Goal: Transaction & Acquisition: Download file/media

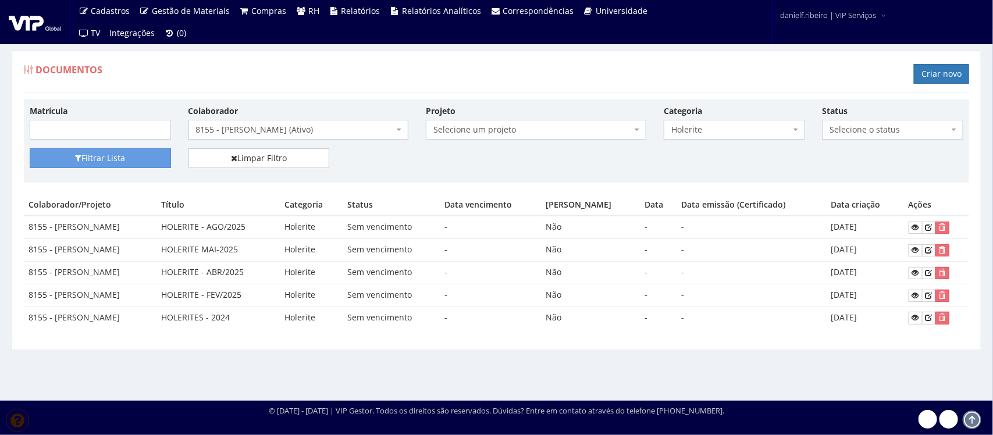
click at [295, 128] on span "8155 - [PERSON_NAME] (Ativo)" at bounding box center [295, 130] width 198 height 12
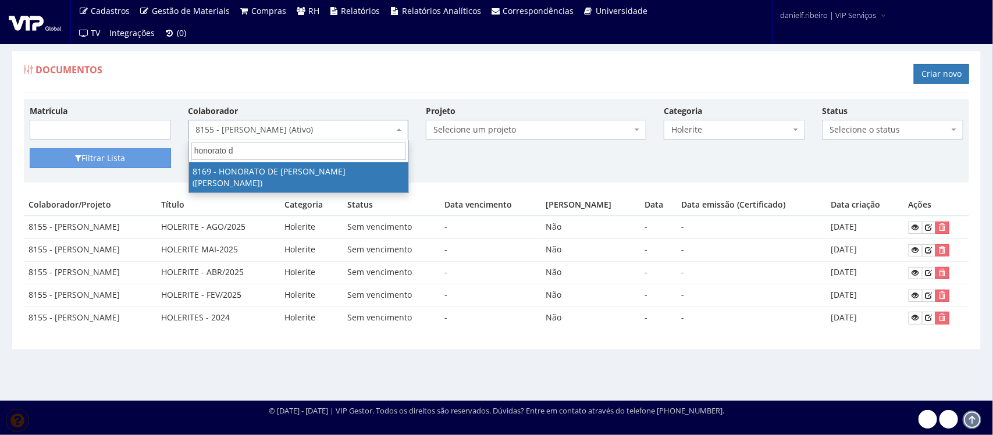
type input "honorato de"
select select "3958"
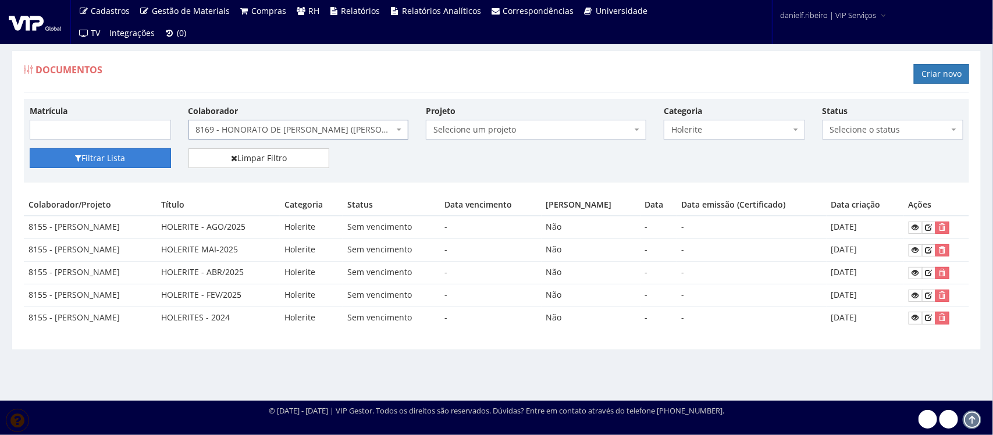
click at [141, 154] on button "Filtrar Lista" at bounding box center [100, 158] width 141 height 20
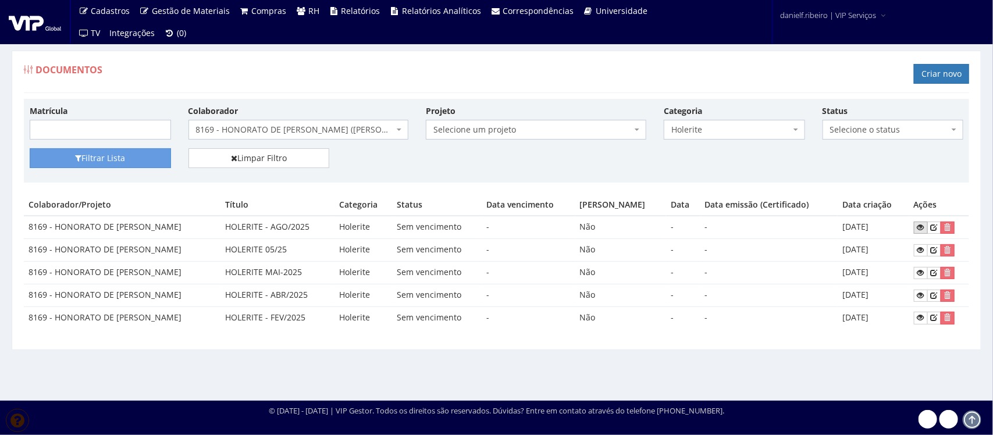
click at [918, 225] on link at bounding box center [920, 228] width 14 height 12
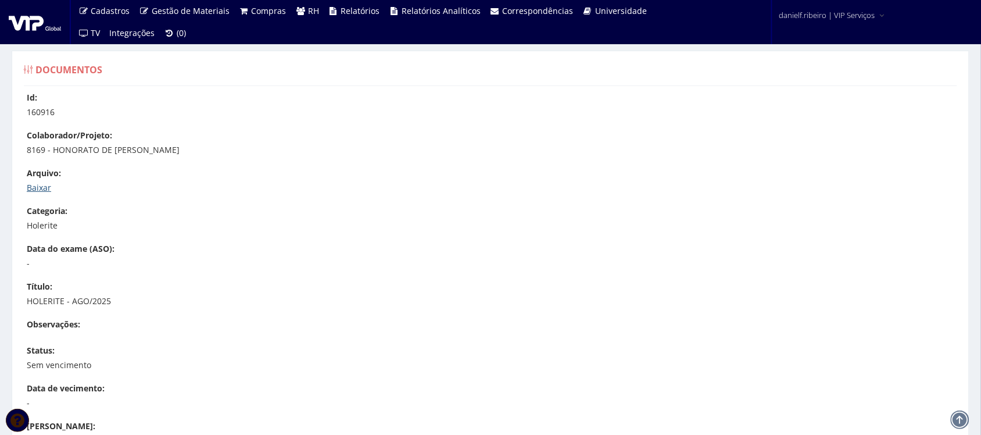
click at [49, 183] on link "Baixar" at bounding box center [39, 187] width 24 height 11
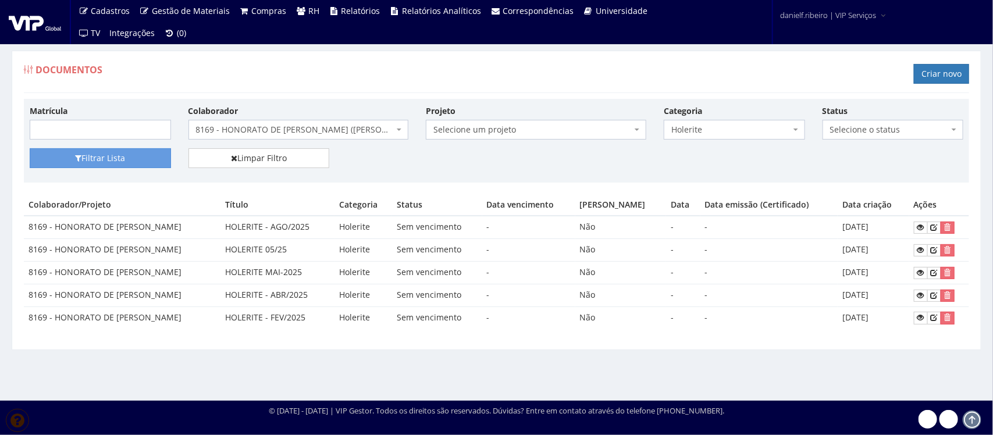
click at [259, 132] on span "8169 - HONORATO DE [PERSON_NAME] ([PERSON_NAME])" at bounding box center [295, 130] width 198 height 12
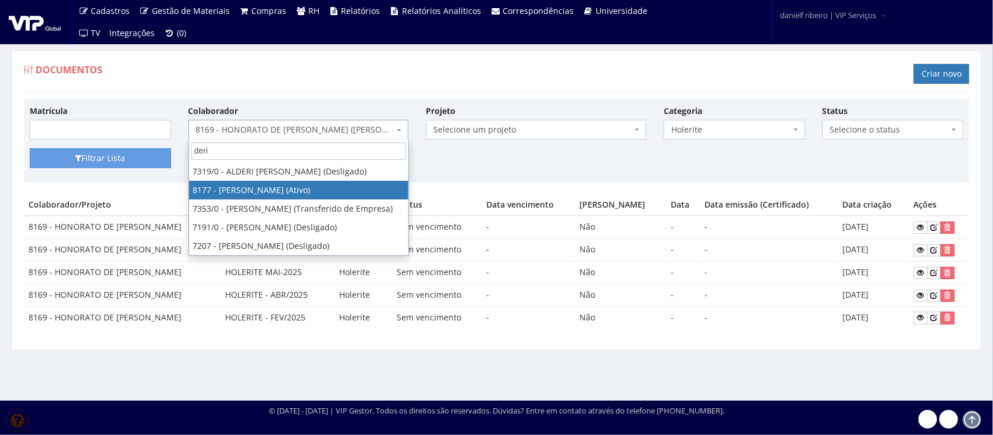
type input "deri"
select select "4022"
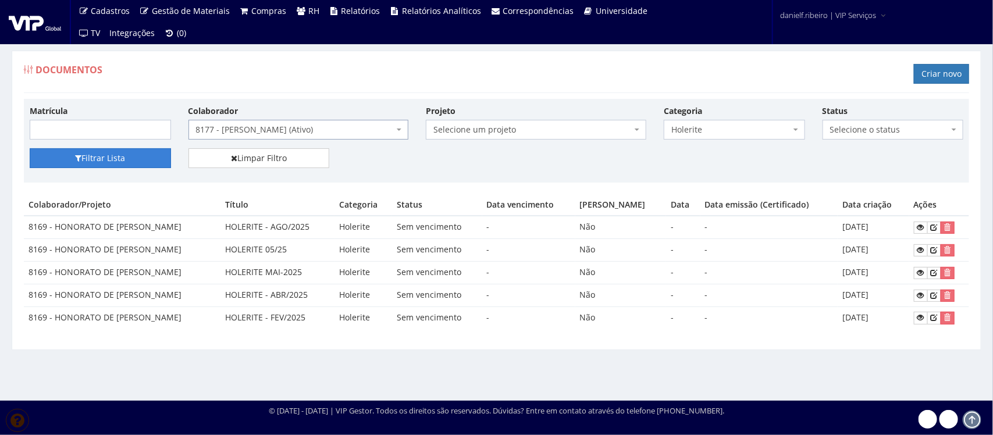
click at [120, 158] on button "Filtrar Lista" at bounding box center [100, 158] width 141 height 20
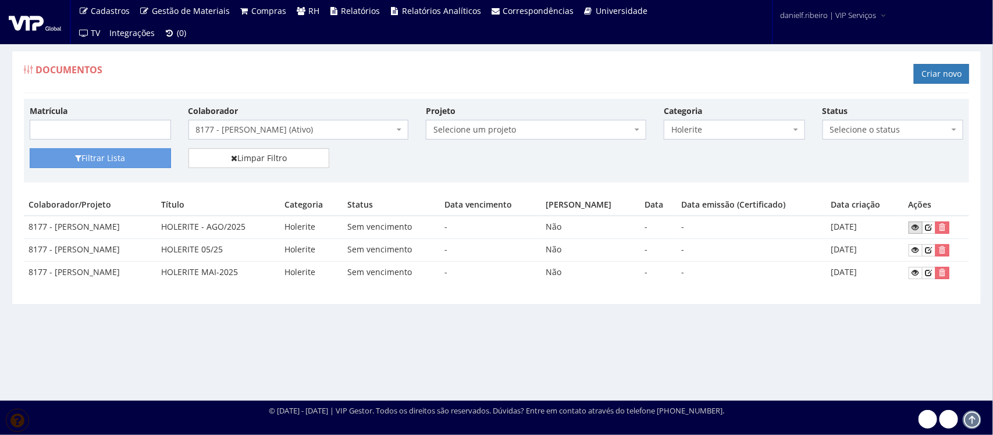
click at [913, 230] on icon at bounding box center [915, 227] width 7 height 8
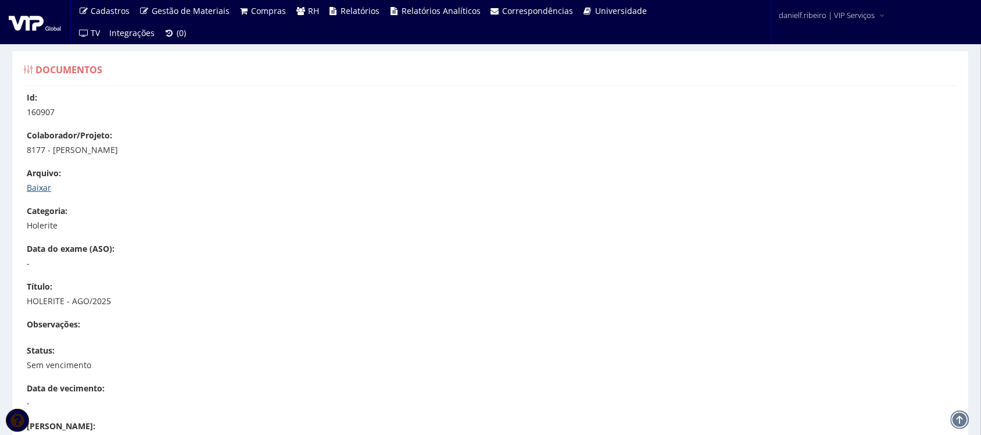
click at [37, 184] on link "Baixar" at bounding box center [39, 187] width 24 height 11
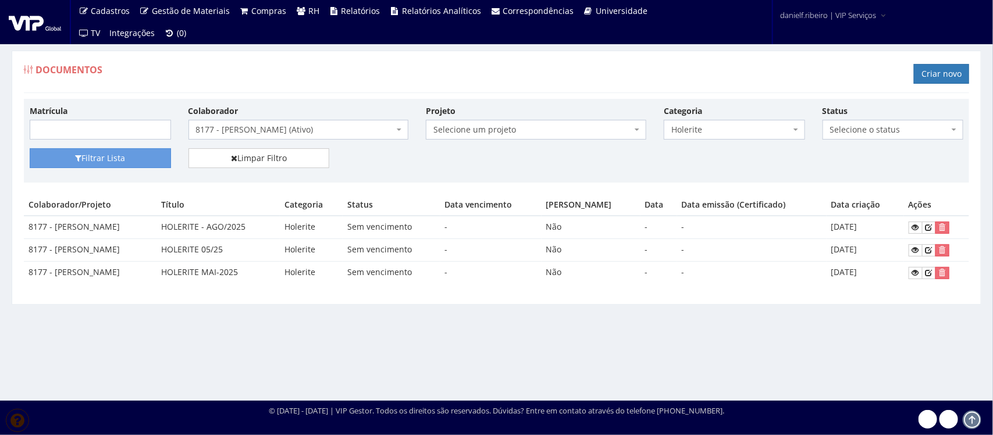
click at [301, 135] on span "8177 - [PERSON_NAME] (Ativo)" at bounding box center [295, 130] width 198 height 12
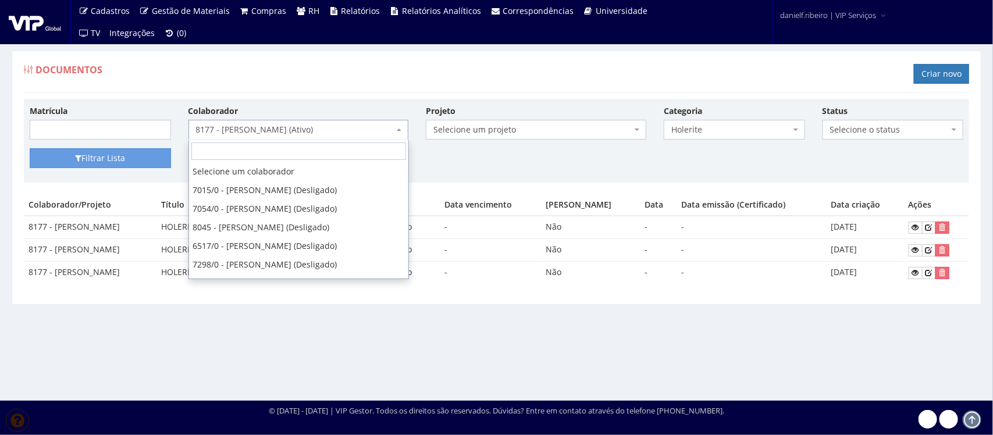
scroll to position [7222, 0]
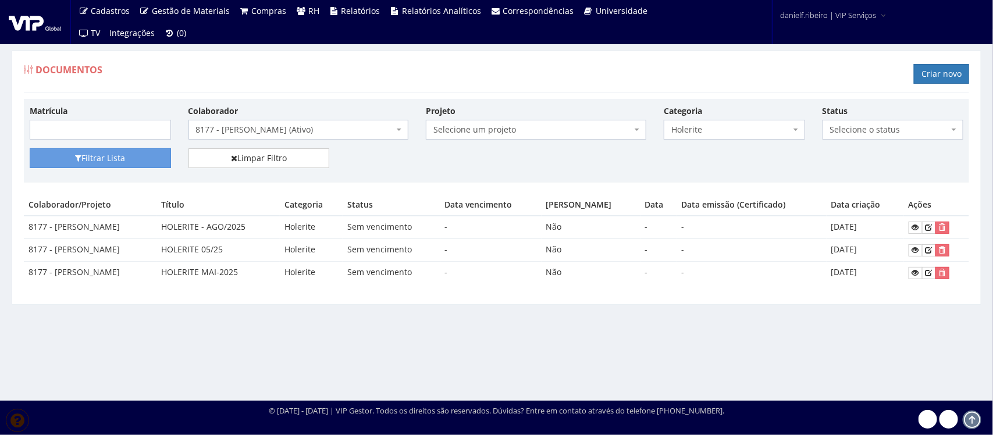
click at [332, 74] on div "Documentos Criar novo" at bounding box center [496, 75] width 945 height 35
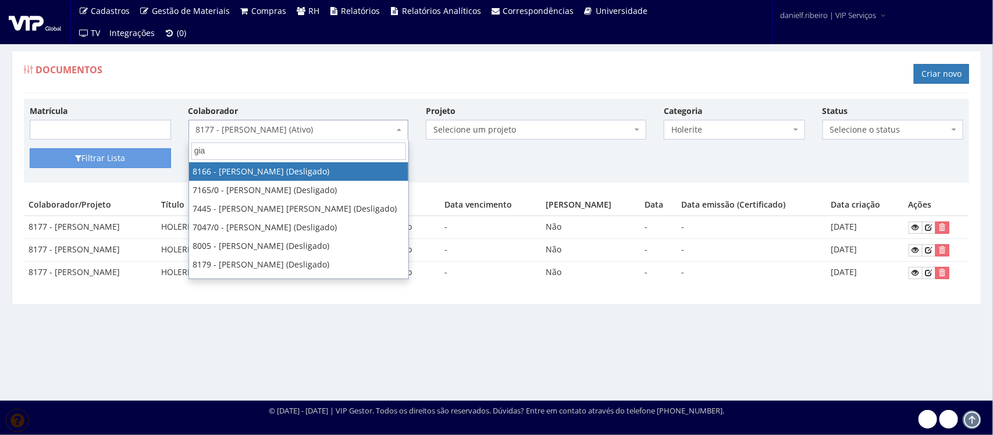
type input "gian"
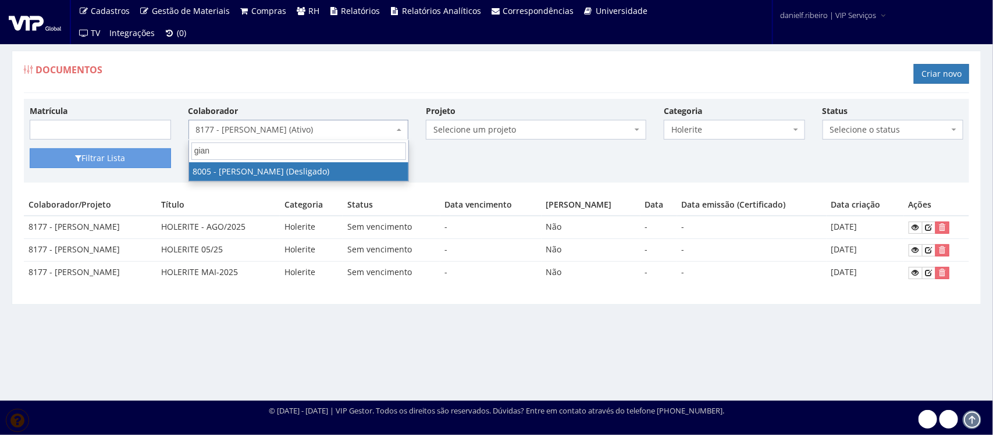
select select "3261"
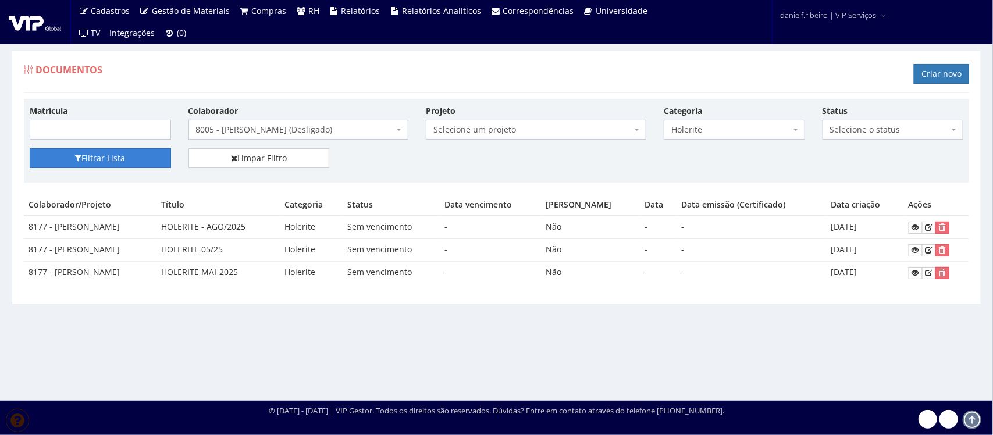
click at [132, 164] on button "Filtrar Lista" at bounding box center [100, 158] width 141 height 20
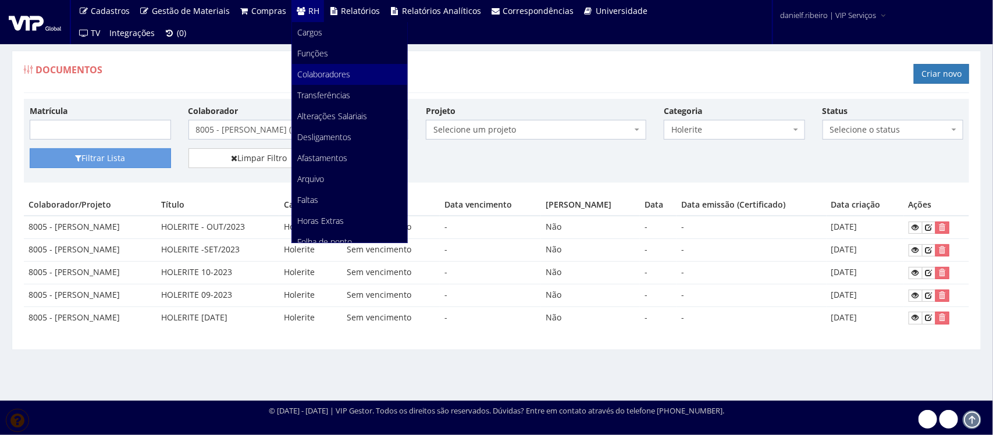
click at [300, 80] on link "Colaboradores" at bounding box center [349, 74] width 115 height 21
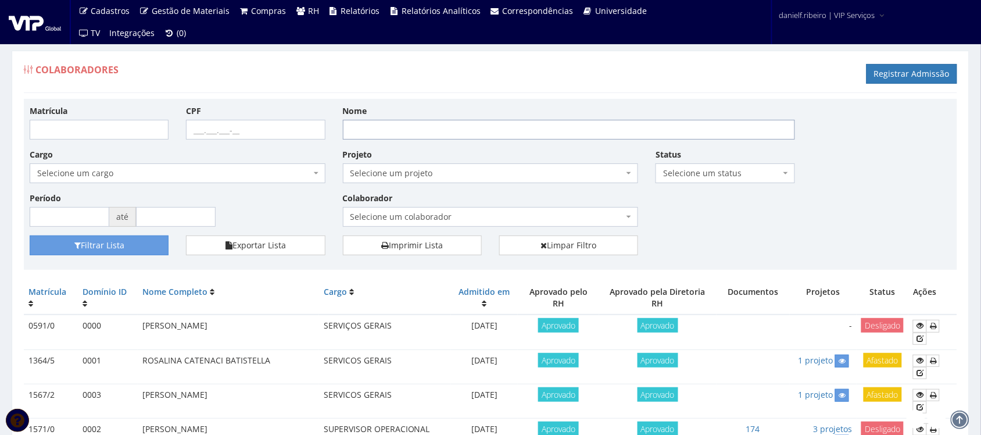
click at [370, 134] on input "Nome" at bounding box center [569, 130] width 452 height 20
type input "giancarlo"
click at [30, 235] on button "Filtrar Lista" at bounding box center [99, 245] width 139 height 20
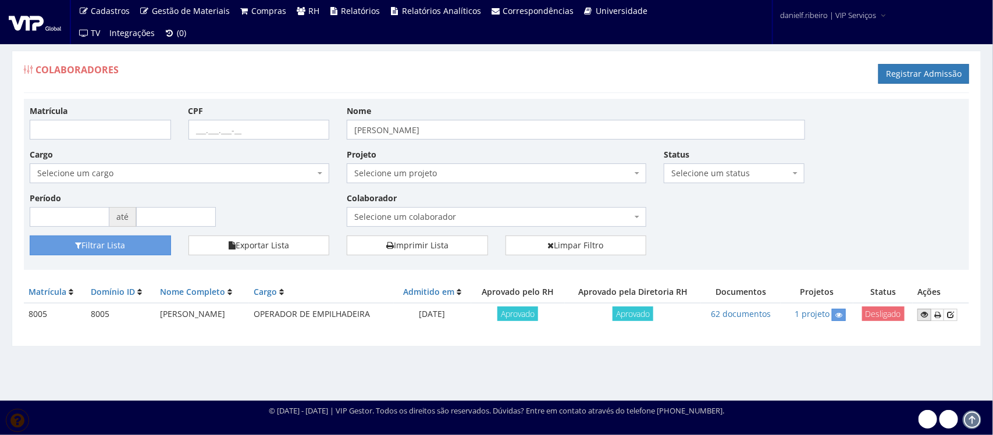
click at [924, 317] on icon at bounding box center [923, 314] width 7 height 8
drag, startPoint x: 397, startPoint y: 131, endPoint x: 292, endPoint y: 123, distance: 104.4
click at [292, 123] on div "Matrícula CPF Nome giancarlo Cargo Selecione um cargo G0610 D0029 - 4110-05 - A…" at bounding box center [496, 170] width 951 height 131
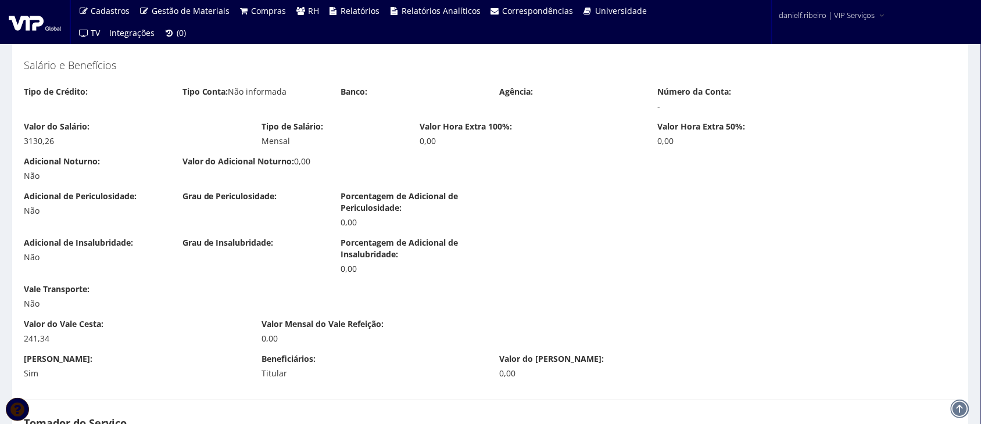
scroll to position [1211, 0]
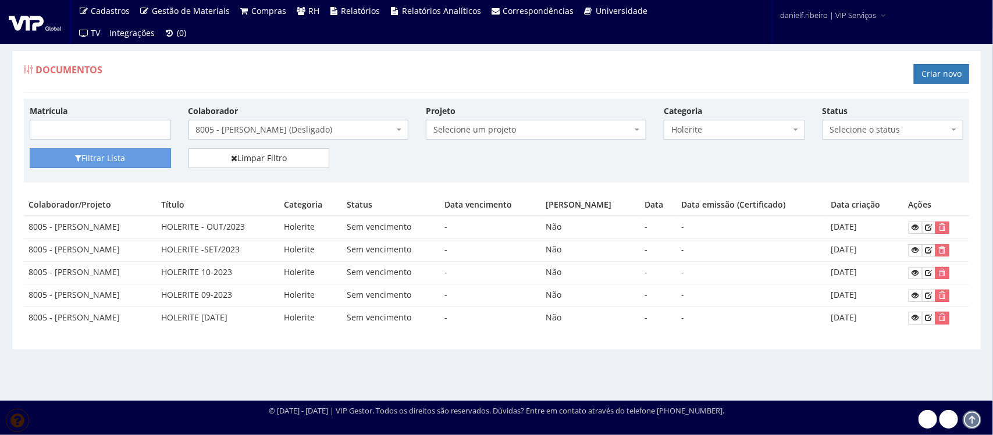
click at [284, 128] on span "8005 - GIANCARLO AMANCIO RIBEIRO (Desligado)" at bounding box center [295, 130] width 198 height 12
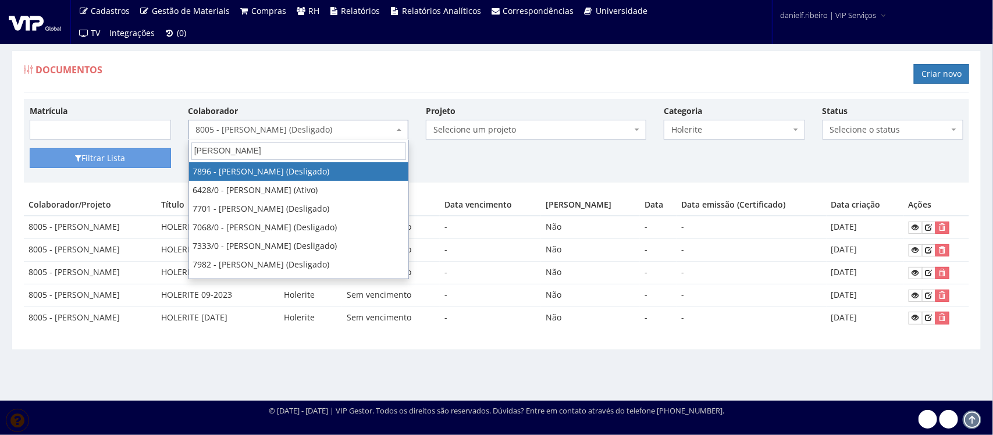
type input "alexandre"
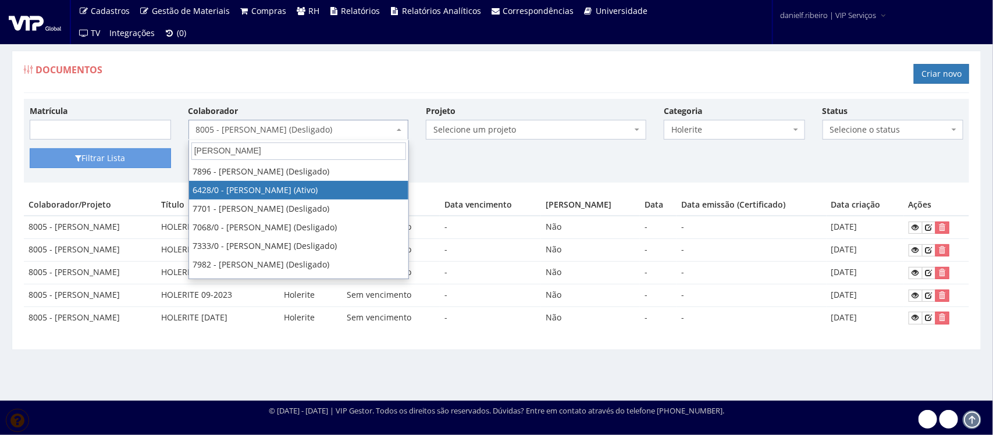
select select "62"
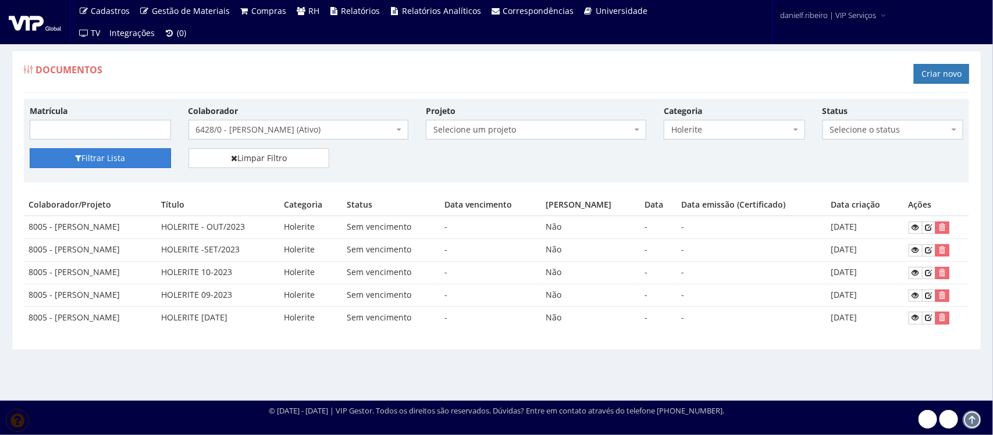
click at [140, 166] on button "Filtrar Lista" at bounding box center [100, 158] width 141 height 20
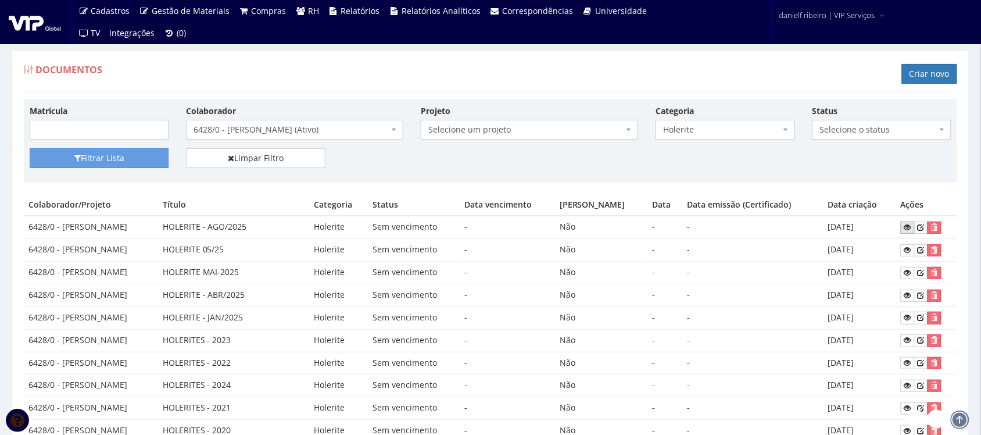
click at [911, 224] on icon at bounding box center [908, 227] width 7 height 8
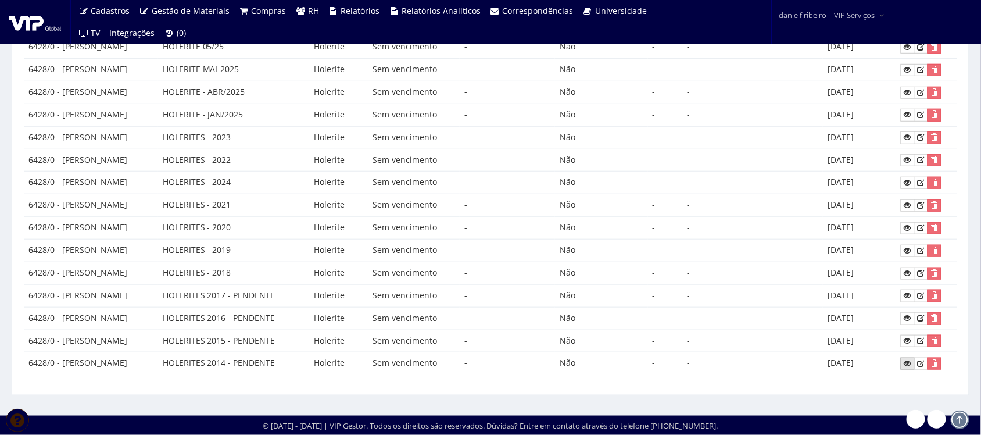
click at [908, 363] on icon at bounding box center [908, 363] width 7 height 8
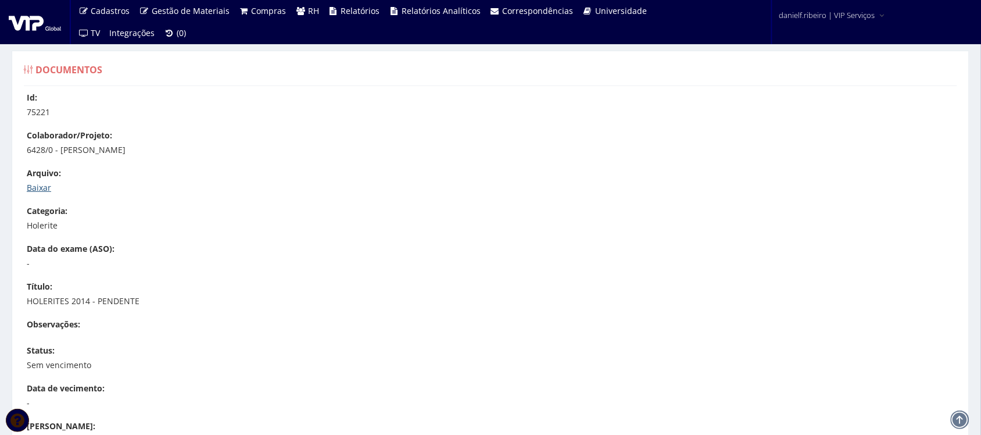
click at [41, 187] on link "Baixar" at bounding box center [39, 187] width 24 height 11
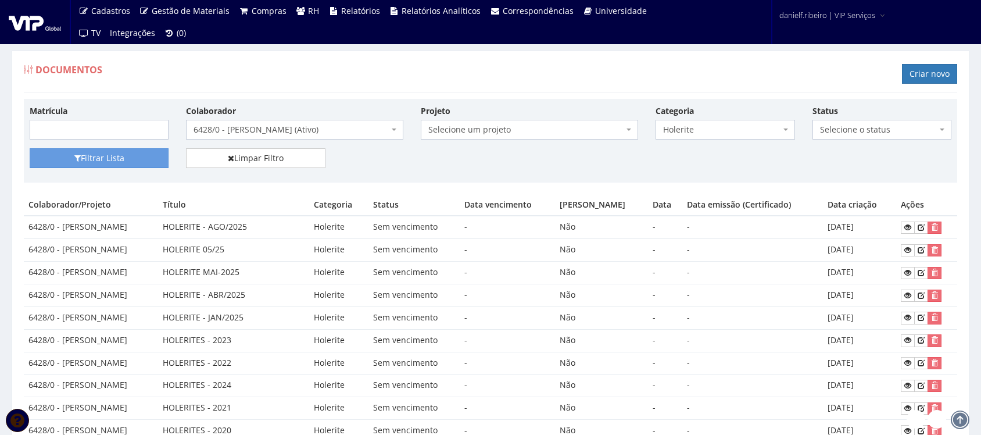
scroll to position [208, 0]
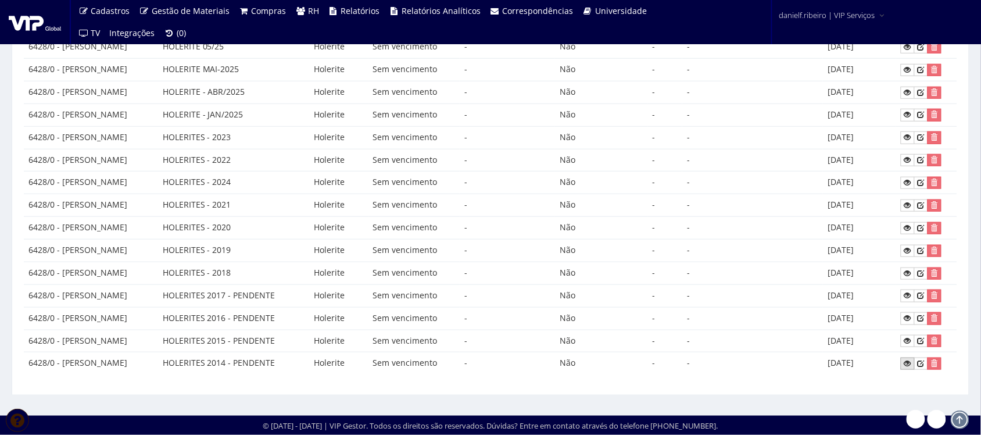
click at [911, 365] on icon at bounding box center [908, 363] width 7 height 8
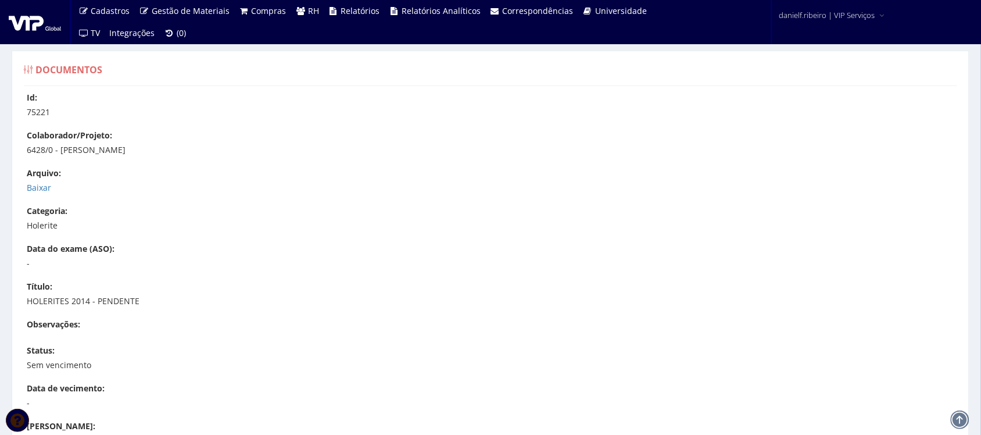
scroll to position [231, 0]
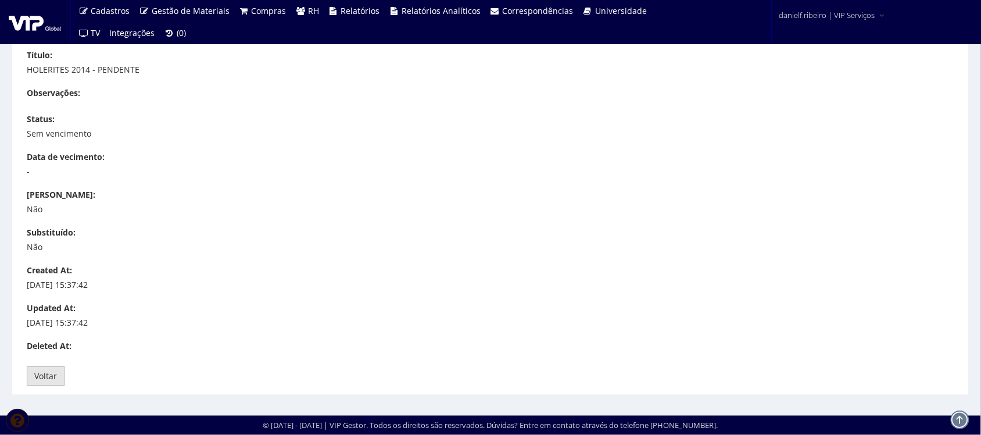
click at [49, 367] on link "Voltar" at bounding box center [46, 376] width 38 height 20
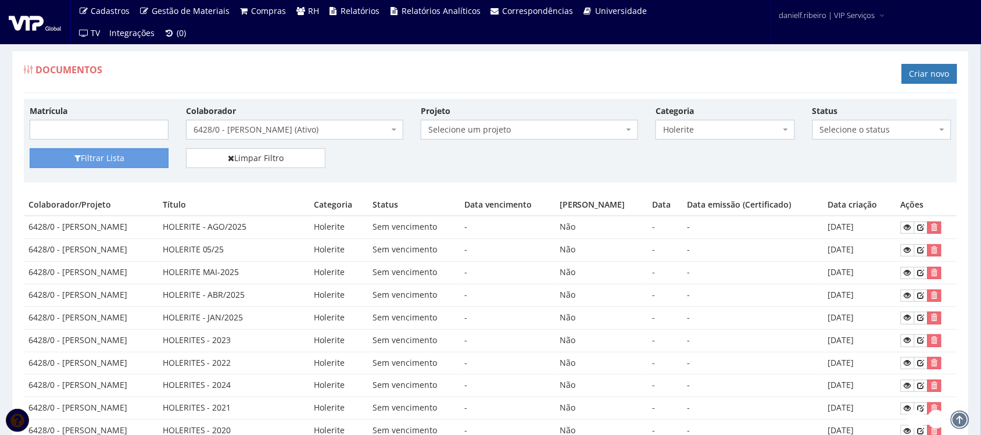
scroll to position [208, 0]
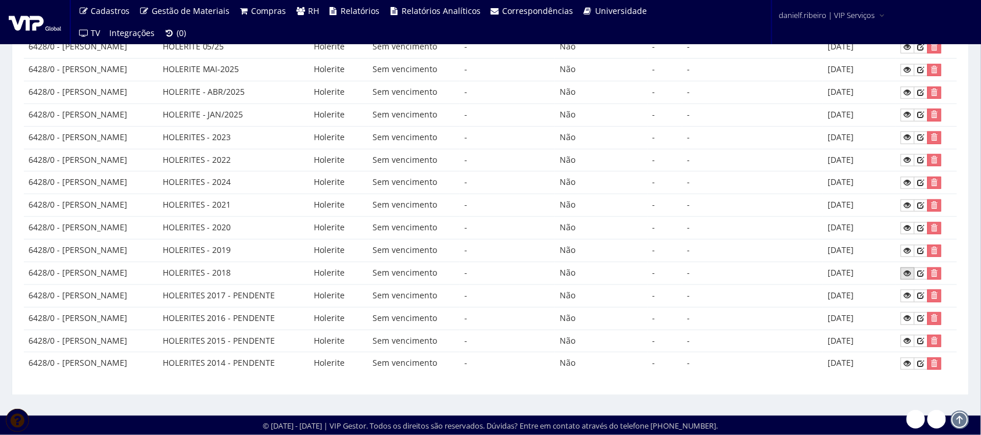
click at [912, 274] on icon at bounding box center [908, 273] width 7 height 8
click at [908, 247] on icon at bounding box center [908, 251] width 7 height 8
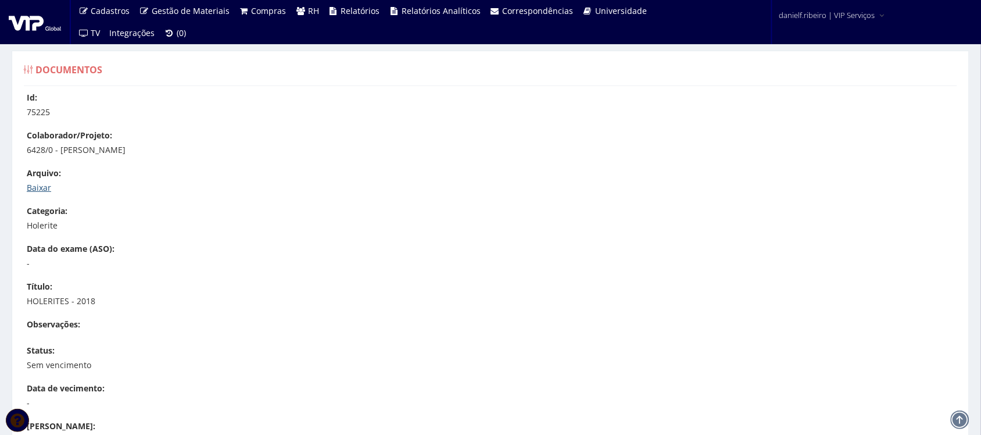
click at [42, 191] on link "Baixar" at bounding box center [39, 187] width 24 height 11
click at [33, 192] on link "Baixar" at bounding box center [39, 187] width 24 height 11
click at [31, 187] on link "Baixar" at bounding box center [39, 187] width 24 height 11
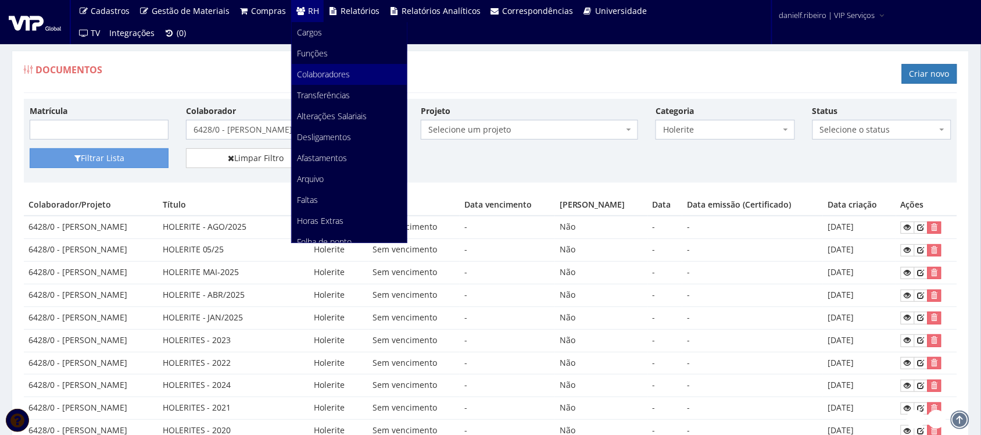
click at [329, 79] on span "Colaboradores" at bounding box center [324, 74] width 53 height 11
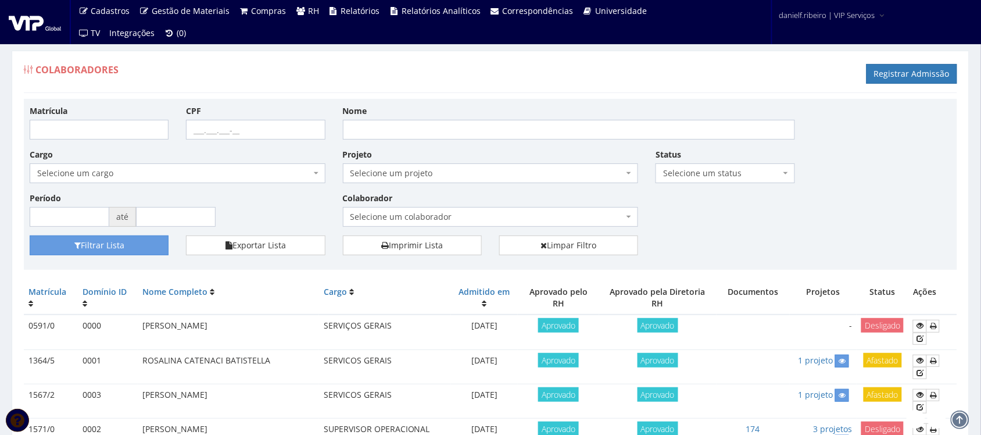
drag, startPoint x: 0, startPoint y: 0, endPoint x: 423, endPoint y: 219, distance: 475.9
click at [423, 219] on span "Selecione um colaborador" at bounding box center [488, 217] width 274 height 12
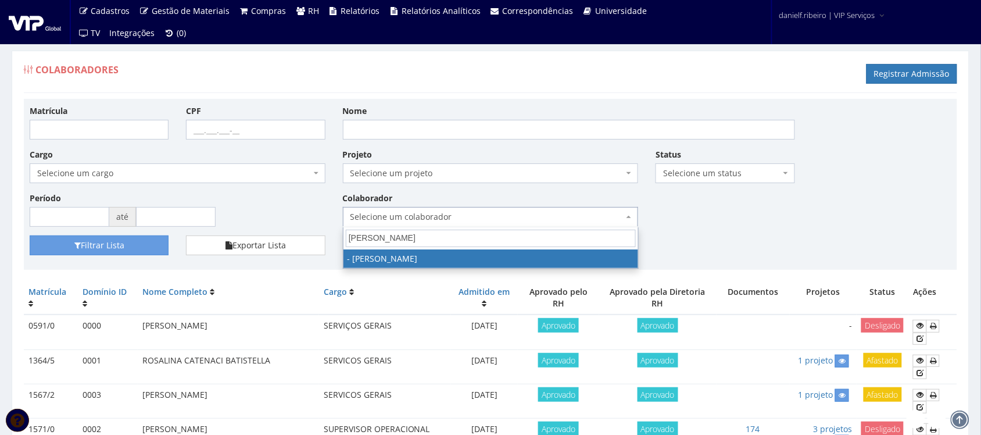
type input "ana ma"
select select "3671"
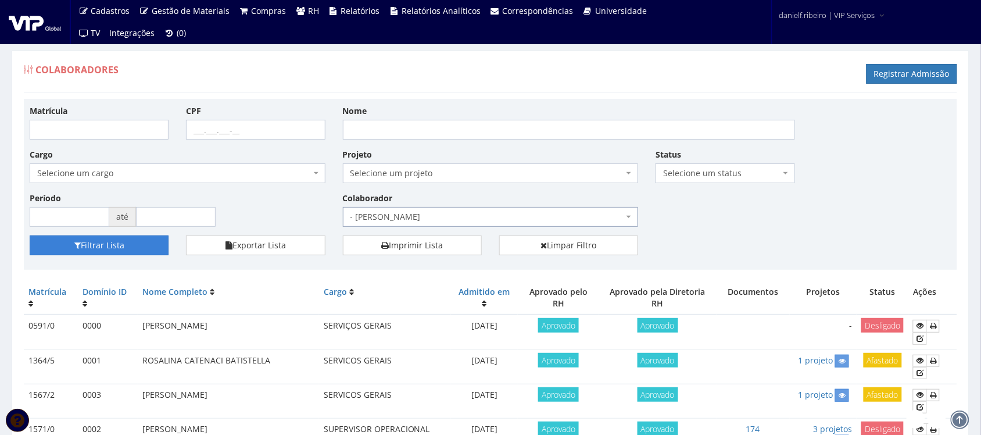
click at [120, 240] on button "Filtrar Lista" at bounding box center [99, 245] width 139 height 20
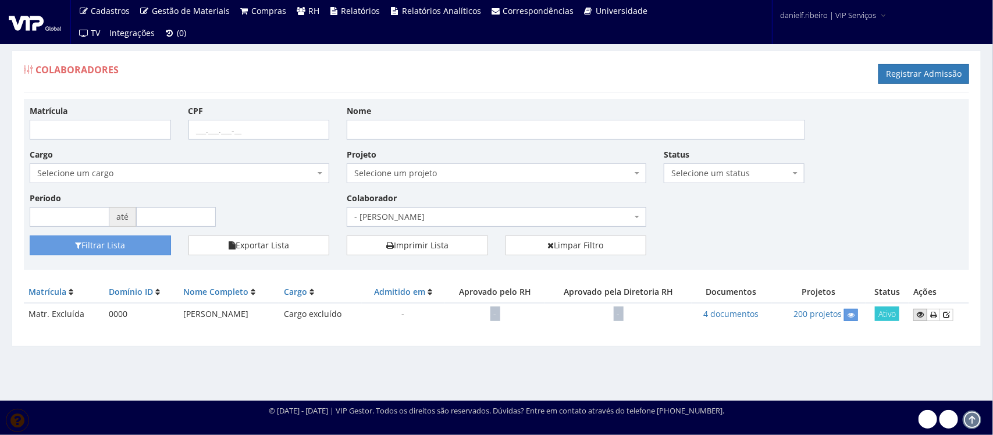
click at [920, 316] on icon at bounding box center [919, 314] width 7 height 8
click at [741, 317] on link "4 documentos" at bounding box center [731, 313] width 55 height 11
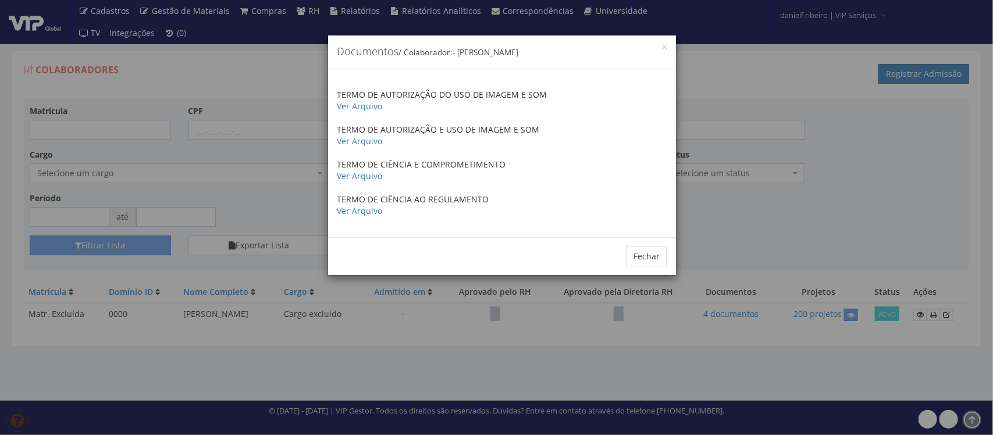
click at [724, 198] on div "× Documentos / Colaborador: - Ana Maria Cachavara de Lima TERMO DE AUTORIZAÇÃO …" at bounding box center [496, 217] width 993 height 435
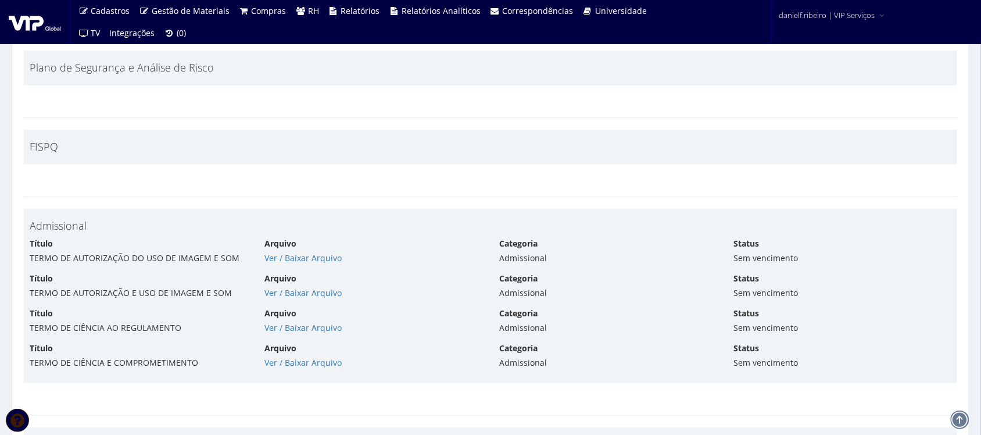
scroll to position [5202, 0]
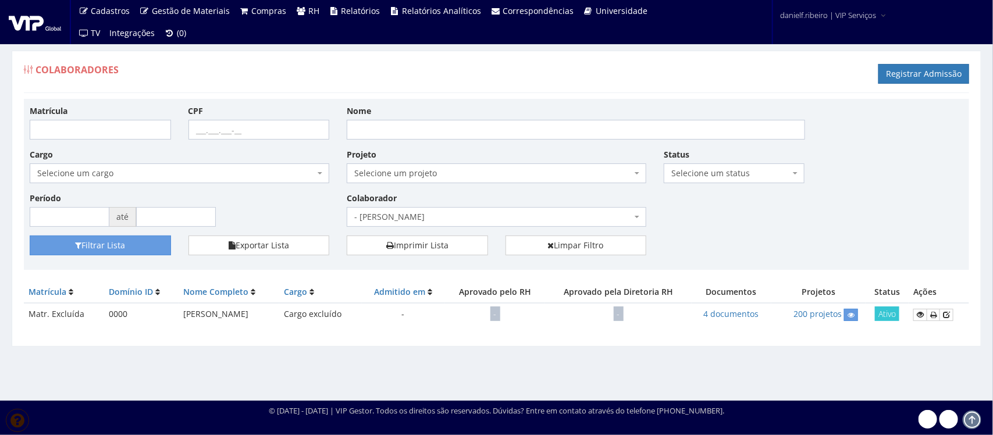
click at [481, 233] on div "Matrícula CPF Nome Cargo Selecione um cargo G0610 D0029 - 4110-05 - AGENTE DE A…" at bounding box center [496, 170] width 951 height 131
click at [475, 219] on span "- [PERSON_NAME]" at bounding box center [492, 217] width 277 height 12
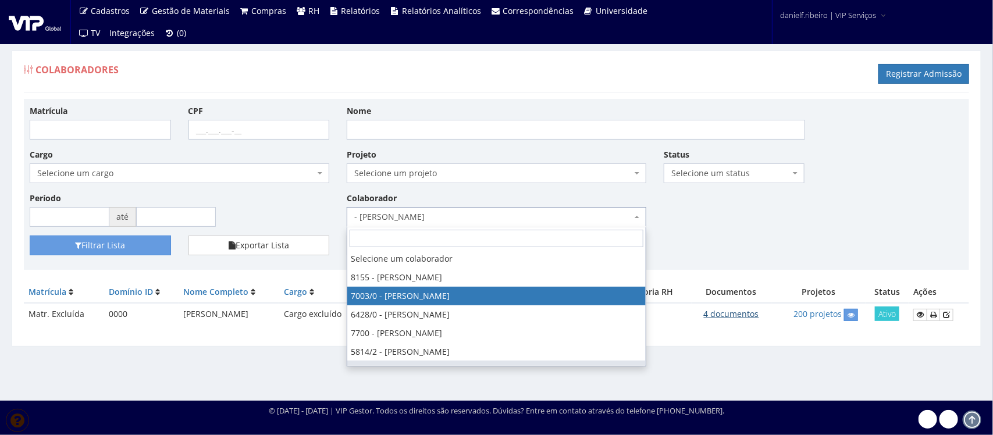
click at [733, 317] on link "4 documentos" at bounding box center [731, 313] width 55 height 11
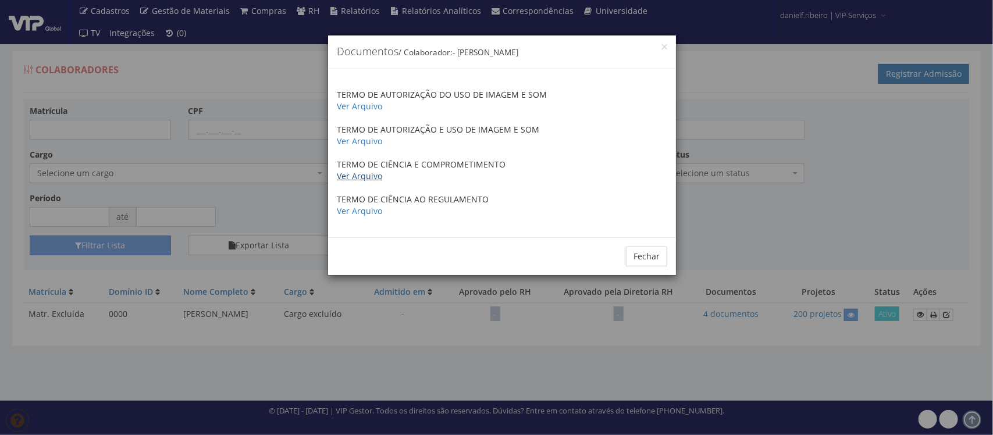
click at [359, 170] on link "Ver Arquivo" at bounding box center [359, 175] width 45 height 11
click at [263, 225] on div "× Documentos / Colaborador: - Ana Maria Cachavara de Lima TERMO DE AUTORIZAÇÃO …" at bounding box center [496, 217] width 993 height 435
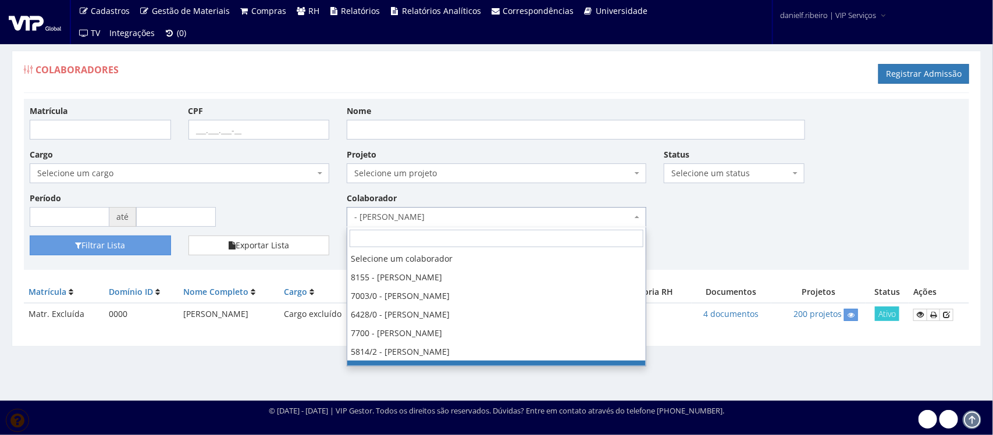
click at [466, 226] on span "- [PERSON_NAME]" at bounding box center [496, 217] width 299 height 20
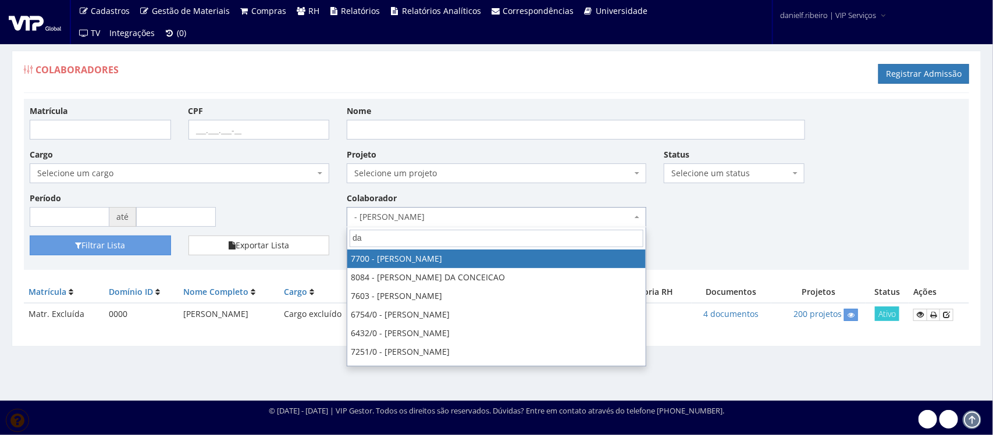
type input "d"
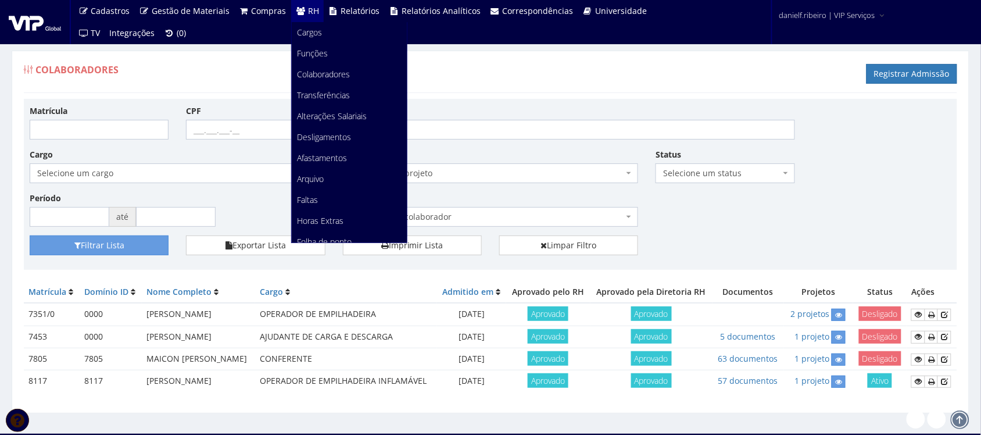
scroll to position [80, 0]
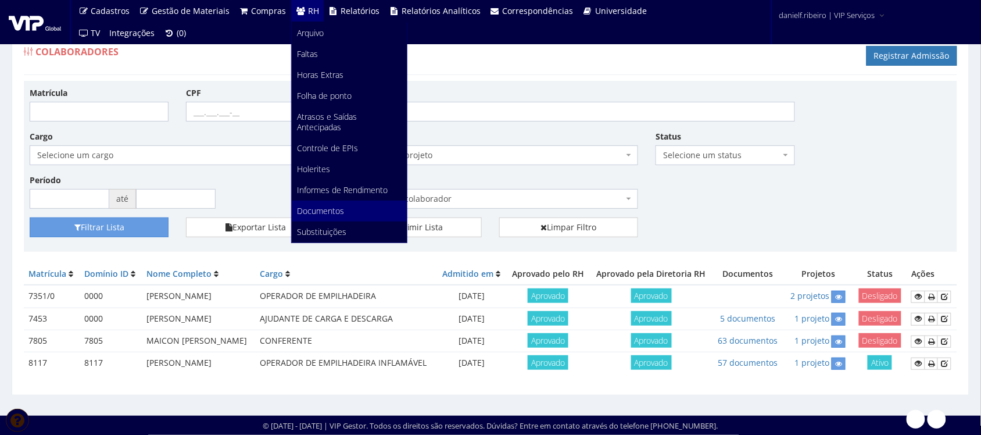
click at [327, 210] on span "Documentos" at bounding box center [321, 210] width 47 height 11
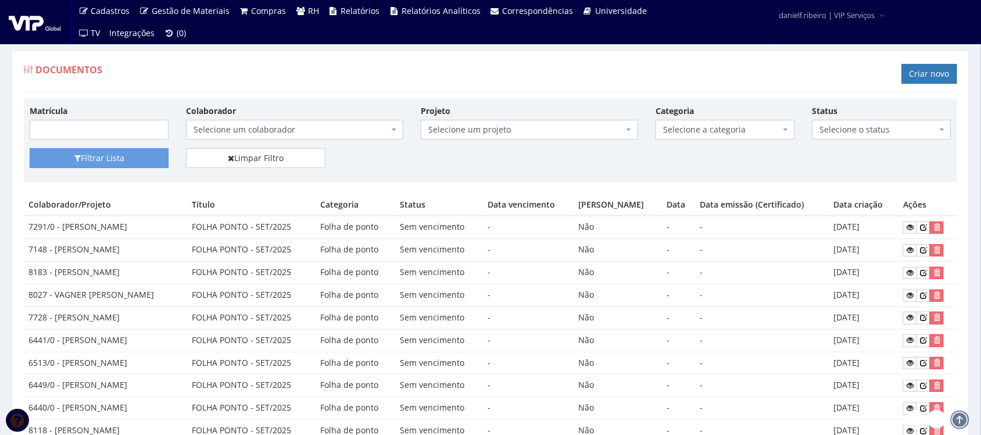
click at [259, 131] on span "Selecione um colaborador" at bounding box center [291, 130] width 195 height 12
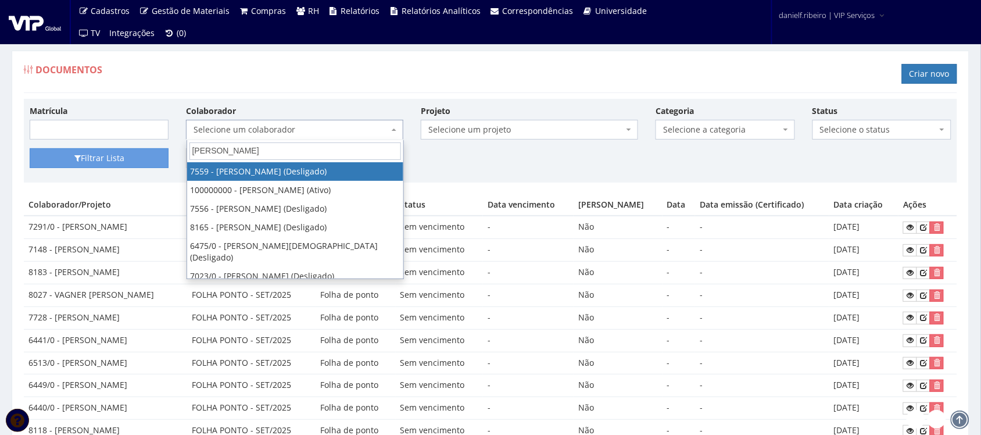
type input "bruno f"
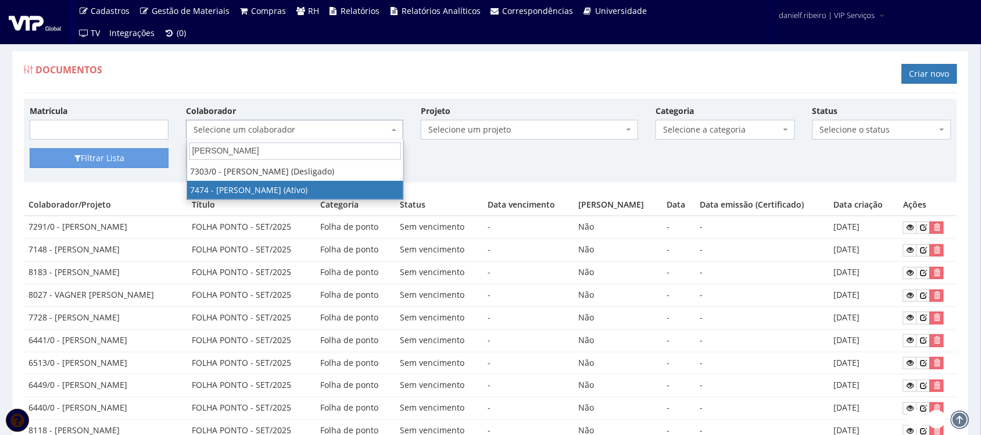
select select "1379"
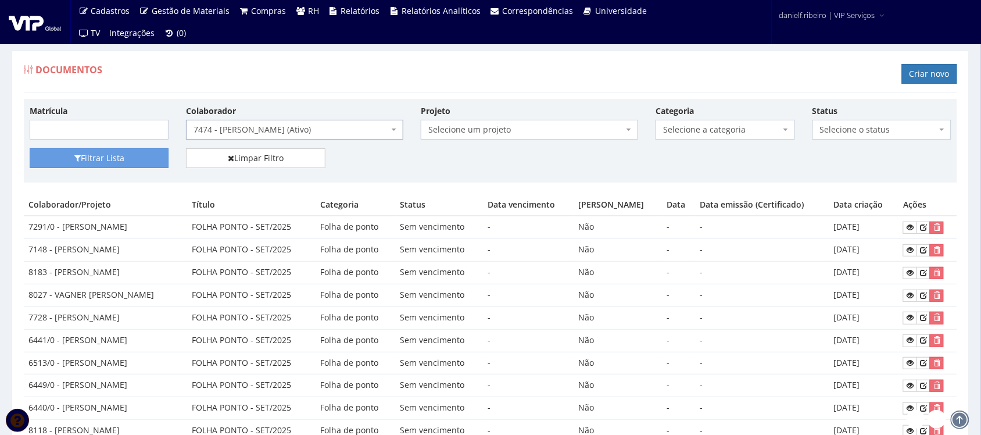
click at [701, 131] on span "Selecione a categoria" at bounding box center [721, 130] width 117 height 12
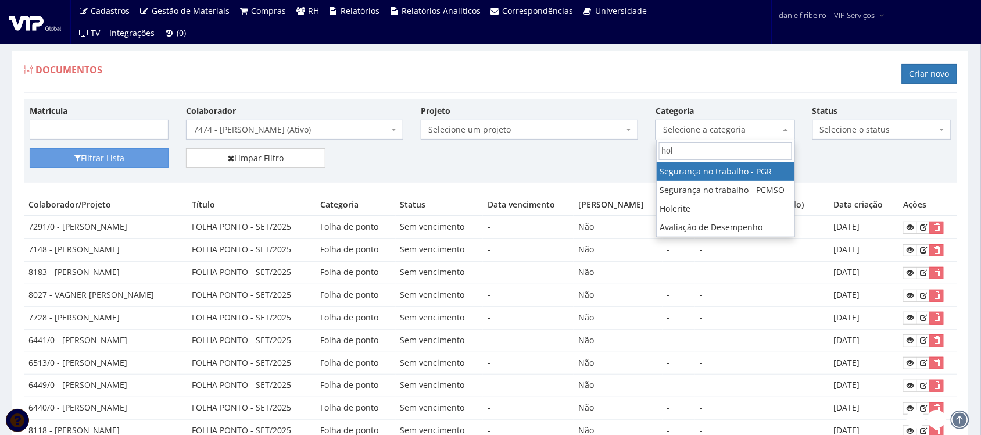
type input "hole"
select select "holerite"
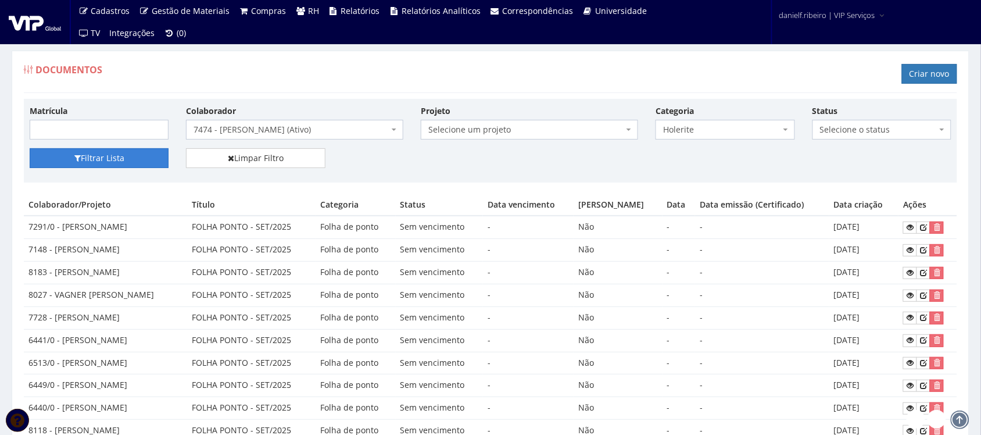
click at [72, 155] on button "Filtrar Lista" at bounding box center [99, 158] width 139 height 20
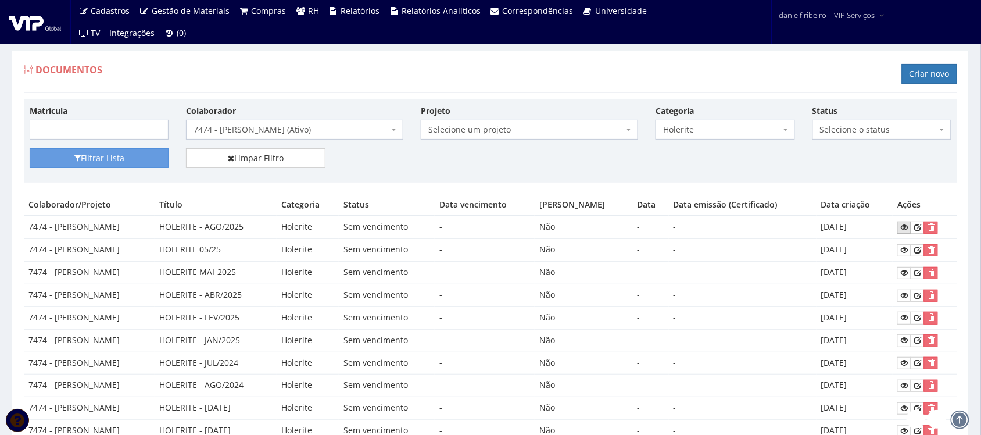
click at [908, 231] on icon at bounding box center [904, 227] width 7 height 8
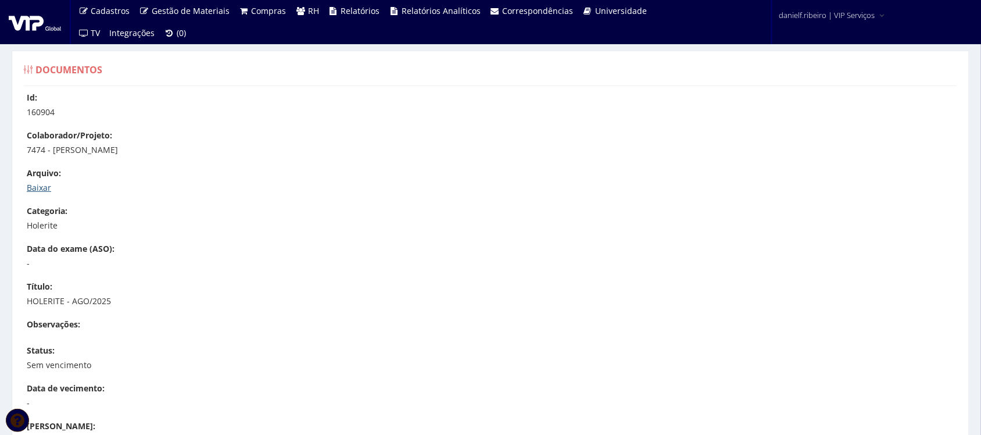
click at [41, 191] on link "Baixar" at bounding box center [39, 187] width 24 height 11
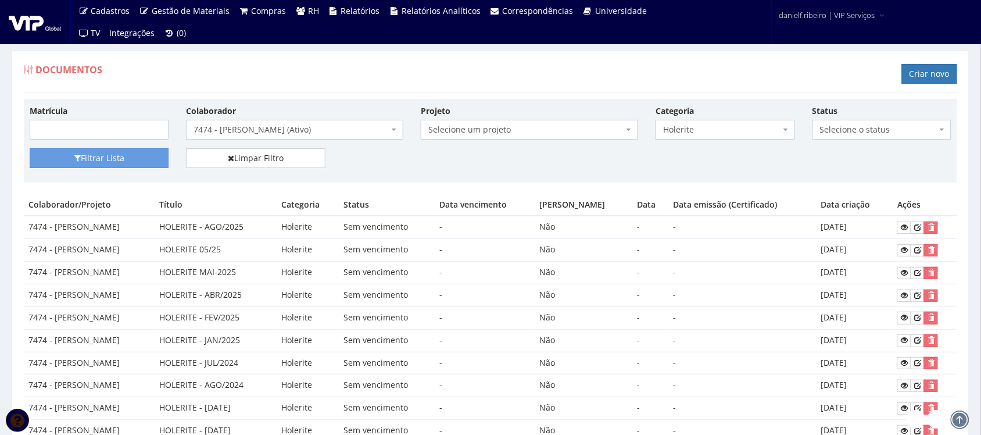
click at [302, 125] on span "7474 - [PERSON_NAME] (Ativo)" at bounding box center [291, 130] width 195 height 12
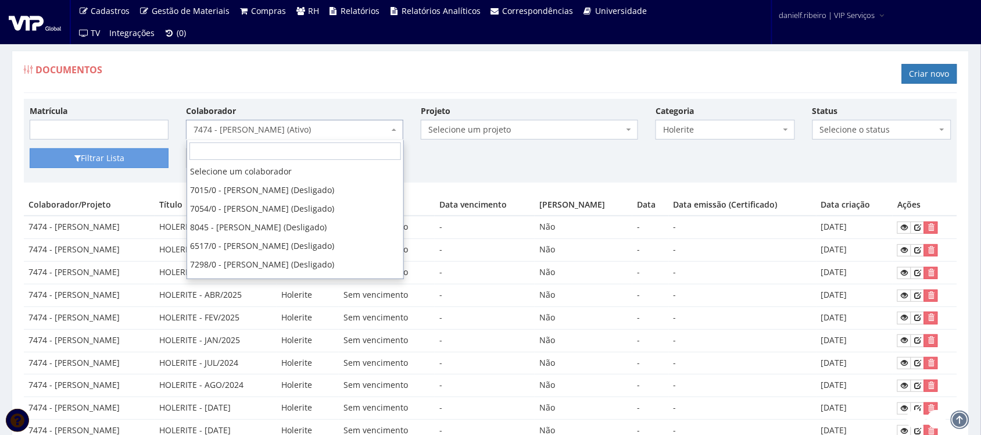
scroll to position [4416, 0]
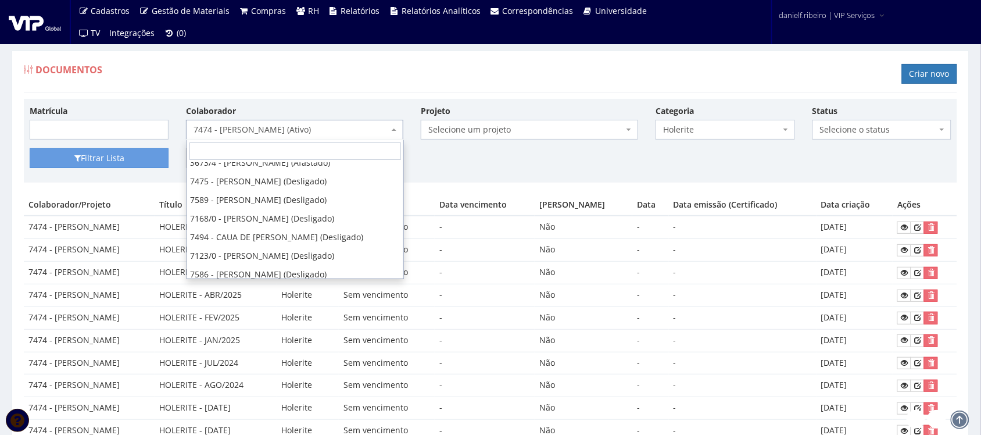
select select "1054"
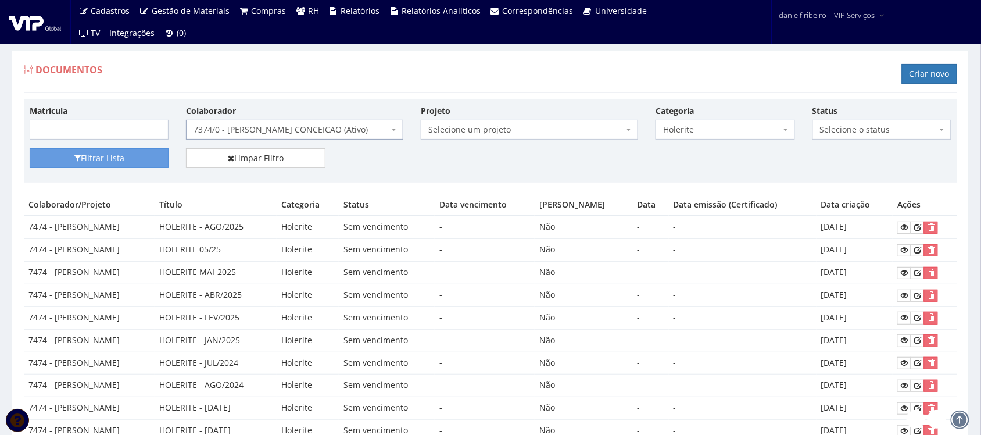
click at [92, 148] on div "Matrícula Colaborador Selecione um colaborador 7015/0 - ADEILTON LUIZ NETO (Des…" at bounding box center [491, 127] width 940 height 44
click at [90, 162] on button "Filtrar Lista" at bounding box center [99, 158] width 139 height 20
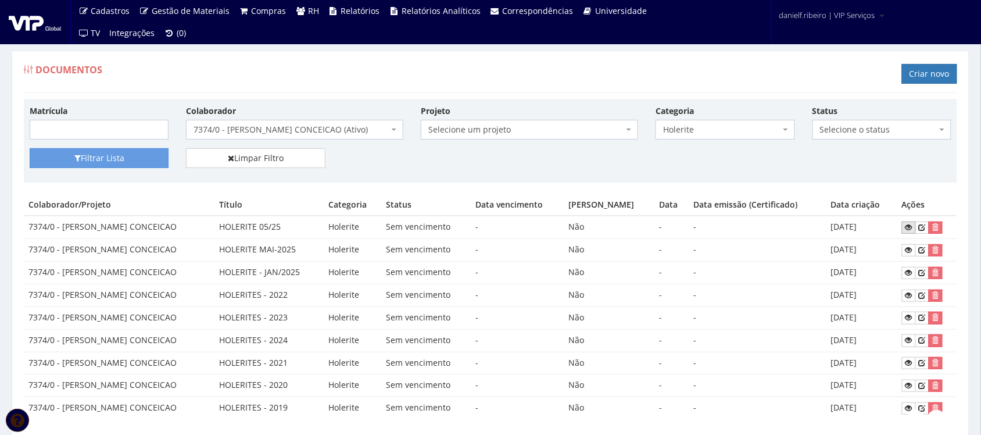
click at [910, 230] on icon at bounding box center [909, 227] width 7 height 8
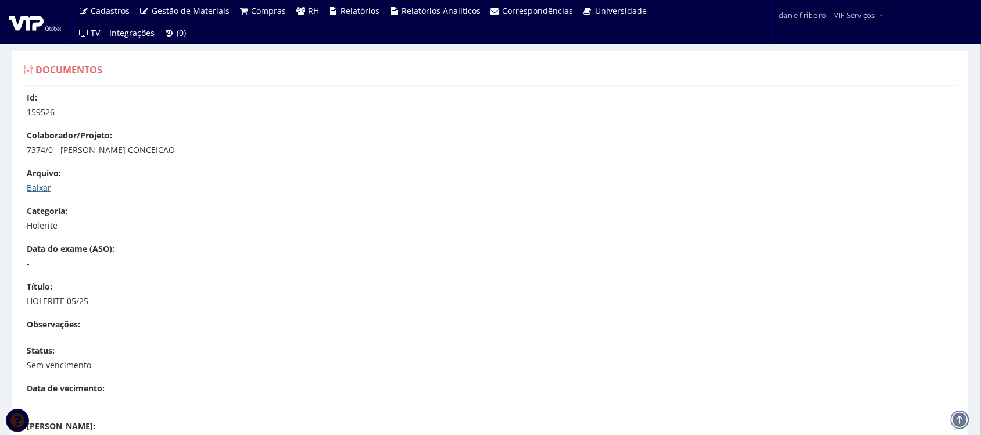
click at [41, 184] on link "Baixar" at bounding box center [39, 187] width 24 height 11
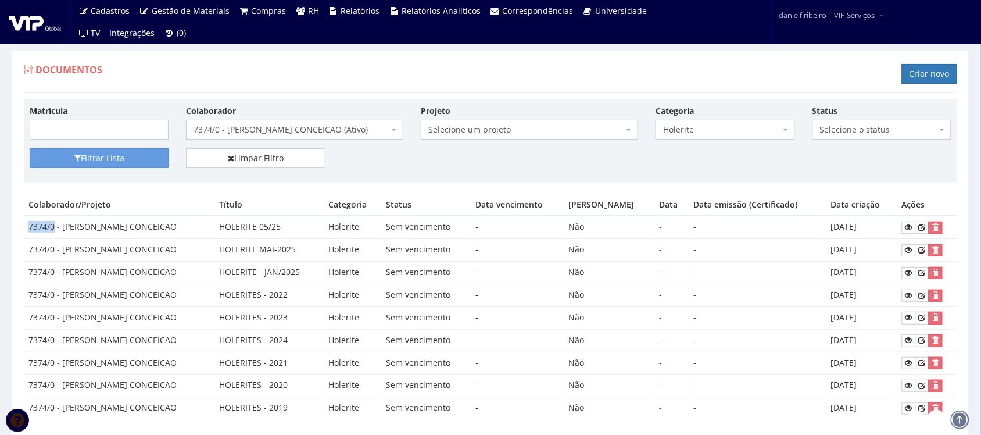
drag, startPoint x: 30, startPoint y: 228, endPoint x: 53, endPoint y: 231, distance: 24.1
click at [53, 231] on td "7374/0 - BRUNO HENRIQUE DOS SANTOS CONCEICAO" at bounding box center [119, 227] width 191 height 23
copy td "7374/0"
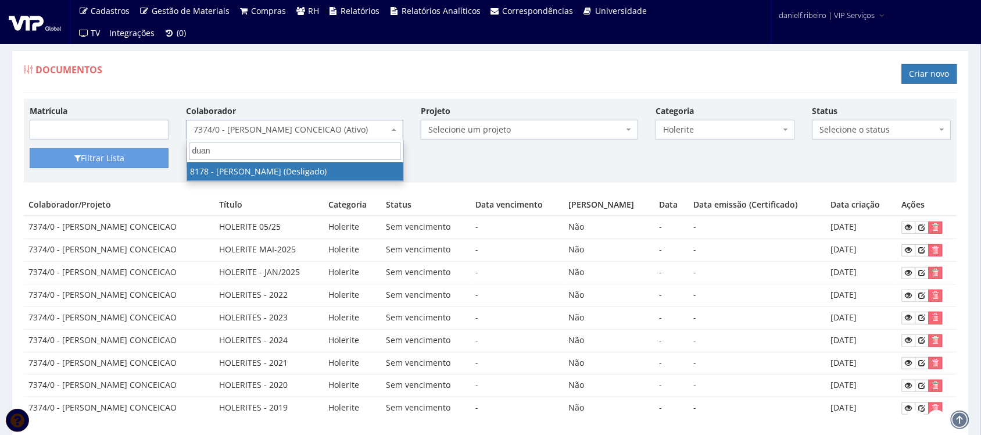
type input "duani"
select select "4028"
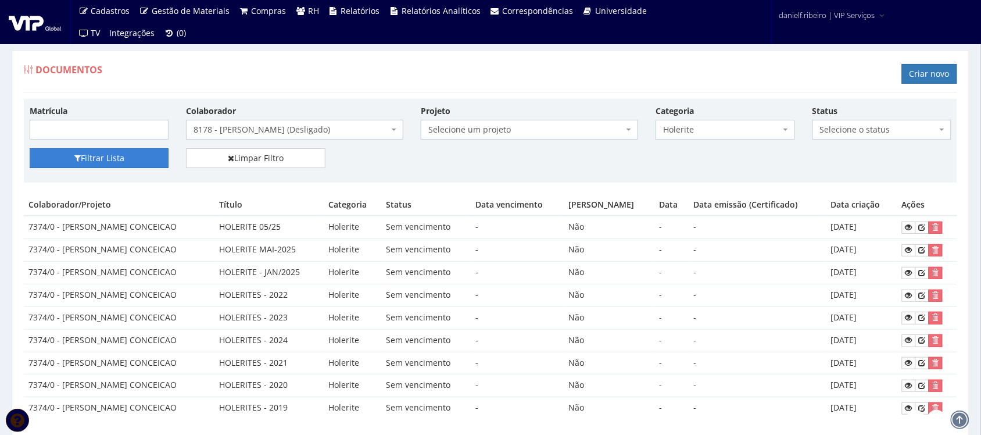
click at [132, 162] on button "Filtrar Lista" at bounding box center [99, 158] width 139 height 20
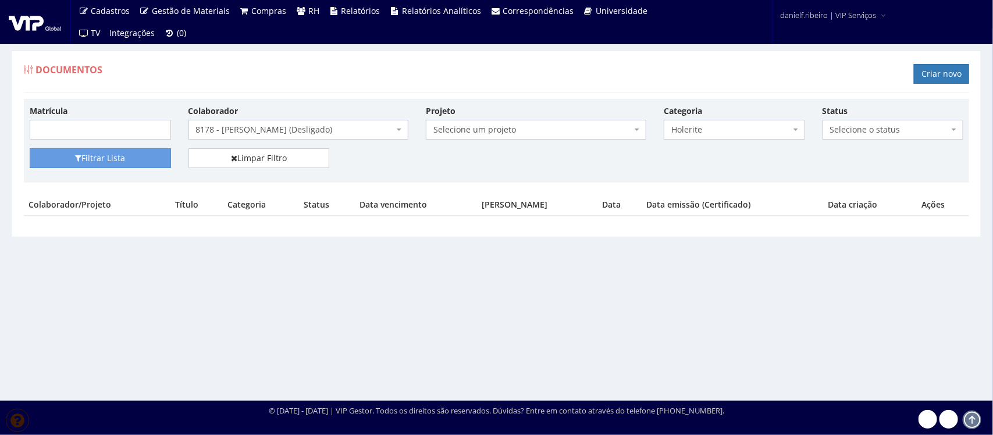
click at [223, 131] on span "8178 - [PERSON_NAME] (Desligado)" at bounding box center [295, 130] width 198 height 12
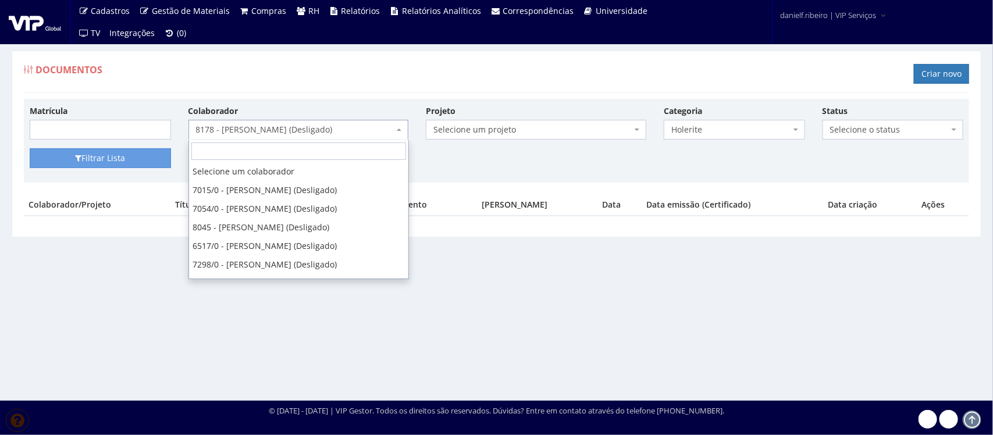
scroll to position [7848, 0]
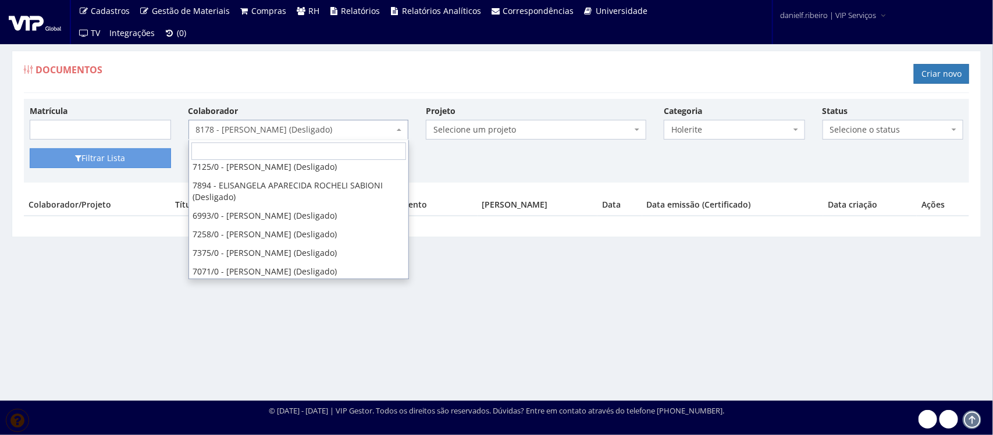
drag, startPoint x: 218, startPoint y: 206, endPoint x: 345, endPoint y: 219, distance: 127.4
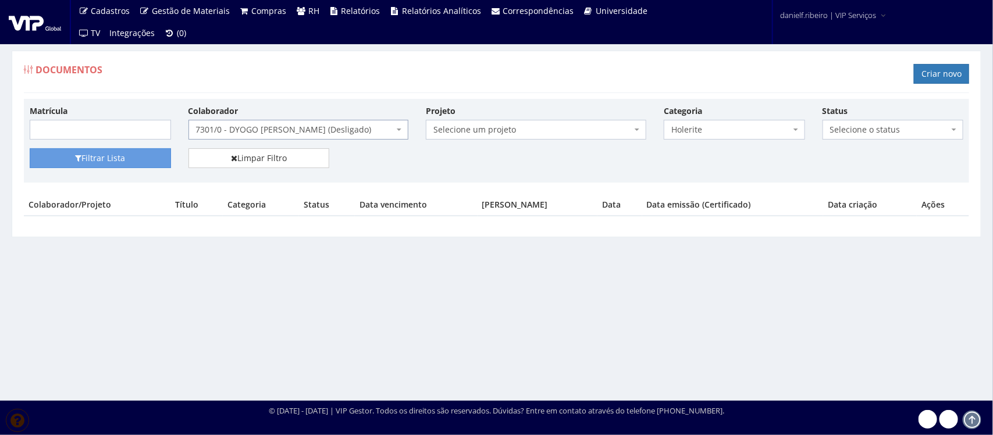
click at [344, 219] on div "Colaborador/Projeto Título Categoria Status Data vencimento Aviso vencimento Da…" at bounding box center [496, 211] width 945 height 34
click at [292, 125] on span "7301/0 - DYOGO [PERSON_NAME] (Desligado)" at bounding box center [295, 130] width 198 height 12
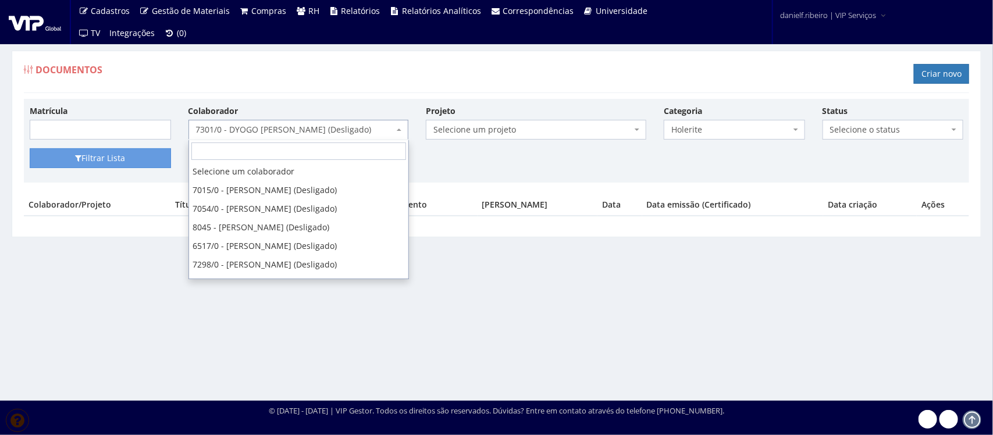
scroll to position [7862, 0]
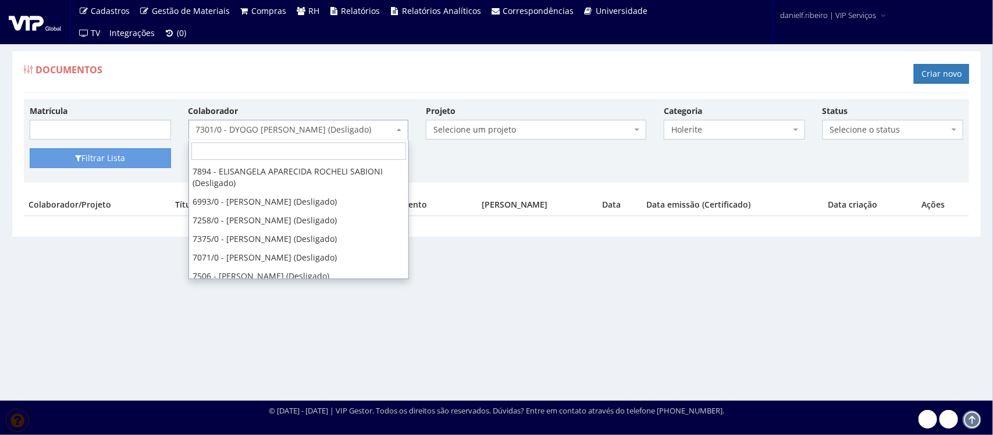
select select "4028"
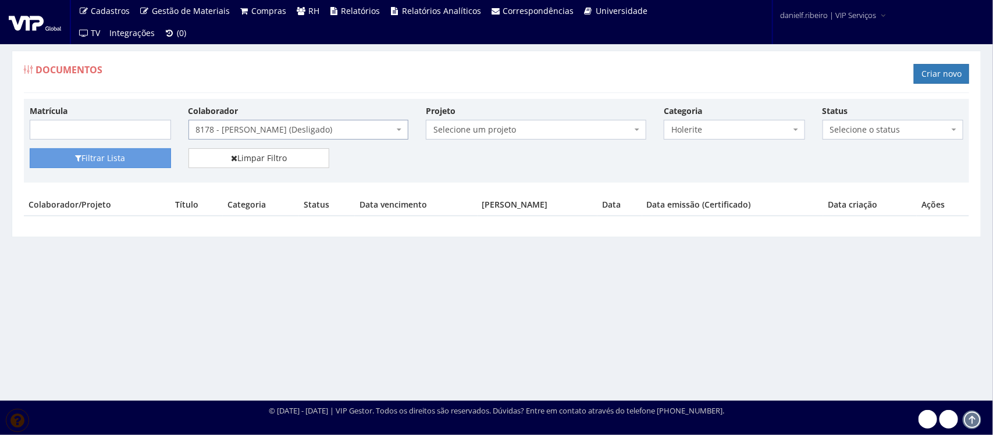
click at [274, 128] on span "8178 - DUANI AUGUSTO DE OLIVEIRA (Desligado)" at bounding box center [295, 130] width 198 height 12
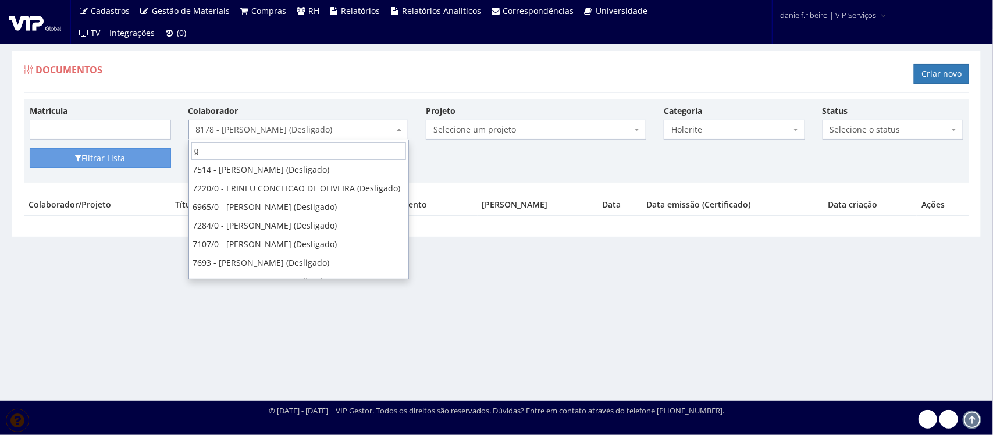
scroll to position [0, 0]
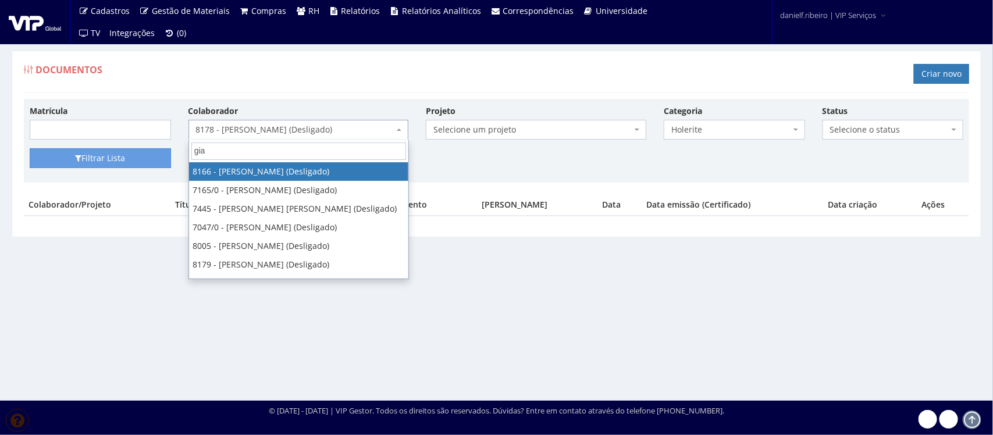
type input "gian"
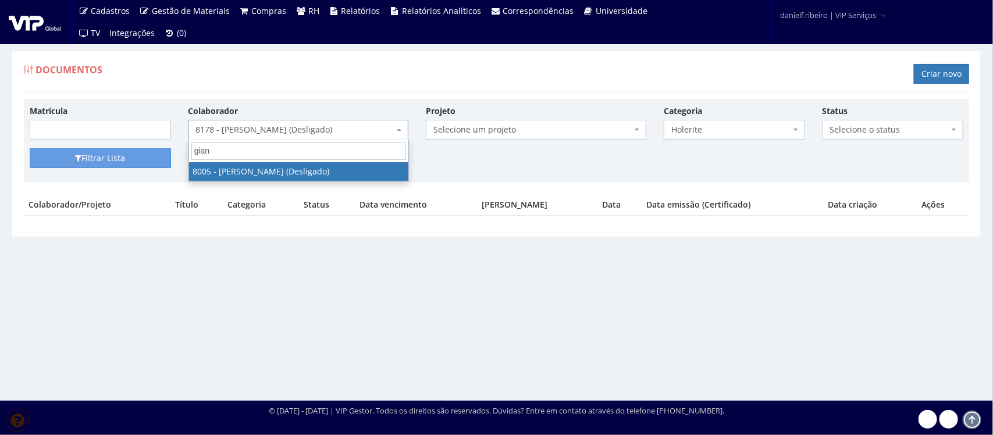
select select "3261"
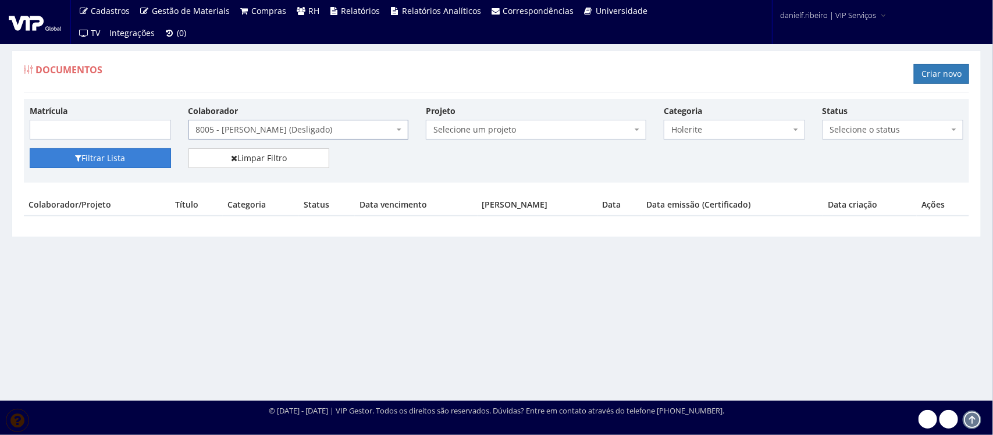
click at [127, 160] on button "Filtrar Lista" at bounding box center [100, 158] width 141 height 20
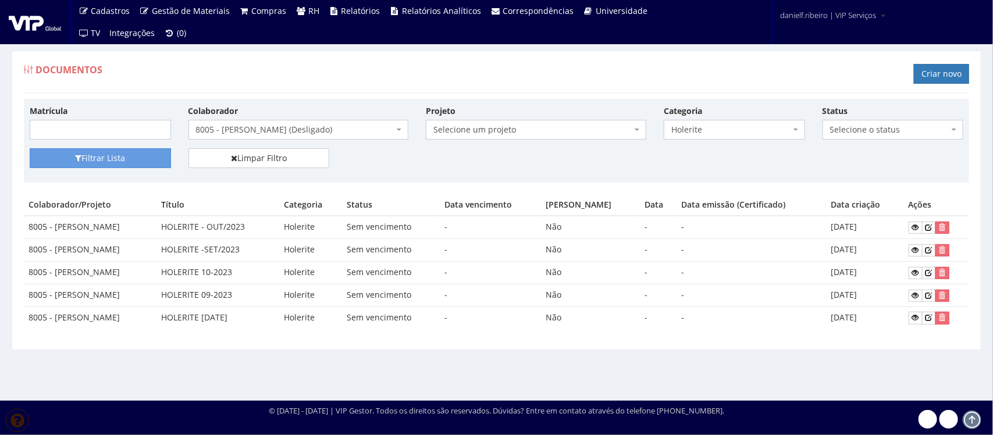
click at [114, 223] on td "8005 - [PERSON_NAME]" at bounding box center [90, 227] width 133 height 23
click at [53, 227] on td "8005 - [PERSON_NAME]" at bounding box center [90, 227] width 133 height 23
drag, startPoint x: 53, startPoint y: 227, endPoint x: 158, endPoint y: 227, distance: 104.7
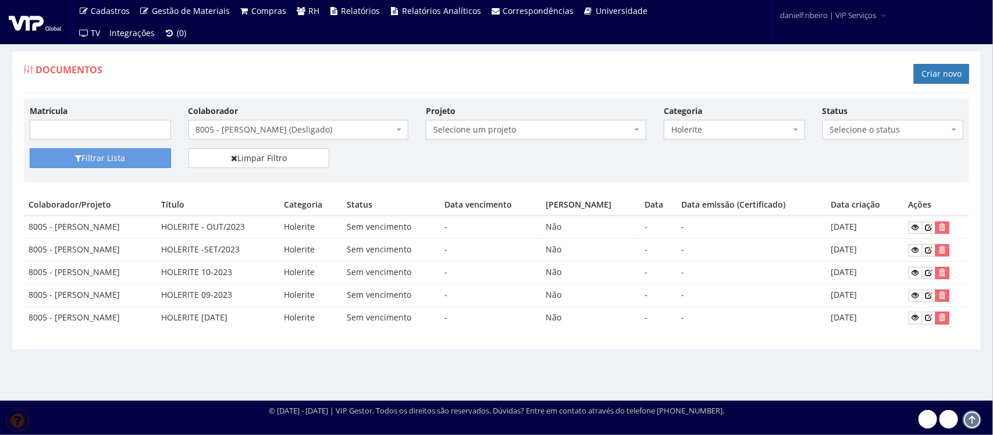
click at [156, 227] on td "8005 - [PERSON_NAME]" at bounding box center [90, 227] width 133 height 23
click at [352, 74] on div "Documentos Criar novo" at bounding box center [496, 75] width 945 height 35
drag, startPoint x: 349, startPoint y: 80, endPoint x: 434, endPoint y: 48, distance: 90.9
click at [349, 80] on div "Documentos Criar novo" at bounding box center [496, 75] width 945 height 35
click at [309, 125] on span "8005 - [PERSON_NAME] (Desligado)" at bounding box center [295, 130] width 198 height 12
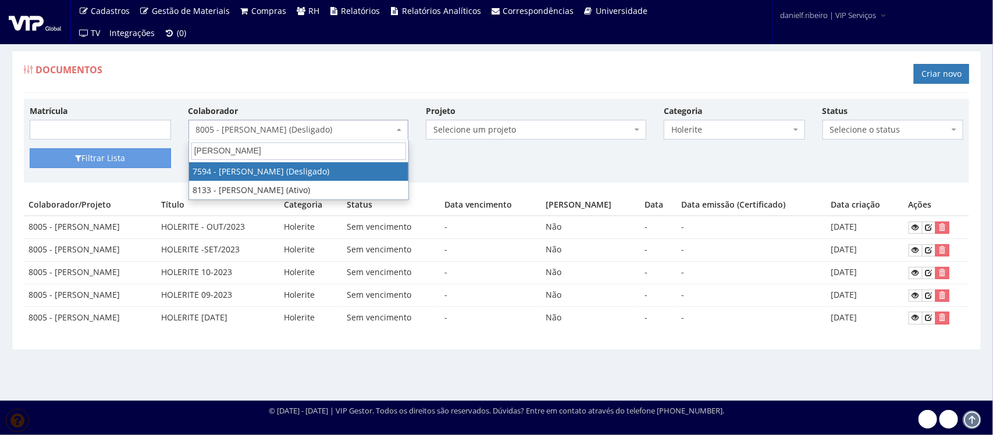
type input "[PERSON_NAME]"
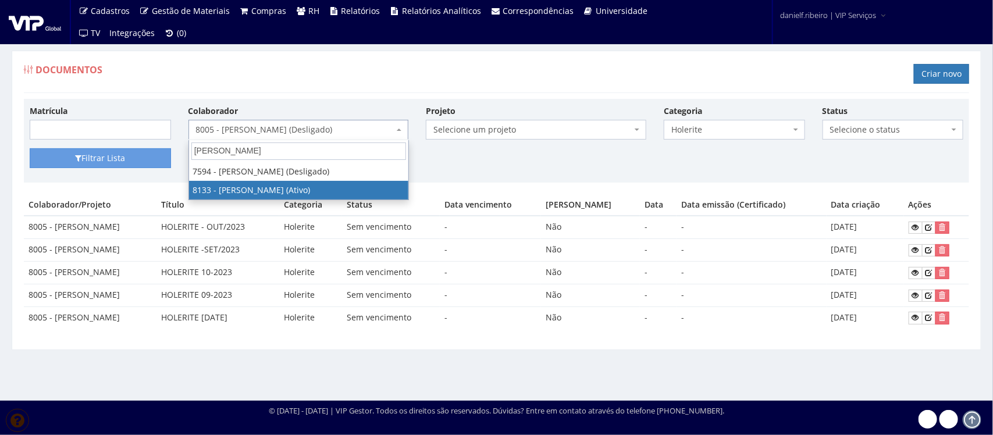
select select "3751"
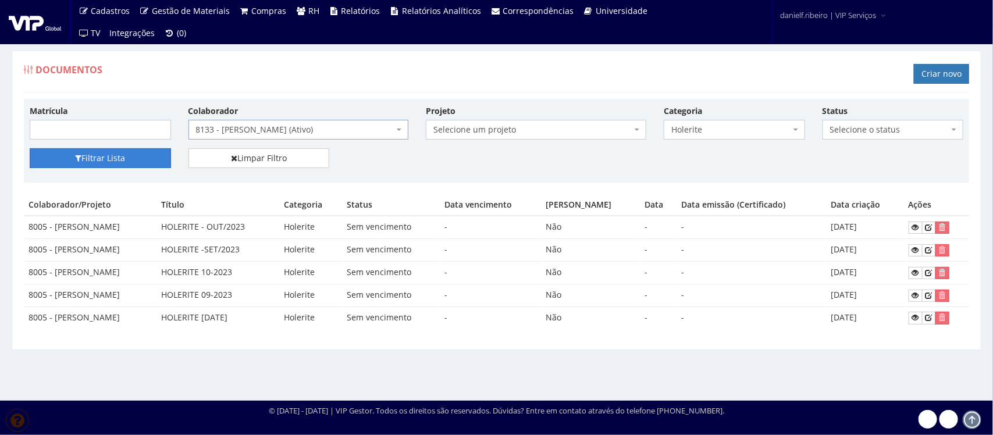
click at [152, 158] on button "Filtrar Lista" at bounding box center [100, 158] width 141 height 20
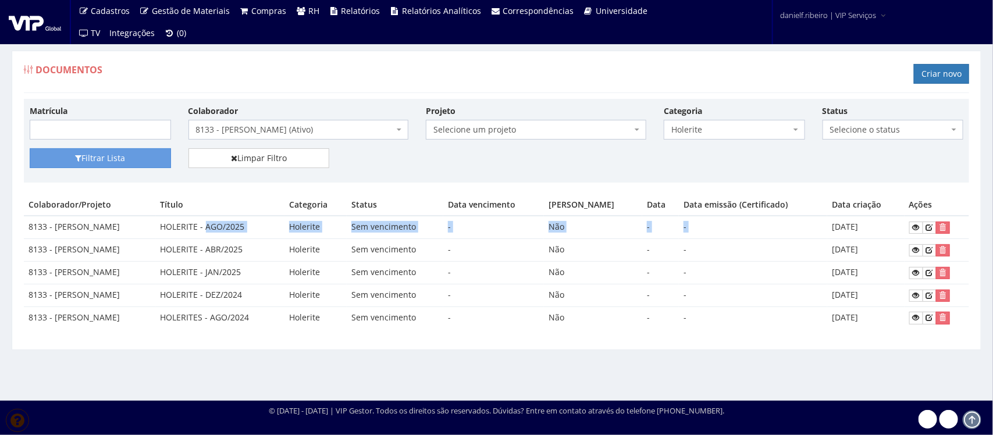
drag, startPoint x: 263, startPoint y: 227, endPoint x: 839, endPoint y: 228, distance: 576.2
click at [839, 228] on tr "8133 - MARCOS MACEDO CAVALHEIRO HOLERITE - AGO/2025 Holerite Sem vencimento - N…" at bounding box center [496, 227] width 945 height 23
drag, startPoint x: 839, startPoint y: 228, endPoint x: 862, endPoint y: 223, distance: 23.8
click at [841, 228] on td "22/09/2025" at bounding box center [865, 227] width 77 height 23
click at [894, 228] on td "22/09/2025" at bounding box center [865, 227] width 77 height 23
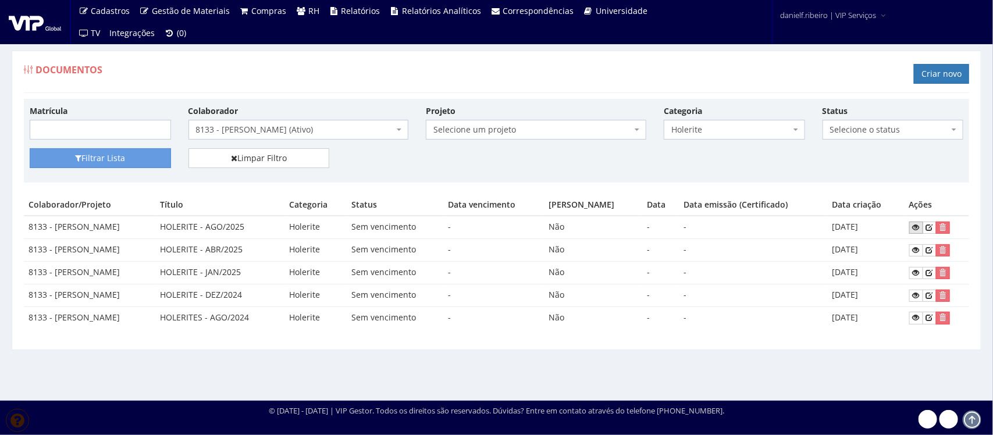
click at [919, 231] on icon at bounding box center [915, 227] width 7 height 8
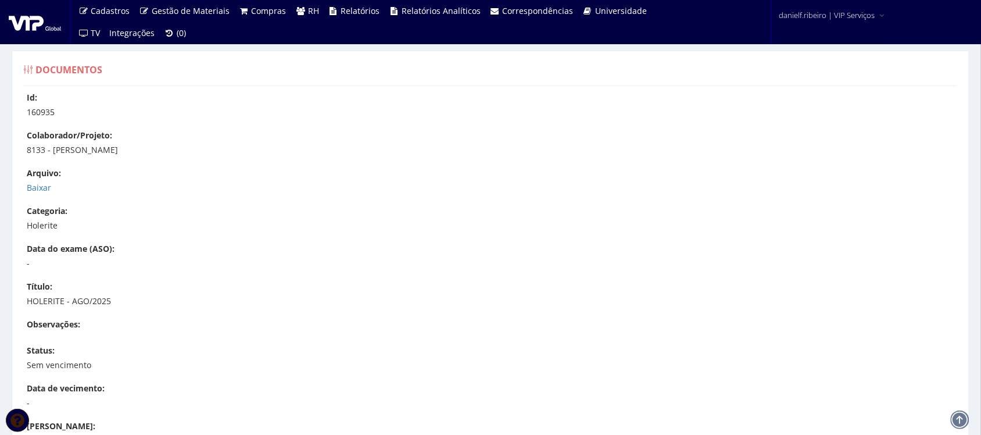
click at [36, 195] on div "Id: 160935 Colaborador/Projeto: 8133 - [PERSON_NAME] [GEOGRAPHIC_DATA]: [GEOGRA…" at bounding box center [490, 355] width 951 height 526
click at [35, 184] on link "Baixar" at bounding box center [39, 187] width 24 height 11
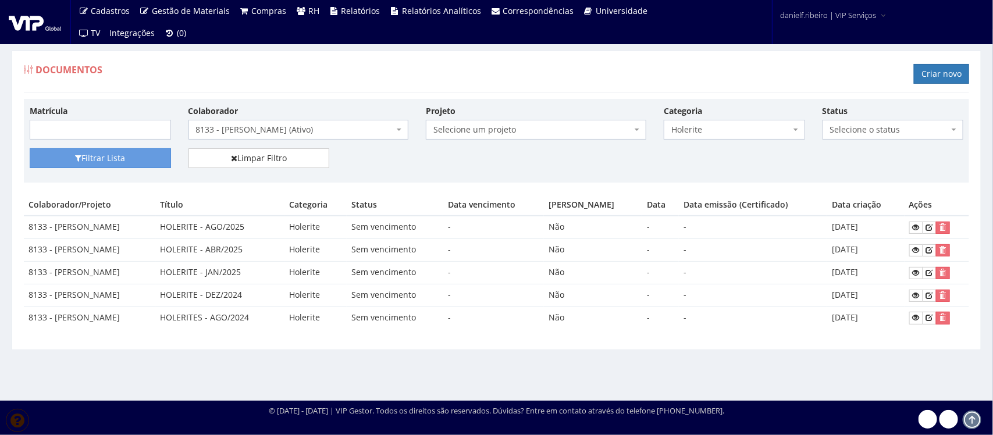
click at [312, 131] on span "8133 - [PERSON_NAME] (Ativo)" at bounding box center [295, 130] width 198 height 12
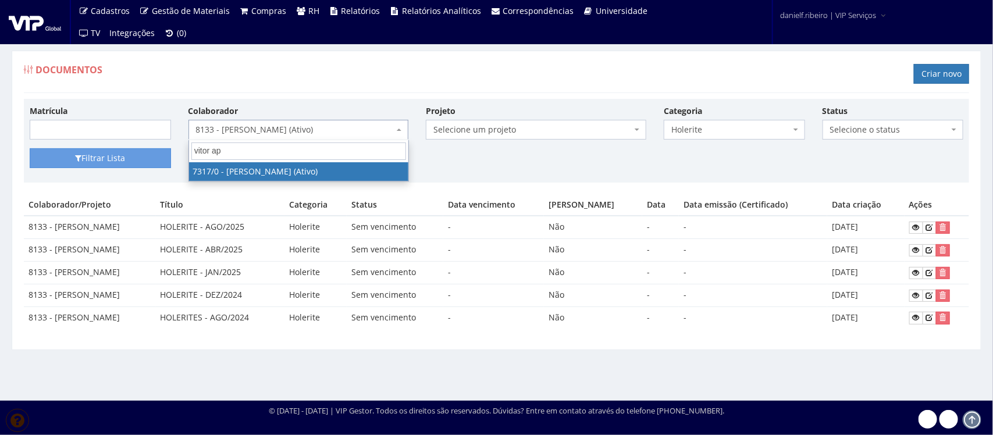
type input "vitor apa"
select select "874"
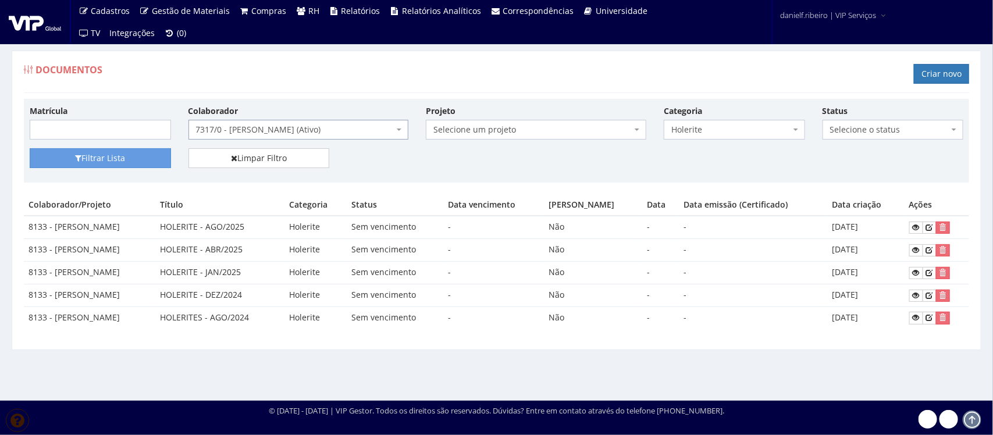
click at [91, 142] on div "Matrícula Colaborador Selecione um colaborador 7015/0 - ADEILTON LUIZ NETO (Des…" at bounding box center [496, 127] width 951 height 44
click at [99, 164] on button "Filtrar Lista" at bounding box center [100, 158] width 141 height 20
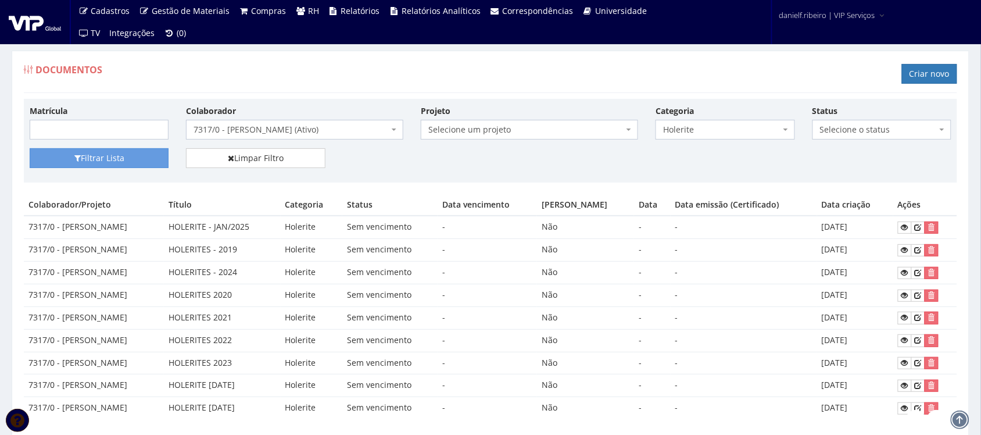
click at [280, 120] on div "Colaborador Selecione um colaborador 7015/0 - ADEILTON LUIZ NETO (Desligado) 70…" at bounding box center [294, 122] width 235 height 35
click at [283, 130] on span "7317/0 - [PERSON_NAME] (Ativo)" at bounding box center [291, 130] width 195 height 12
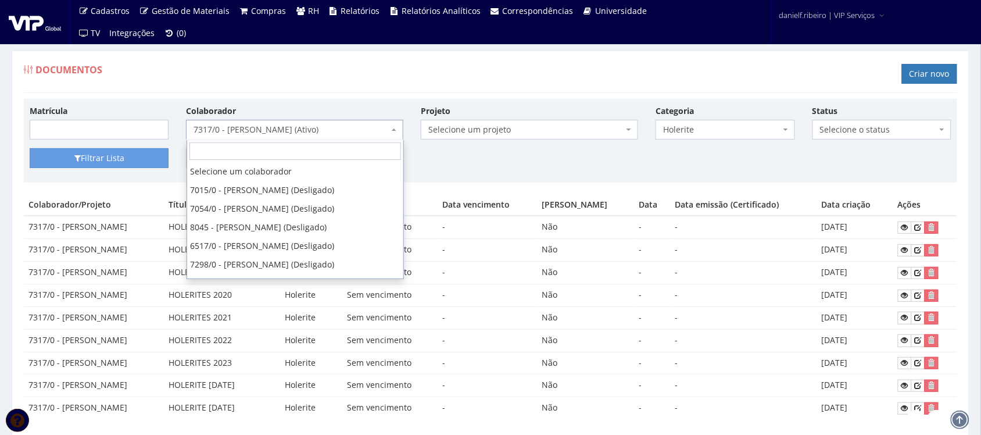
scroll to position [31321, 0]
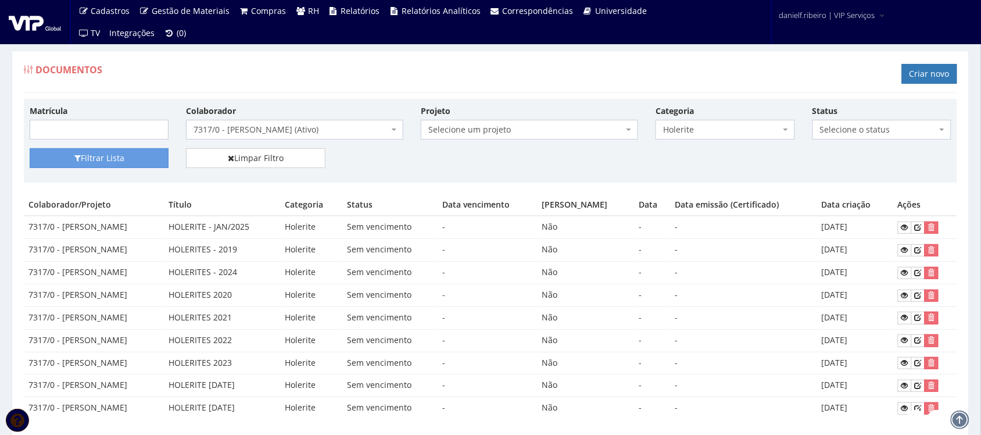
click at [379, 59] on div "Documentos Criar novo" at bounding box center [491, 75] width 934 height 35
drag, startPoint x: 63, startPoint y: 228, endPoint x: 208, endPoint y: 219, distance: 145.6
click at [164, 219] on td "7317/0 - VITOR APARECIDO DA SILVA PEREIRA" at bounding box center [94, 227] width 140 height 23
copy td "VITOR APARECIDO DA SILVA PEREIRA"
click at [366, 128] on span "7317/0 - [PERSON_NAME] (Ativo)" at bounding box center [291, 130] width 195 height 12
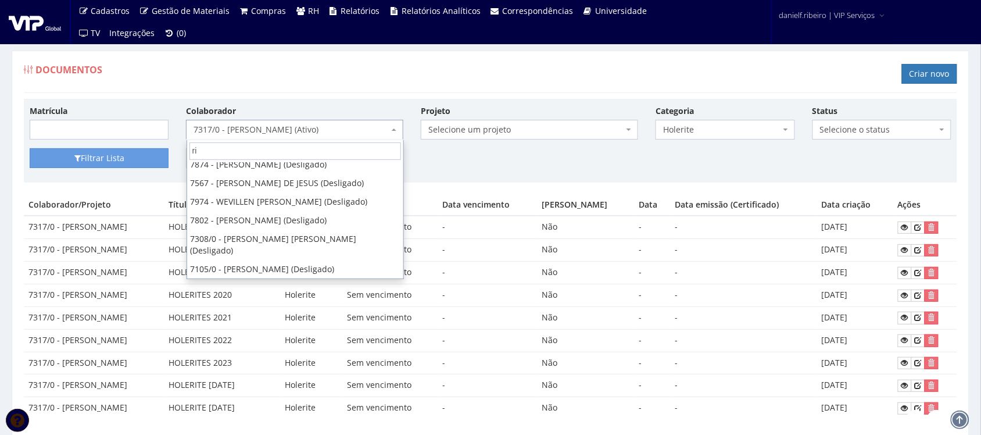
scroll to position [0, 0]
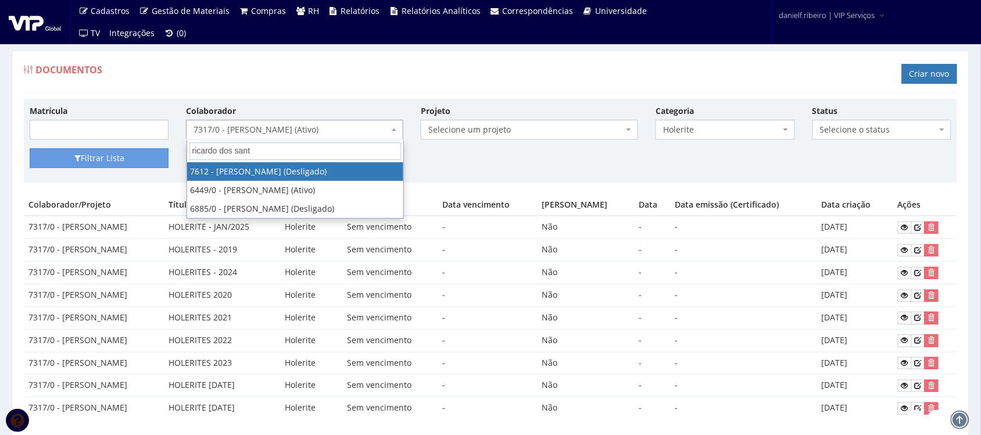
type input "ricardo dos santo"
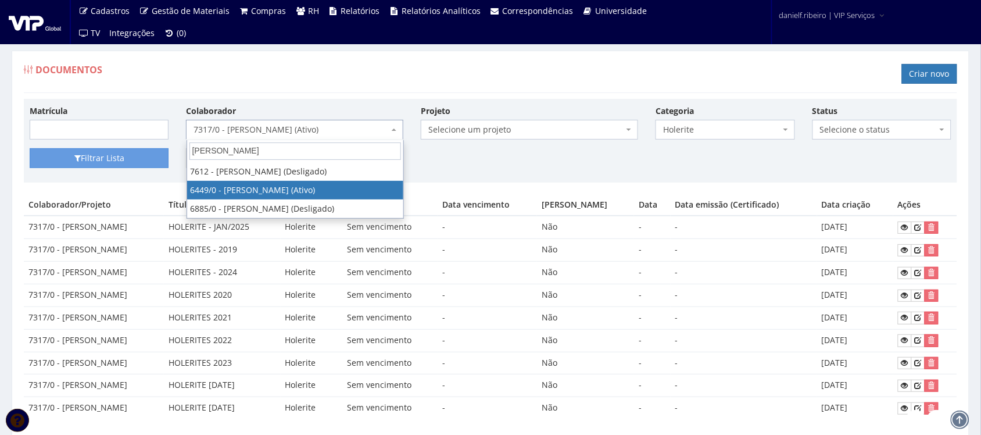
select select "75"
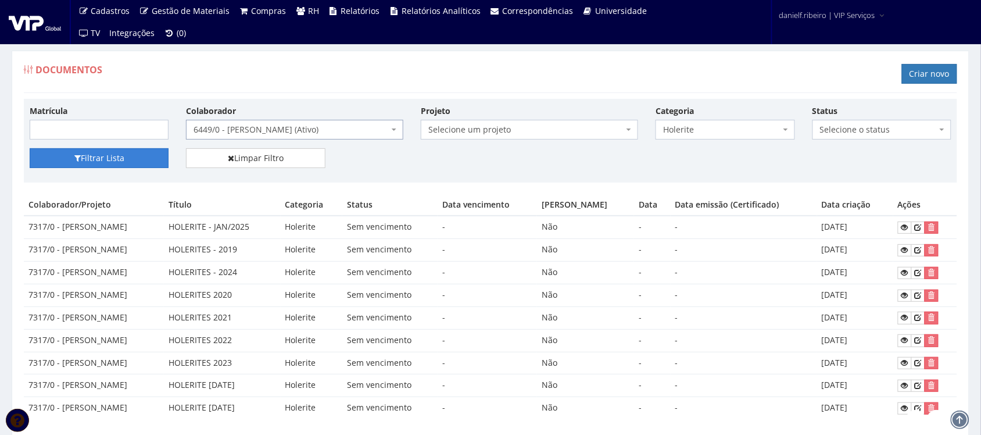
click at [131, 152] on button "Filtrar Lista" at bounding box center [99, 158] width 139 height 20
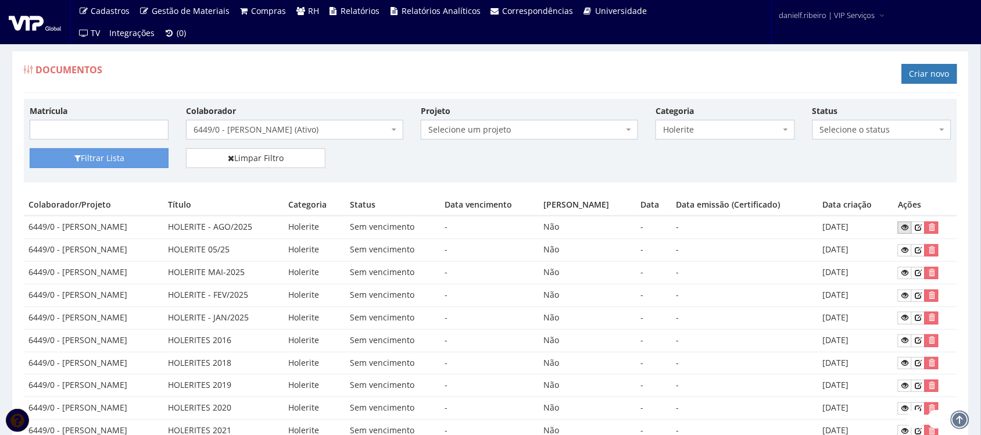
click at [902, 230] on link at bounding box center [905, 228] width 14 height 12
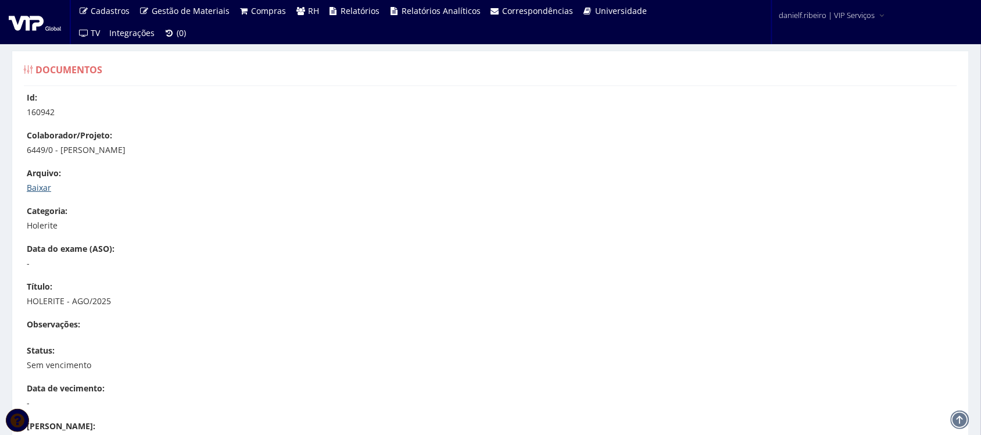
click at [32, 184] on link "Baixar" at bounding box center [39, 187] width 24 height 11
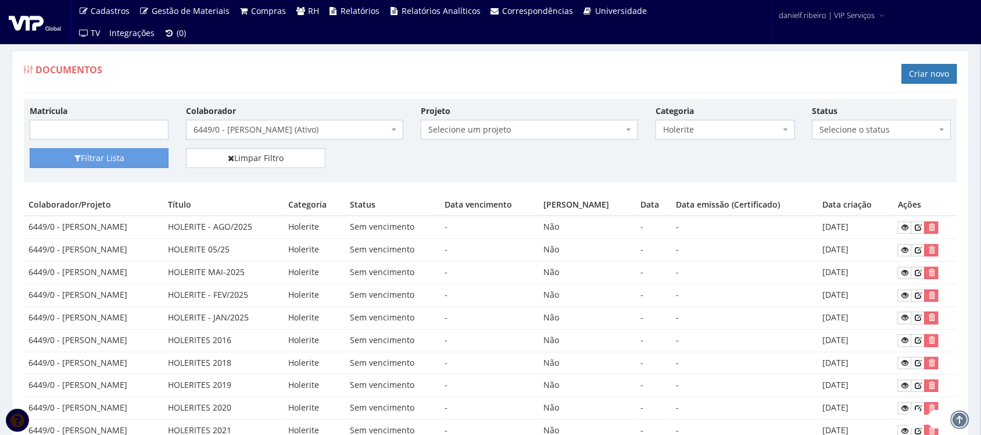
drag, startPoint x: 62, startPoint y: 227, endPoint x: 166, endPoint y: 222, distance: 103.6
click at [163, 222] on td "6449/0 - [PERSON_NAME]" at bounding box center [94, 227] width 140 height 23
copy td "RICARDO DOS SANTOS"
click at [315, 77] on div "Documentos Criar novo" at bounding box center [491, 75] width 934 height 35
click at [904, 230] on icon at bounding box center [905, 227] width 7 height 8
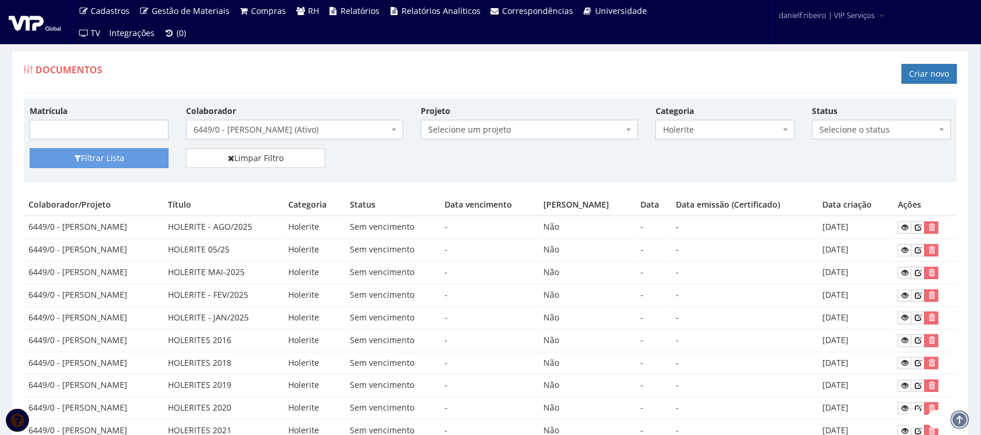
click at [318, 85] on div "Documentos Criar novo" at bounding box center [491, 75] width 934 height 35
click at [329, 128] on span "6449/0 - RICARDO DOS SANTOS (Ativo)" at bounding box center [291, 130] width 195 height 12
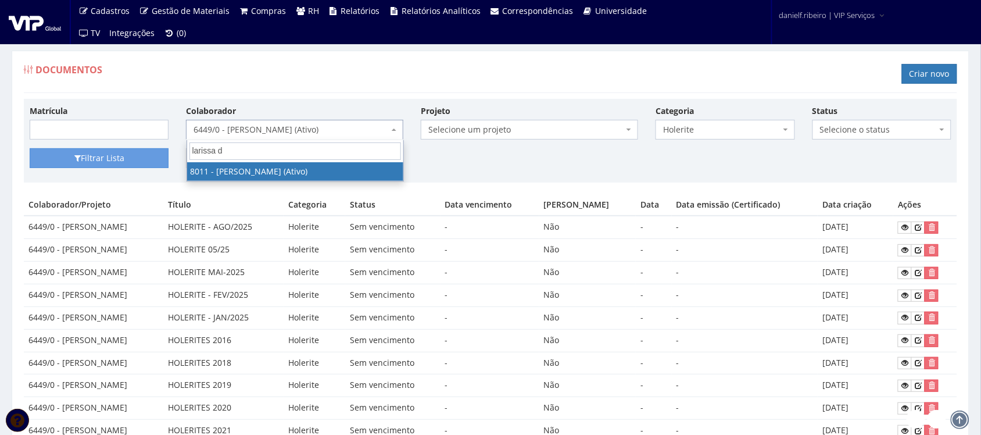
type input "larissa da"
select select "3280"
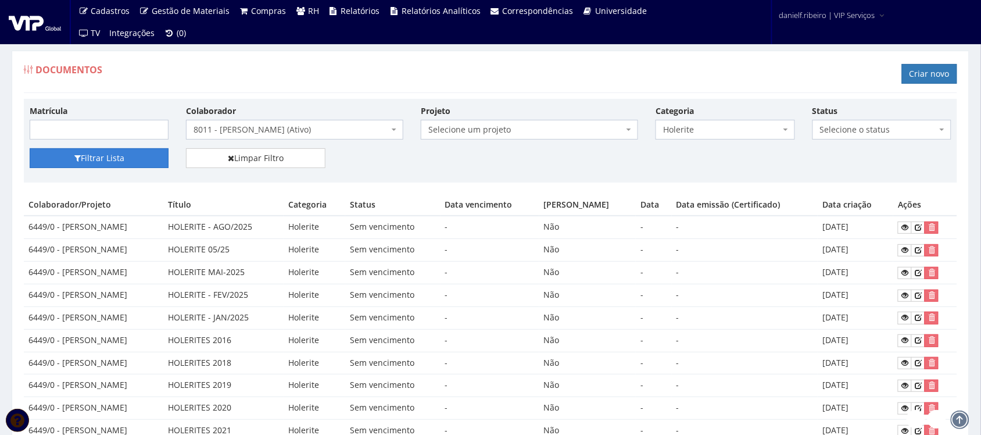
click at [131, 163] on button "Filtrar Lista" at bounding box center [99, 158] width 139 height 20
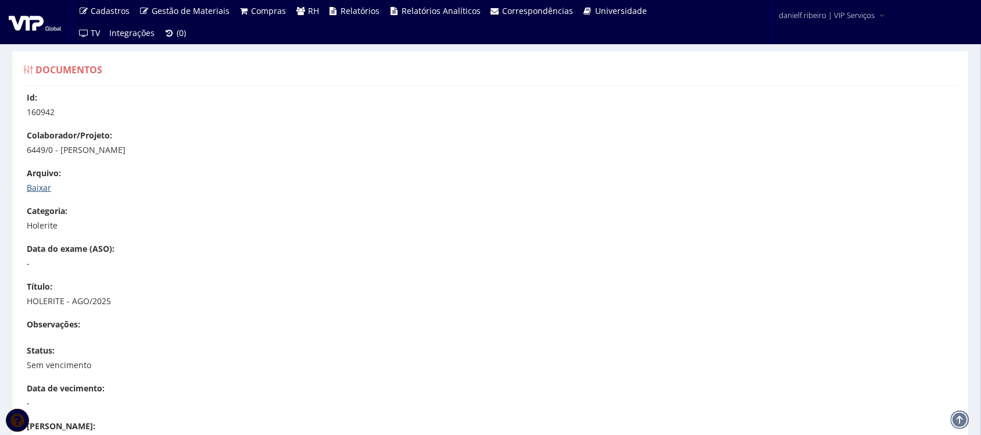
click at [41, 182] on link "Baixar" at bounding box center [39, 187] width 24 height 11
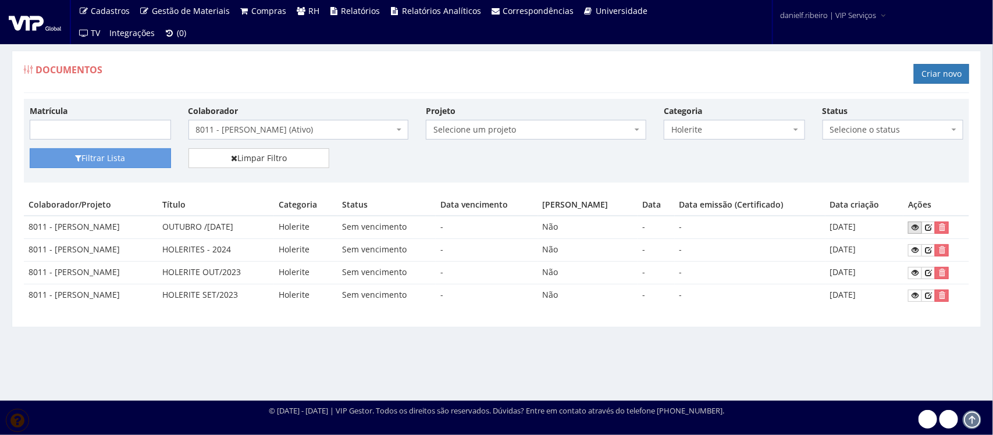
click at [918, 226] on icon at bounding box center [914, 227] width 7 height 8
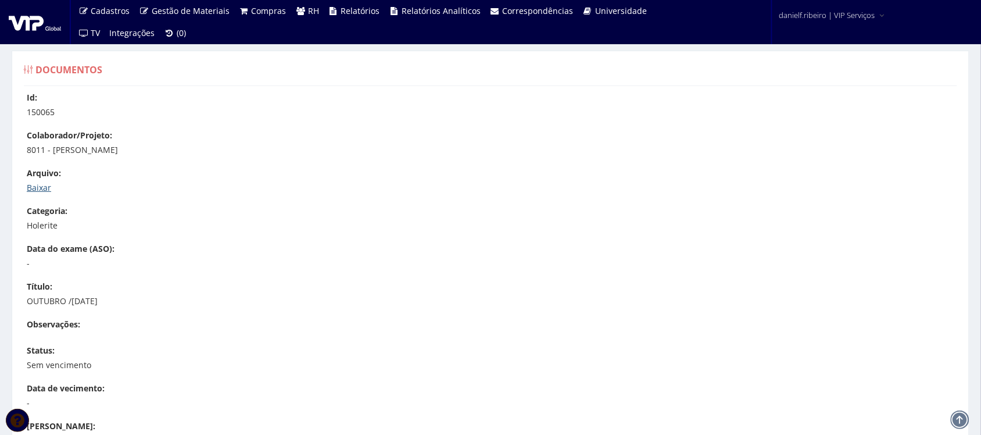
click at [48, 187] on link "Baixar" at bounding box center [39, 187] width 24 height 11
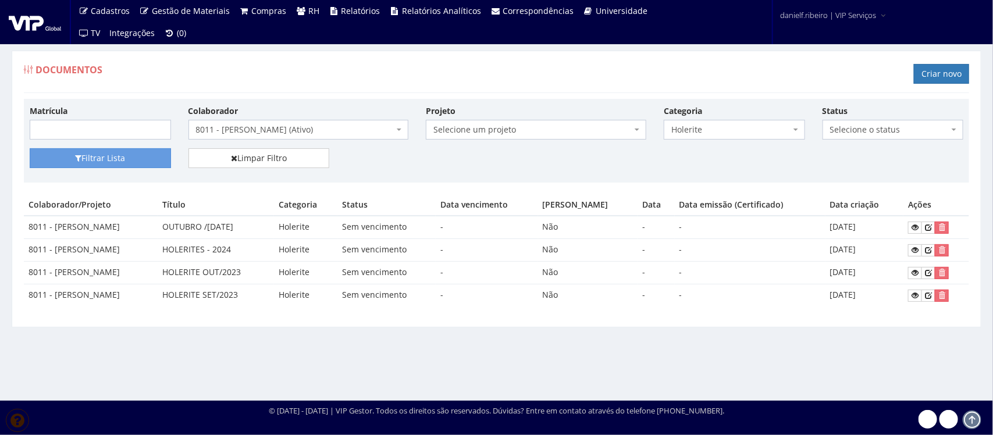
drag, startPoint x: 54, startPoint y: 229, endPoint x: 254, endPoint y: 230, distance: 199.4
click at [158, 230] on td "8011 - [PERSON_NAME]" at bounding box center [91, 227] width 134 height 23
copy td "LARISSA DAIANE BUENO GONCALVES DE SOUZA"
click at [317, 123] on span "8011 - [PERSON_NAME] (Ativo)" at bounding box center [298, 130] width 220 height 20
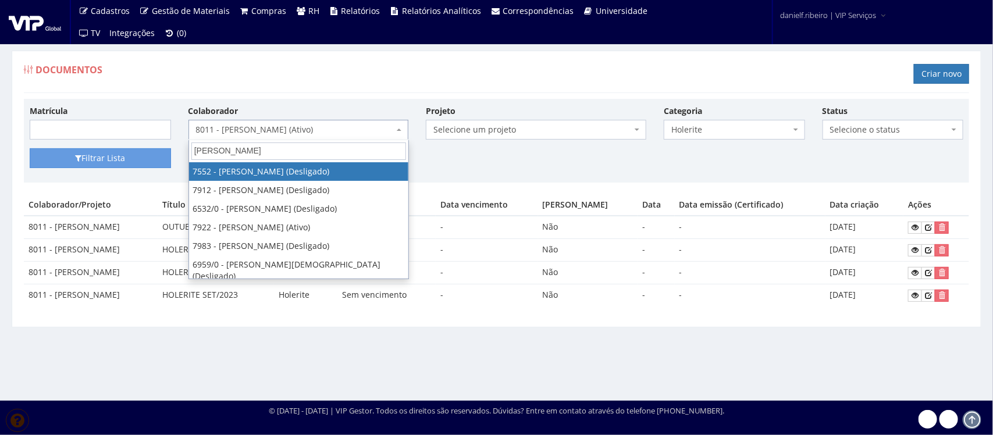
drag, startPoint x: 245, startPoint y: 148, endPoint x: 175, endPoint y: 155, distance: 70.7
click at [175, 155] on body "Cadastros Clientes Unidades Subclientes Unidades de Subclientes Projetos Vagas …" at bounding box center [496, 217] width 993 height 435
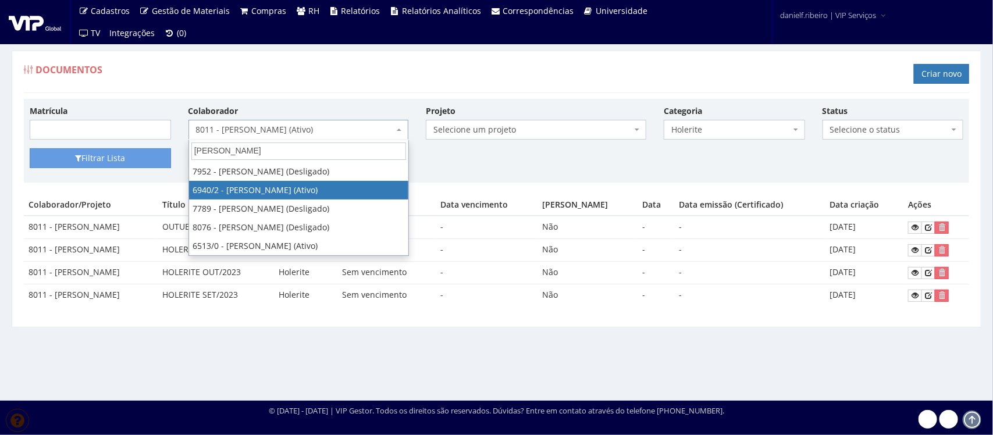
type input "moreira"
select select "264"
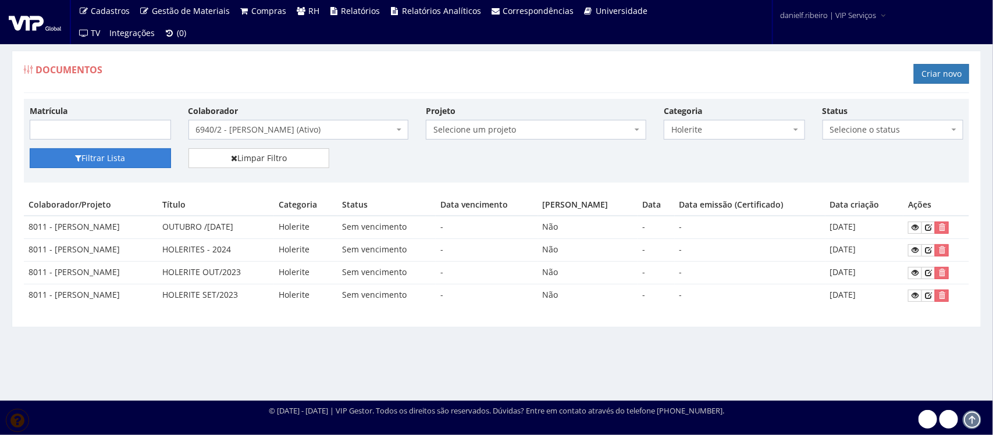
click at [85, 166] on button "Filtrar Lista" at bounding box center [100, 158] width 141 height 20
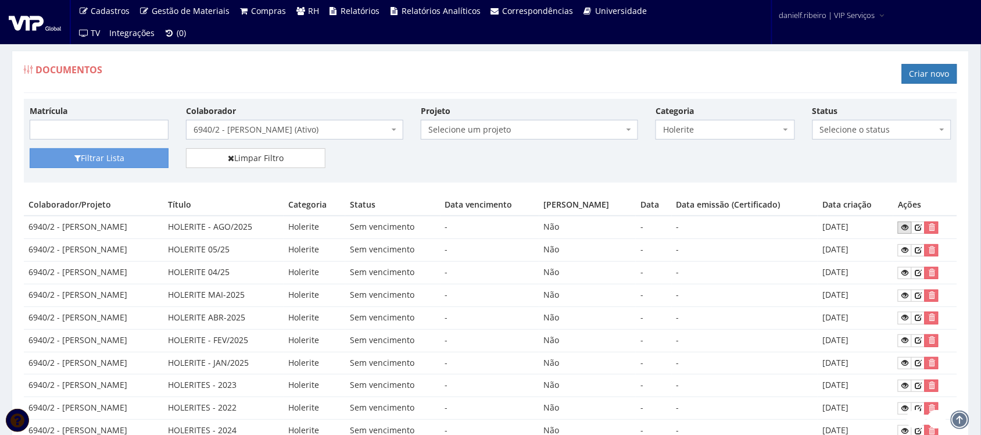
click at [904, 231] on icon at bounding box center [905, 227] width 7 height 8
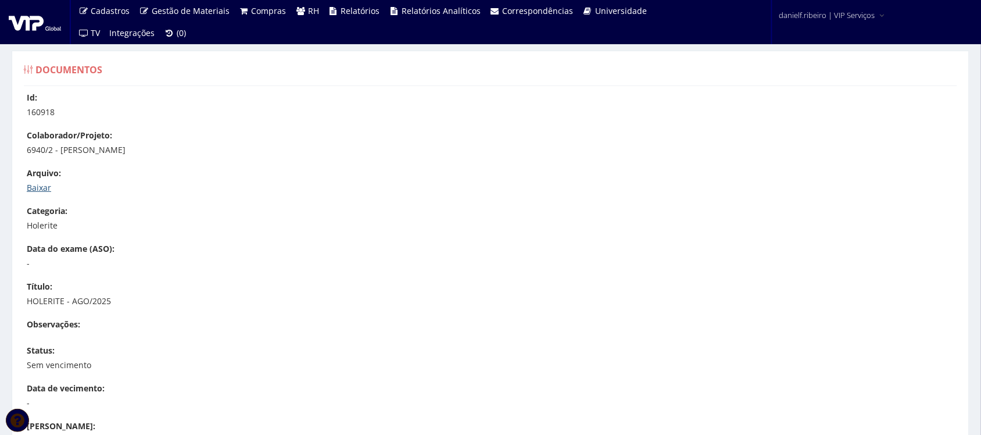
click at [28, 187] on link "Baixar" at bounding box center [39, 187] width 24 height 11
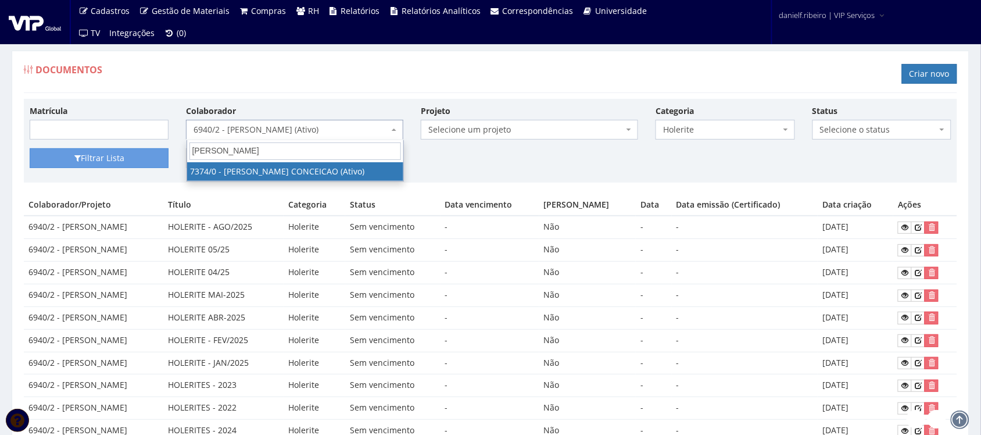
type input "[PERSON_NAME]"
select select "1054"
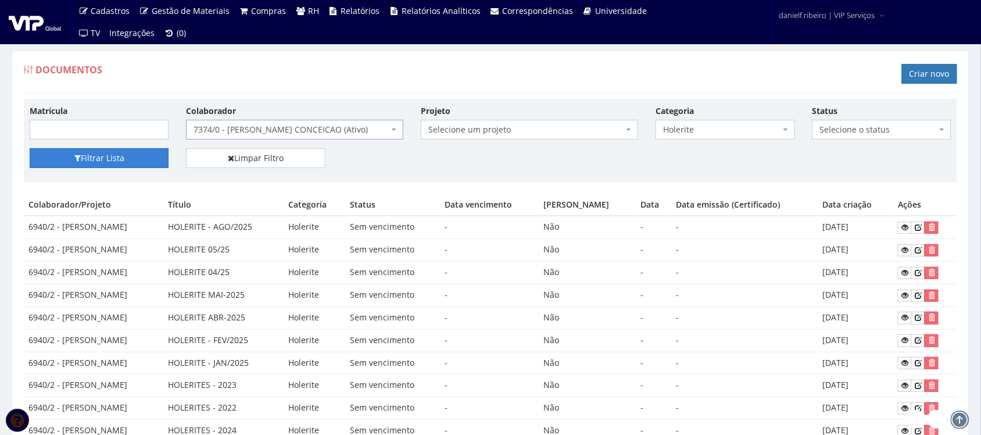
click at [155, 152] on button "Filtrar Lista" at bounding box center [99, 158] width 139 height 20
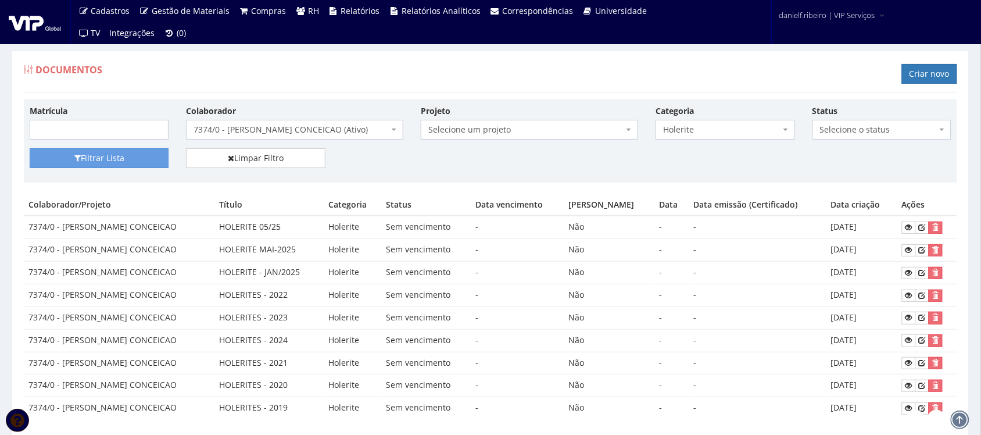
drag, startPoint x: 487, startPoint y: 110, endPoint x: 739, endPoint y: 6, distance: 273.0
click at [487, 110] on div "Projeto Selecione um projeto G0217 D0217 - Cessão de Mão de Obra - Contrato Con…" at bounding box center [529, 122] width 235 height 35
drag, startPoint x: 62, startPoint y: 227, endPoint x: 238, endPoint y: 222, distance: 176.9
click at [215, 222] on td "7374/0 - BRUNO HENRIQUE DOS SANTOS CONCEICAO" at bounding box center [119, 227] width 191 height 23
copy td "BRUNO HENRIQUE DOS SANTOS CONCEICAO"
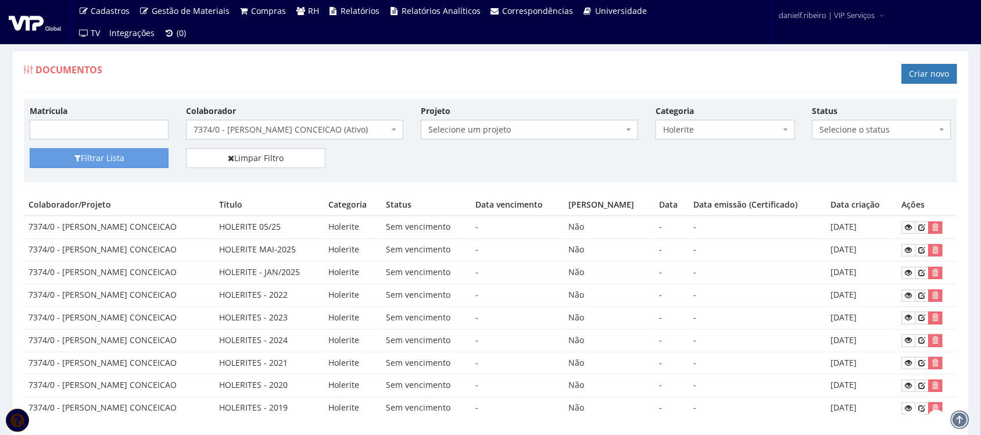
click at [379, 80] on div "Documentos Criar novo" at bounding box center [491, 75] width 934 height 35
click at [299, 131] on span "7374/0 - [PERSON_NAME] CONCEICAO (Ativo)" at bounding box center [291, 130] width 195 height 12
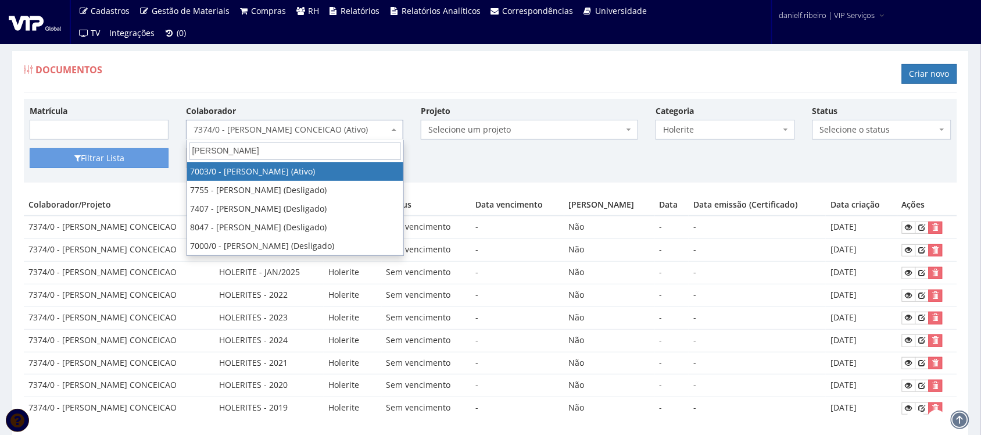
type input "alessandro al"
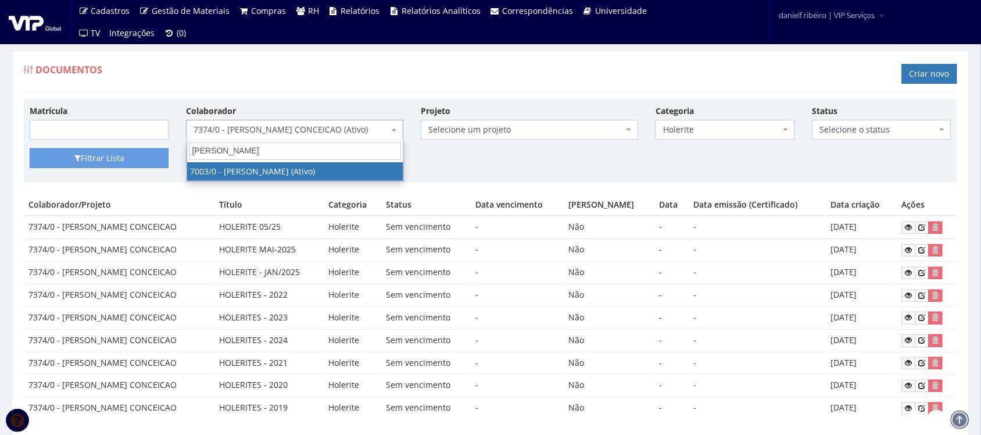
select select "309"
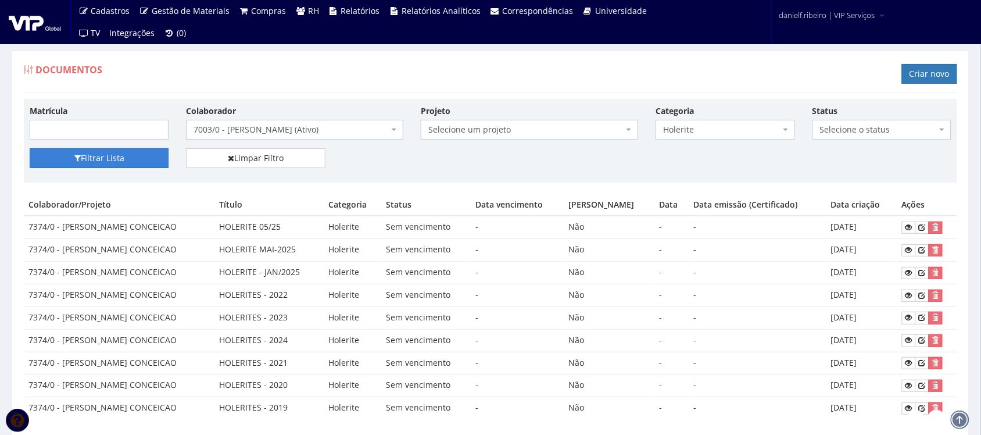
click at [99, 154] on button "Filtrar Lista" at bounding box center [99, 158] width 139 height 20
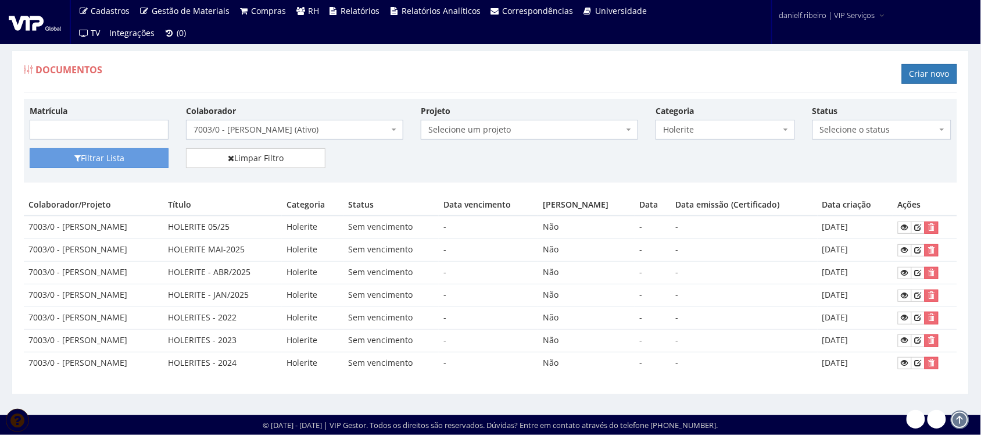
click at [282, 128] on span "7003/0 - [PERSON_NAME] (Ativo)" at bounding box center [291, 130] width 195 height 12
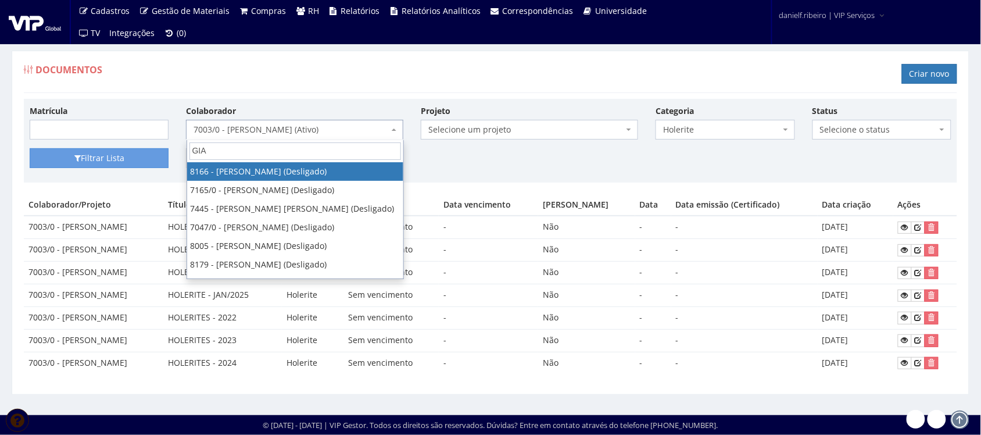
type input "GIAN"
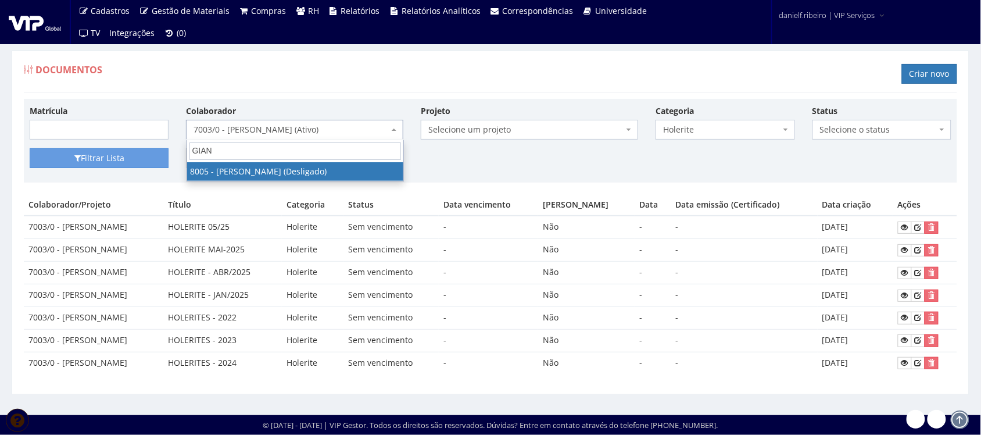
select select "3261"
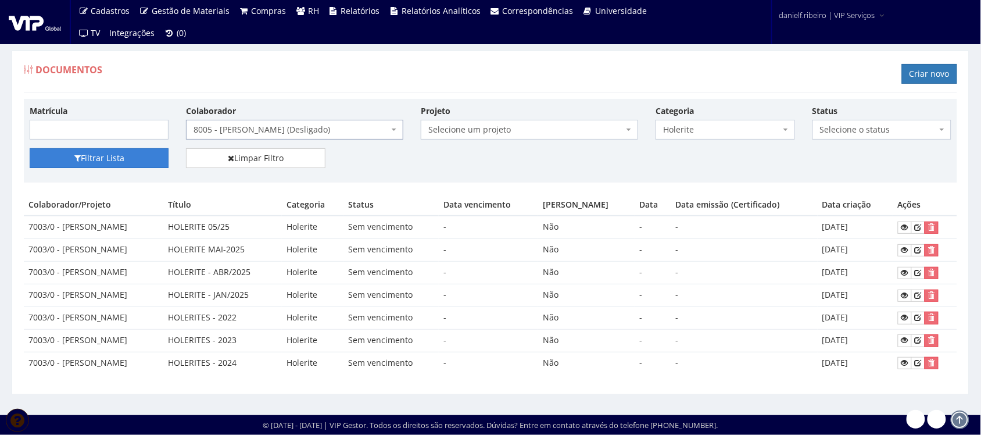
click at [142, 160] on button "Filtrar Lista" at bounding box center [99, 158] width 139 height 20
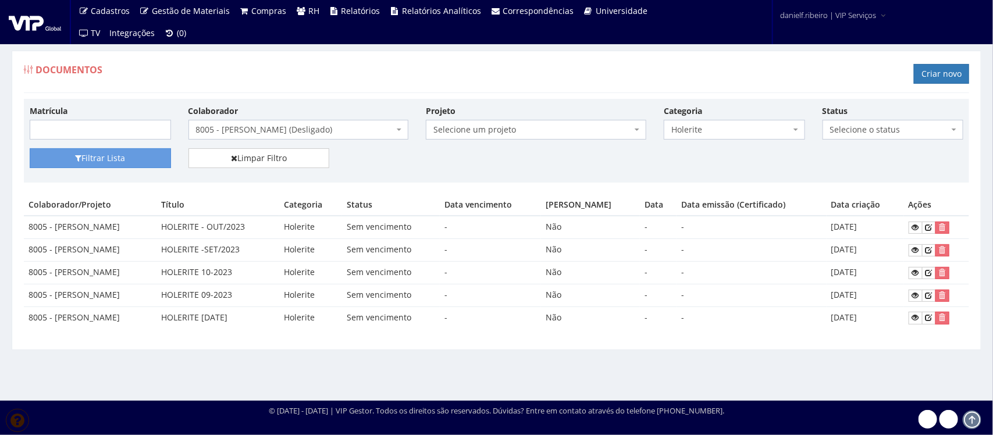
click at [263, 130] on span "8005 - [PERSON_NAME] (Desligado)" at bounding box center [295, 130] width 198 height 12
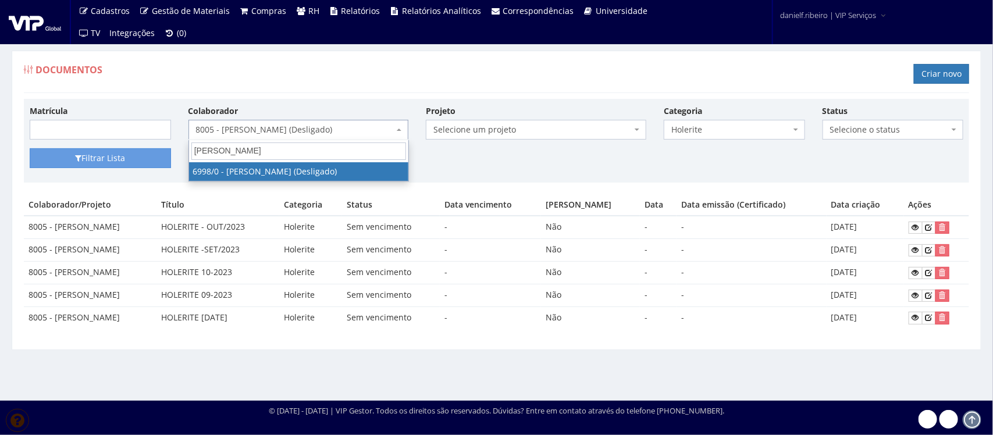
type input "[PERSON_NAME]"
select select "305"
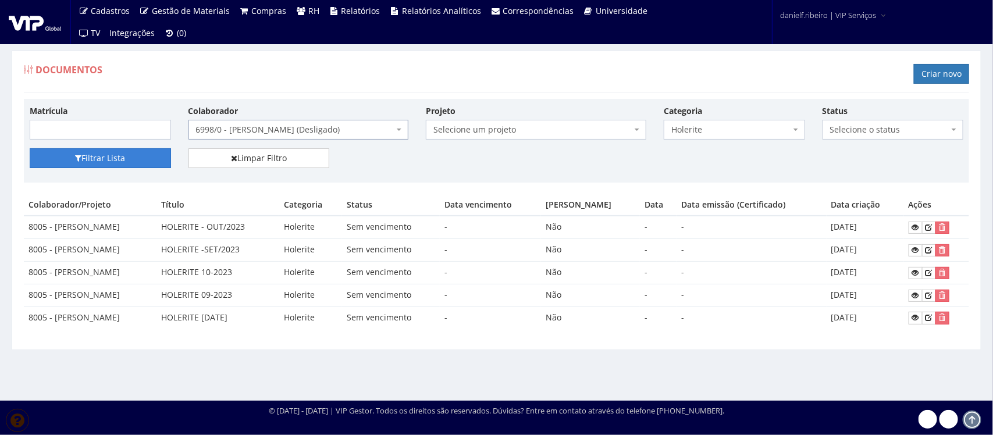
click at [122, 151] on button "Filtrar Lista" at bounding box center [100, 158] width 141 height 20
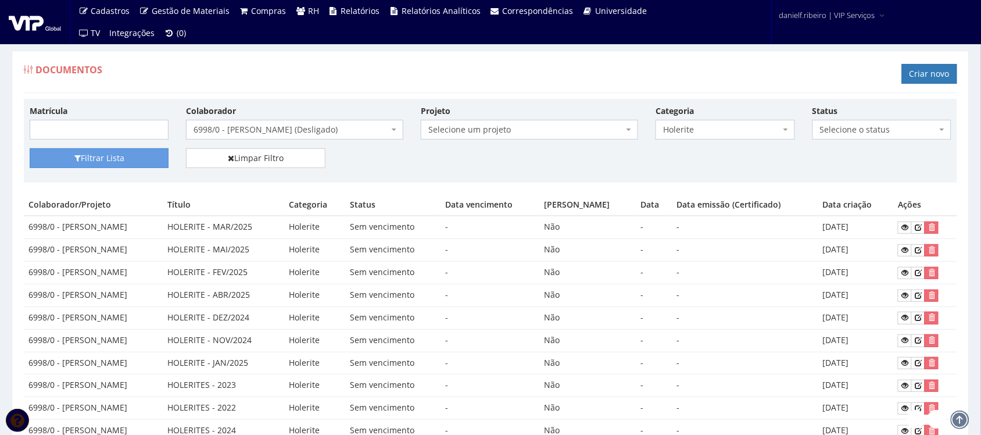
click at [279, 133] on span "6998/0 - [PERSON_NAME] (Desligado)" at bounding box center [291, 130] width 195 height 12
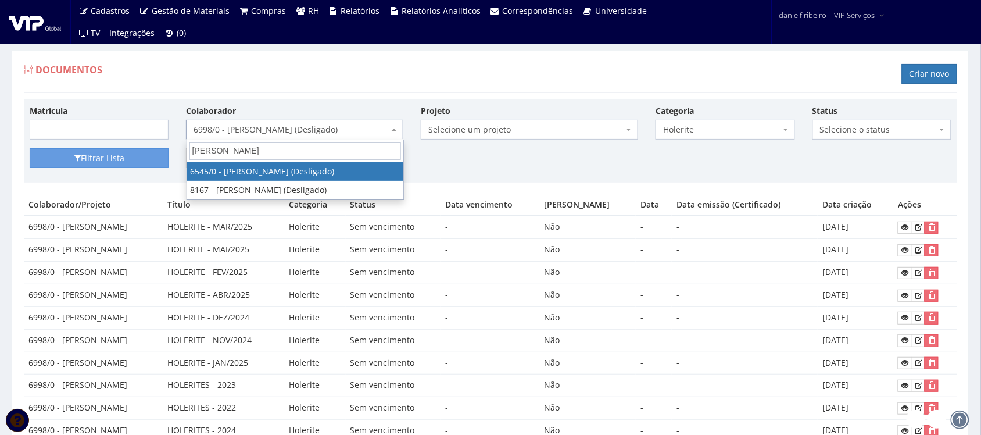
type input "reginaldo"
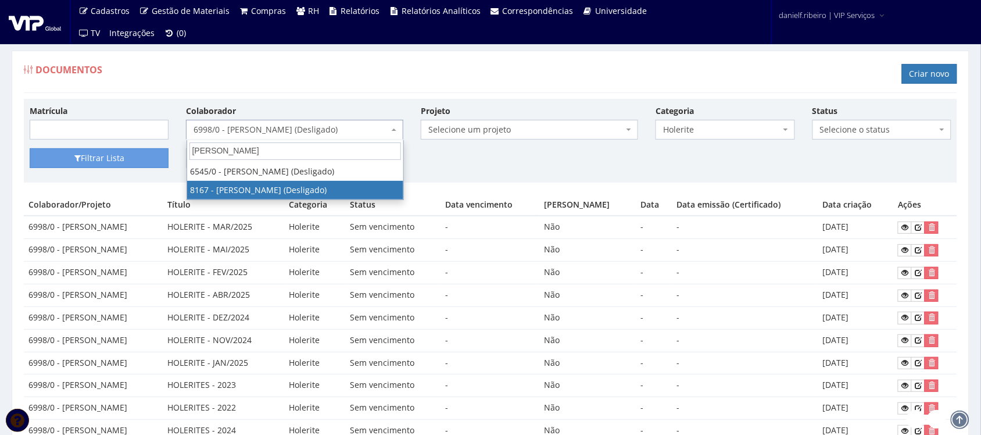
select select "3952"
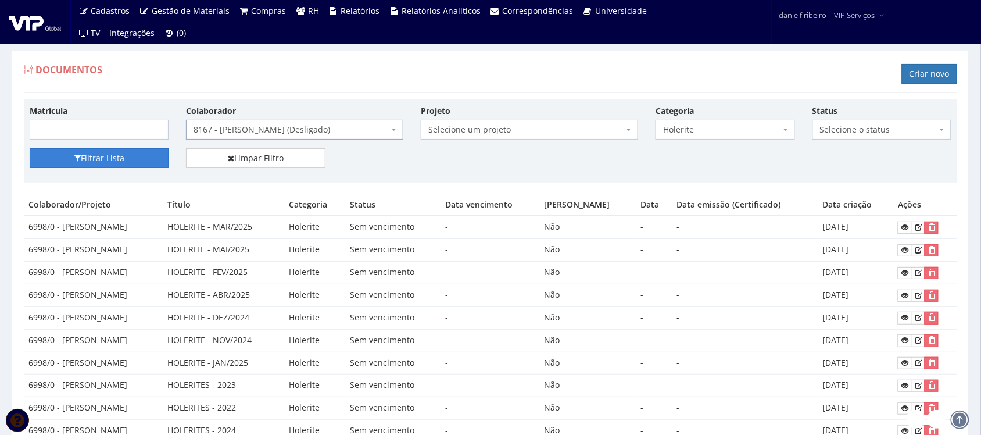
click at [120, 158] on button "Filtrar Lista" at bounding box center [99, 158] width 139 height 20
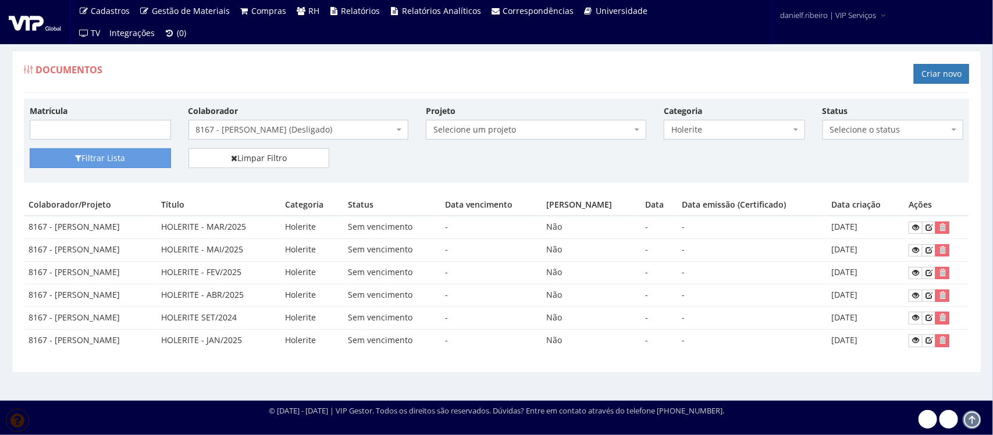
click at [292, 123] on span "8167 - [PERSON_NAME] (Desligado)" at bounding box center [298, 130] width 220 height 20
click at [295, 135] on span "8167 - [PERSON_NAME] (Desligado)" at bounding box center [295, 130] width 198 height 12
click at [297, 135] on span "8167 - [PERSON_NAME] (Desligado)" at bounding box center [295, 130] width 198 height 12
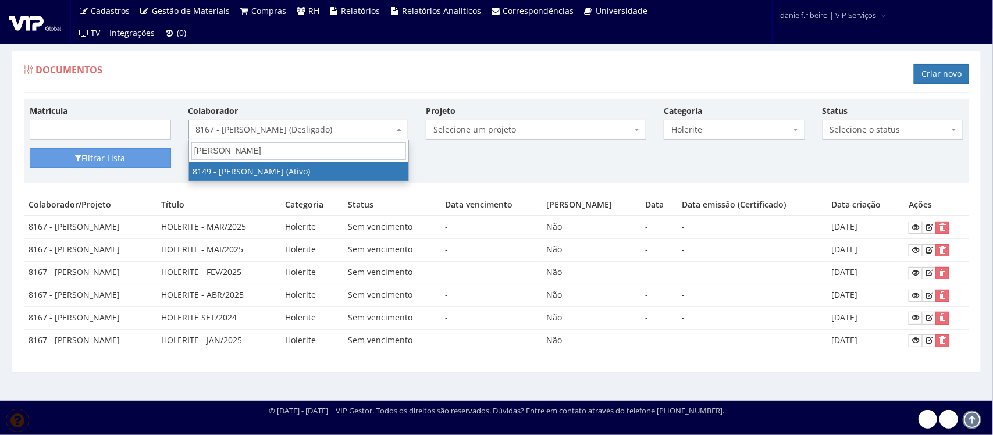
type input "lucas alves"
select select "3859"
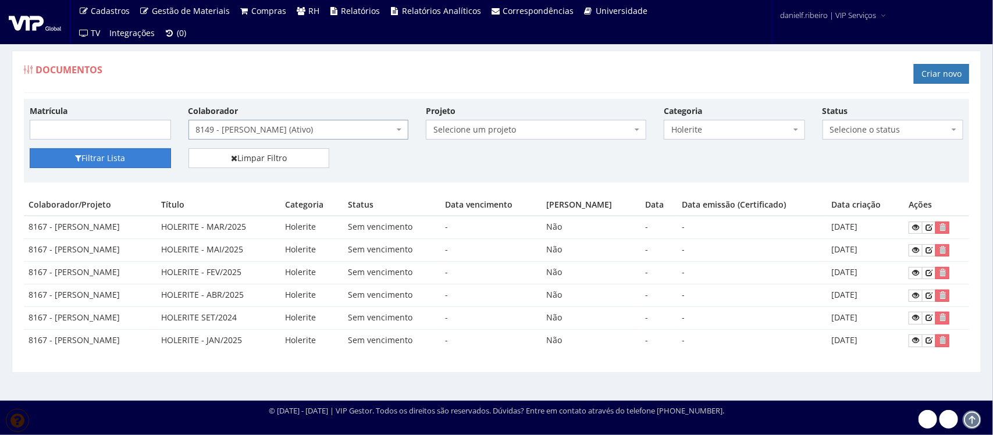
click at [114, 161] on button "Filtrar Lista" at bounding box center [100, 158] width 141 height 20
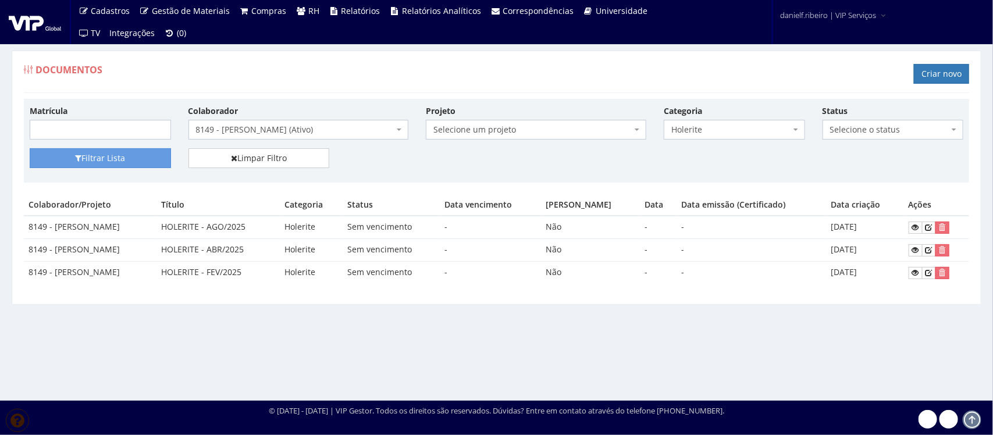
click at [251, 133] on span "8149 - [PERSON_NAME] (Ativo)" at bounding box center [295, 130] width 198 height 12
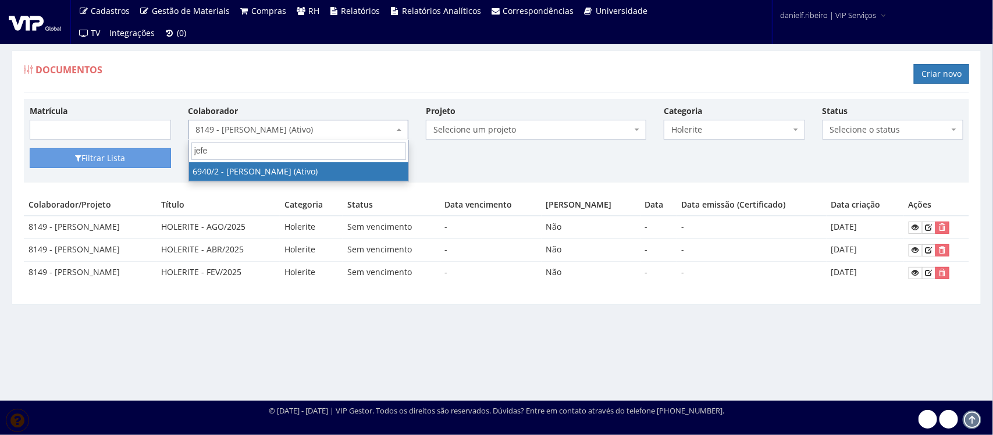
type input "jefe"
select select "264"
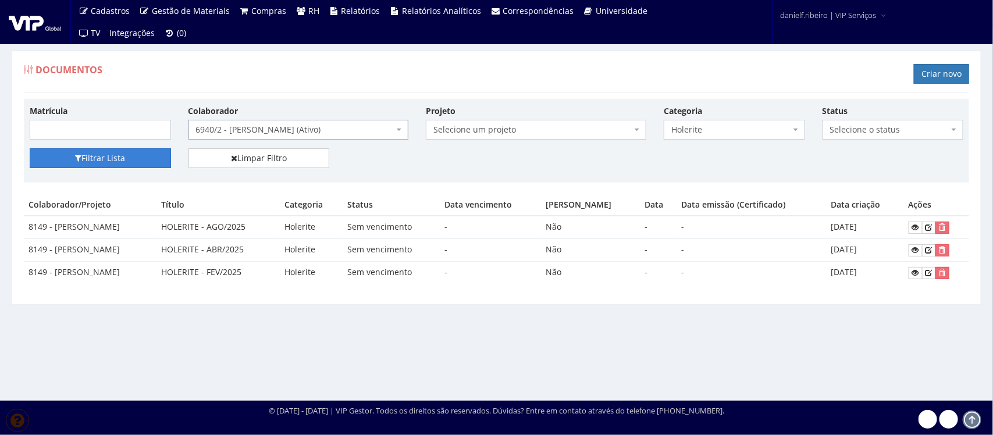
click at [125, 151] on button "Filtrar Lista" at bounding box center [100, 158] width 141 height 20
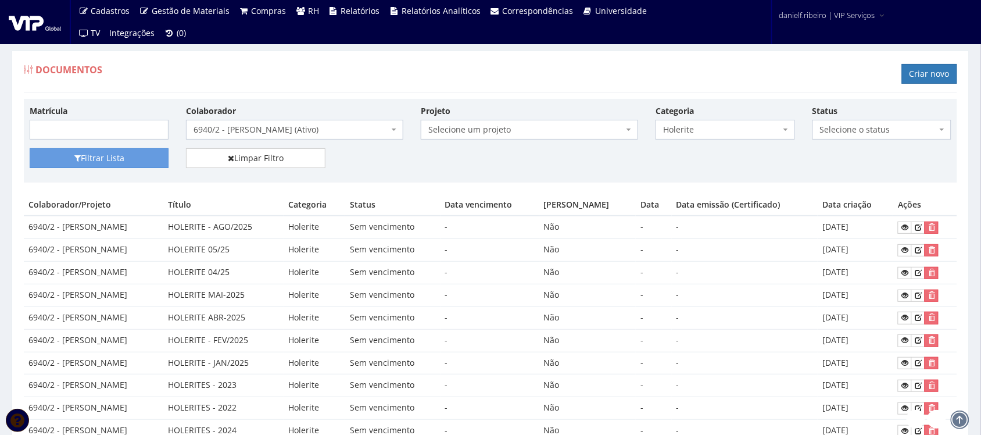
click at [283, 134] on span "6940/2 - [PERSON_NAME] (Ativo)" at bounding box center [291, 130] width 195 height 12
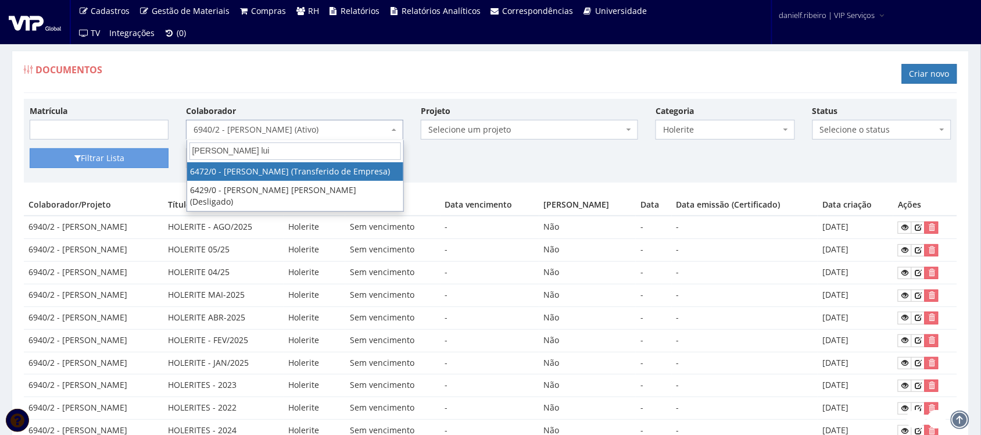
type input "anderson luis"
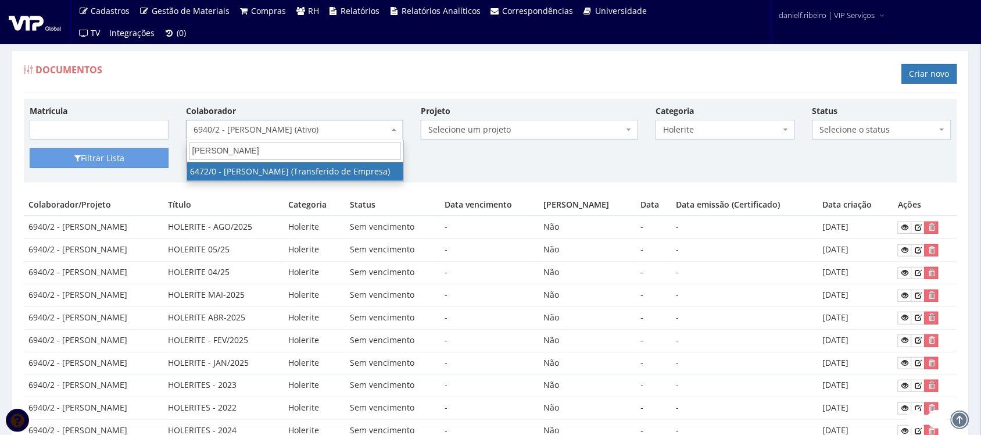
select select "81"
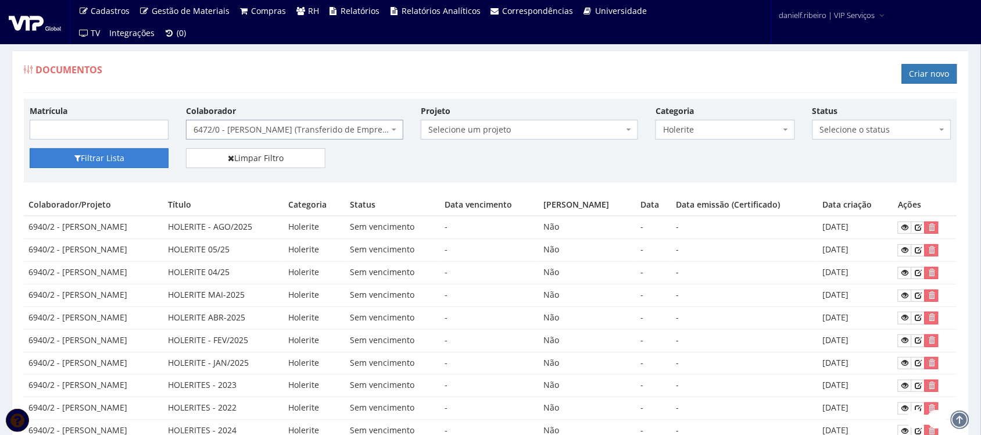
click at [108, 155] on button "Filtrar Lista" at bounding box center [99, 158] width 139 height 20
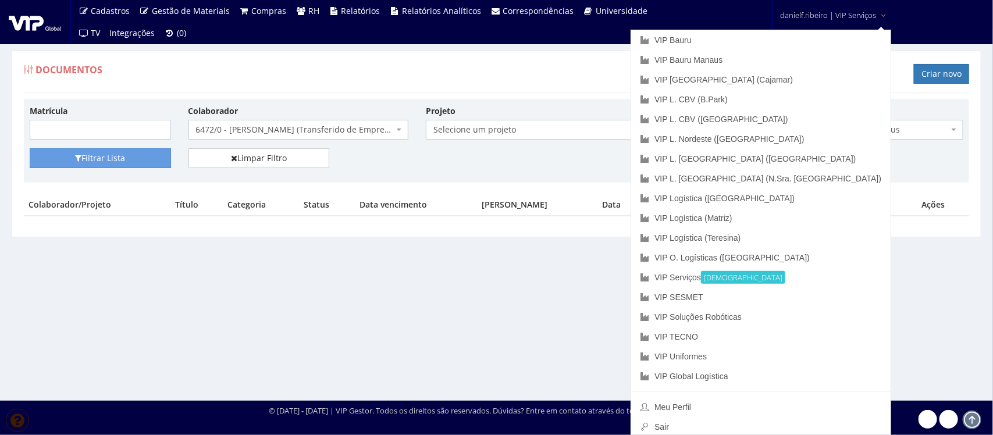
click at [517, 76] on div "Documentos Criar novo" at bounding box center [496, 75] width 945 height 35
click at [803, 35] on link "VIP Bauru" at bounding box center [760, 40] width 259 height 20
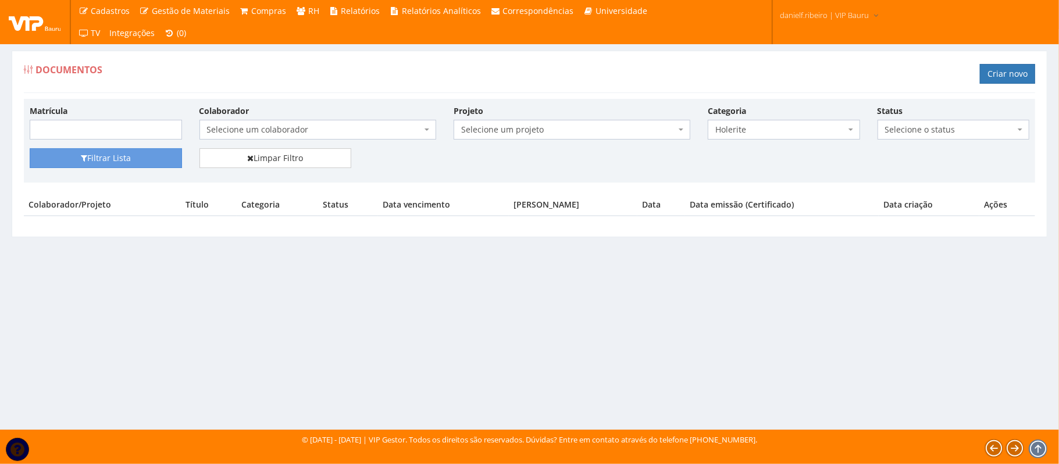
click at [295, 137] on span "Selecione um colaborador" at bounding box center [317, 130] width 237 height 20
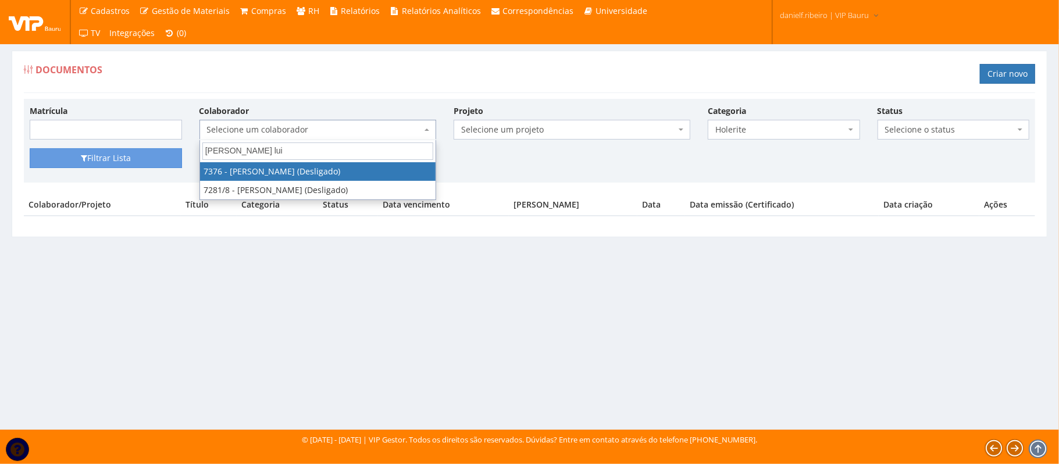
type input "anderson luis"
select select "3784"
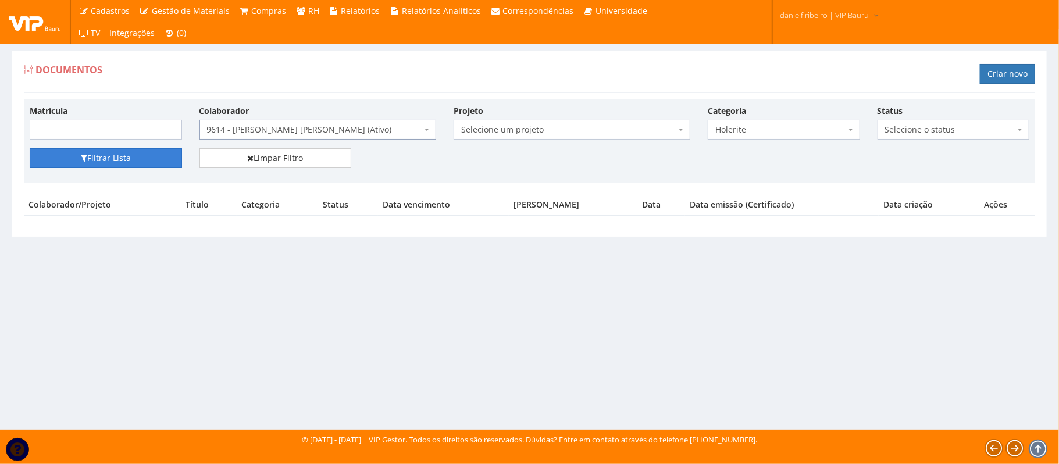
click at [142, 162] on button "Filtrar Lista" at bounding box center [106, 158] width 152 height 20
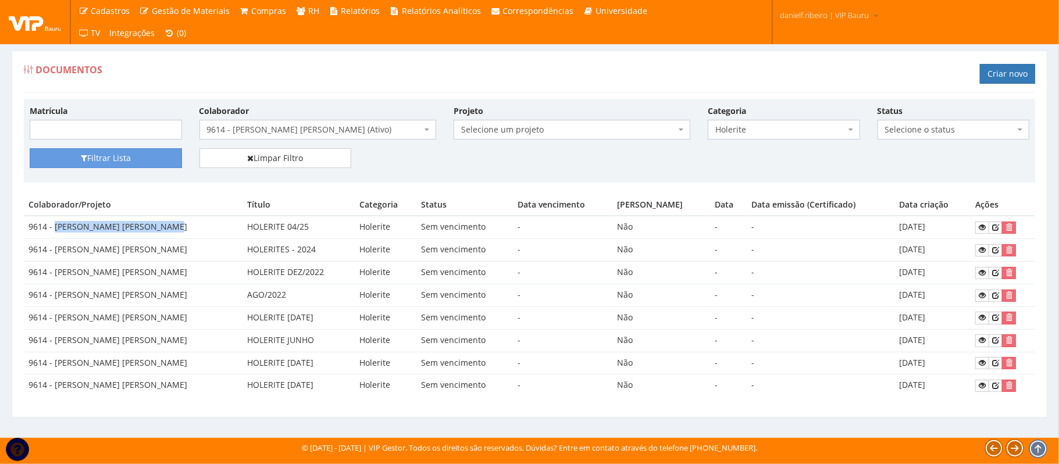
drag, startPoint x: 54, startPoint y: 227, endPoint x: 191, endPoint y: 222, distance: 137.3
click at [191, 222] on td "9614 - [PERSON_NAME] [PERSON_NAME]" at bounding box center [133, 227] width 219 height 23
copy td "[PERSON_NAME] [PERSON_NAME]"
click at [347, 133] on span "9614 - [PERSON_NAME] [PERSON_NAME] (Ativo)" at bounding box center [314, 130] width 215 height 12
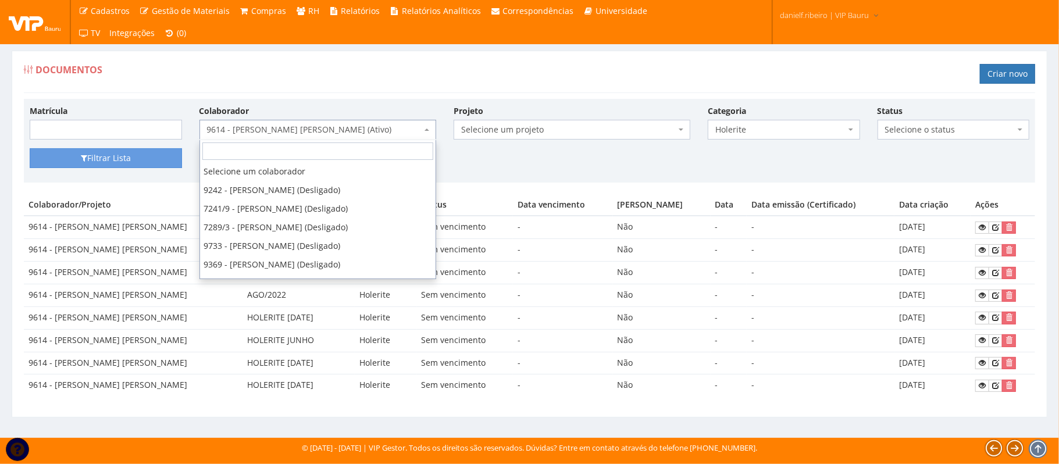
scroll to position [2419, 0]
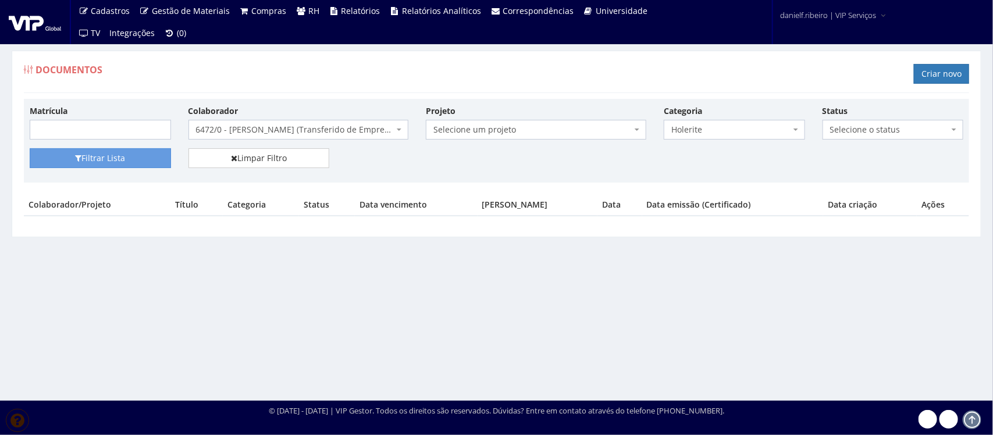
click at [317, 133] on span "6472/0 - [PERSON_NAME] (Transferido de Empresa)" at bounding box center [295, 130] width 198 height 12
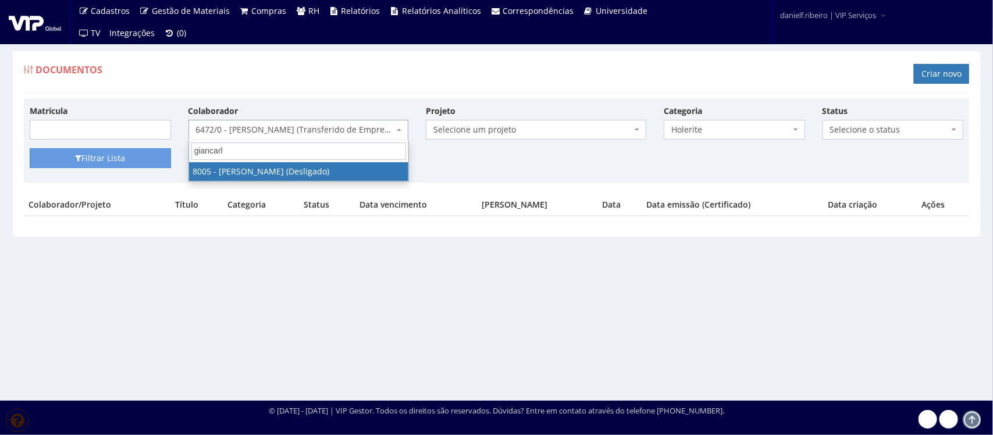
type input "giancarlo"
select select "3261"
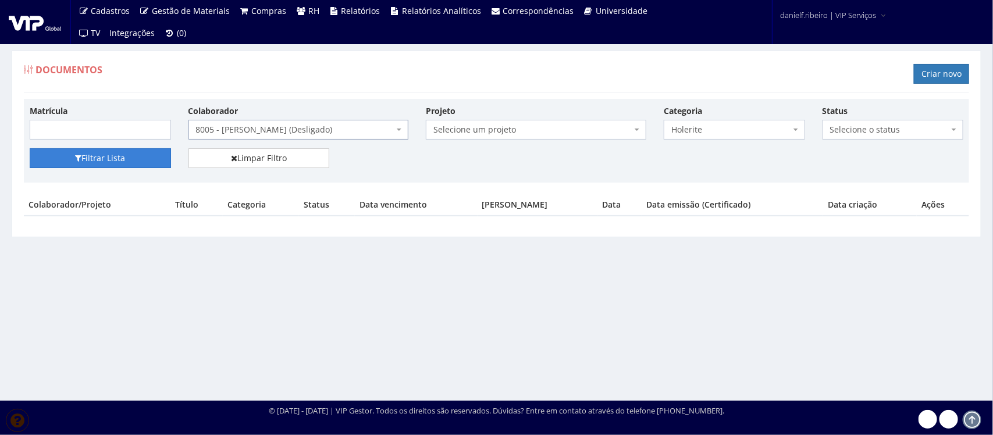
click at [137, 149] on button "Filtrar Lista" at bounding box center [100, 158] width 141 height 20
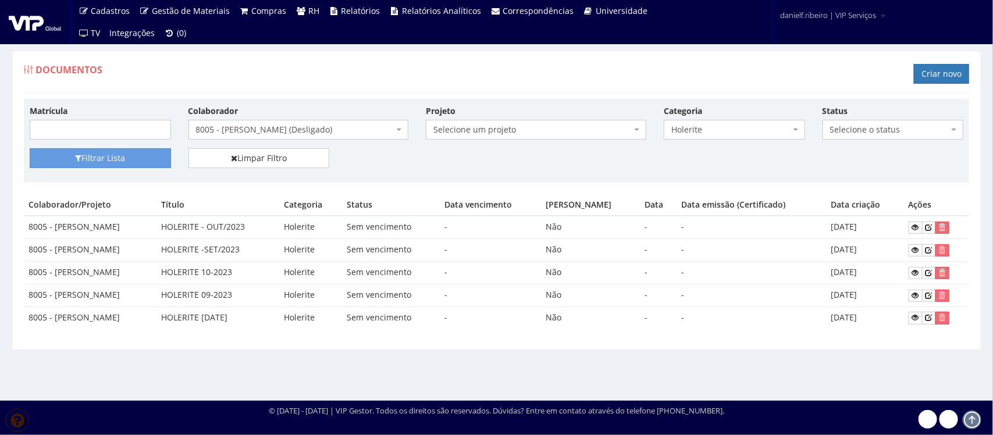
click at [316, 129] on span "8005 - [PERSON_NAME] (Desligado)" at bounding box center [295, 130] width 198 height 12
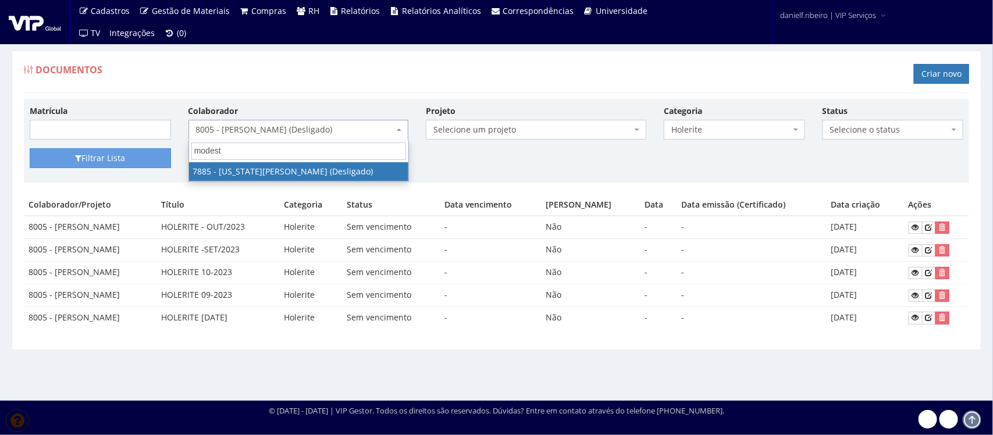
type input "modesto"
select select "2826"
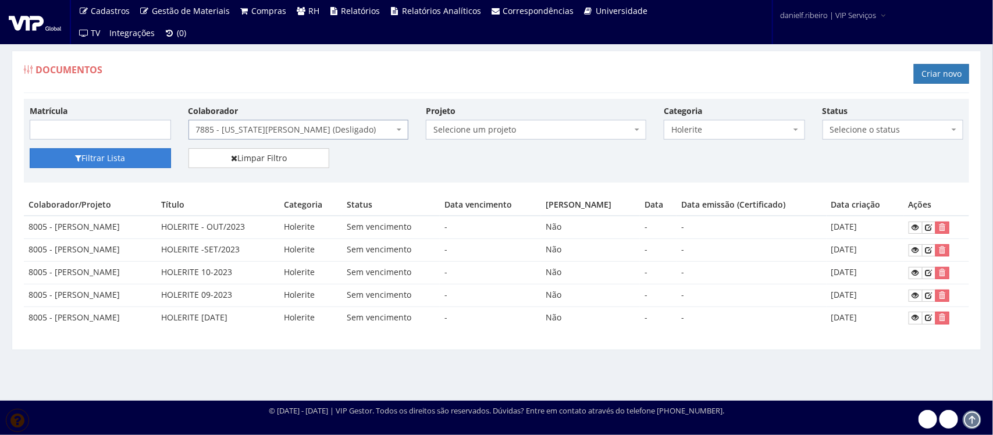
click at [100, 158] on button "Filtrar Lista" at bounding box center [100, 158] width 141 height 20
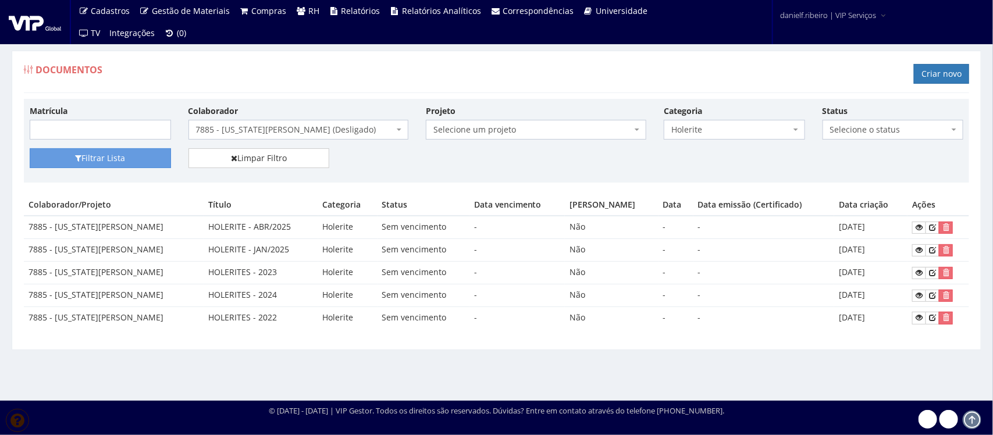
drag, startPoint x: 54, startPoint y: 226, endPoint x: 190, endPoint y: 219, distance: 135.6
click at [190, 219] on td "7885 - WASHINGTON MODESTO SILVA" at bounding box center [114, 227] width 180 height 23
copy td "WASHINGTON MODESTO SILVA"
click at [365, 77] on div "Documentos Criar novo" at bounding box center [496, 75] width 945 height 35
click at [297, 128] on span "7885 - [US_STATE][PERSON_NAME] (Desligado)" at bounding box center [295, 130] width 198 height 12
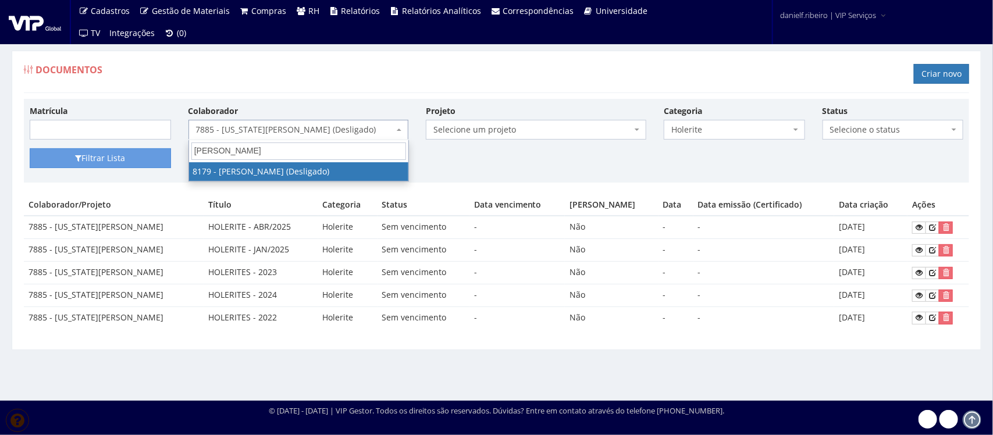
type input "gilberto aparecido"
select select "4030"
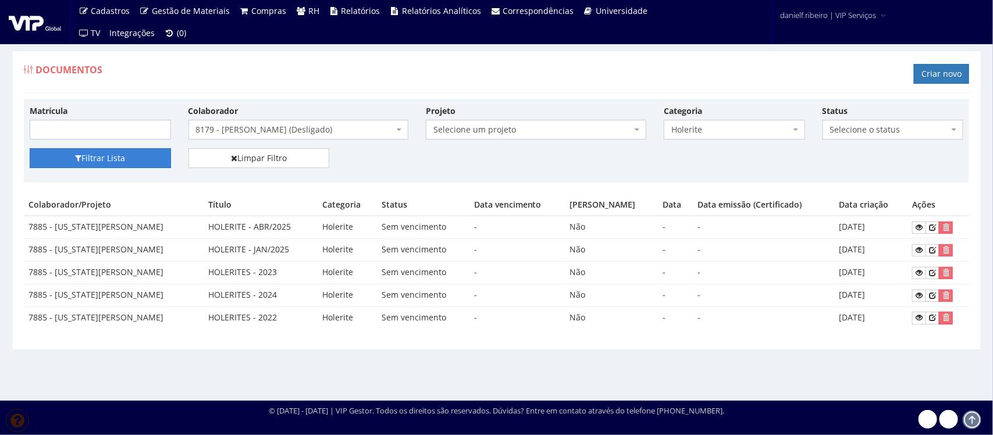
click at [148, 161] on button "Filtrar Lista" at bounding box center [100, 158] width 141 height 20
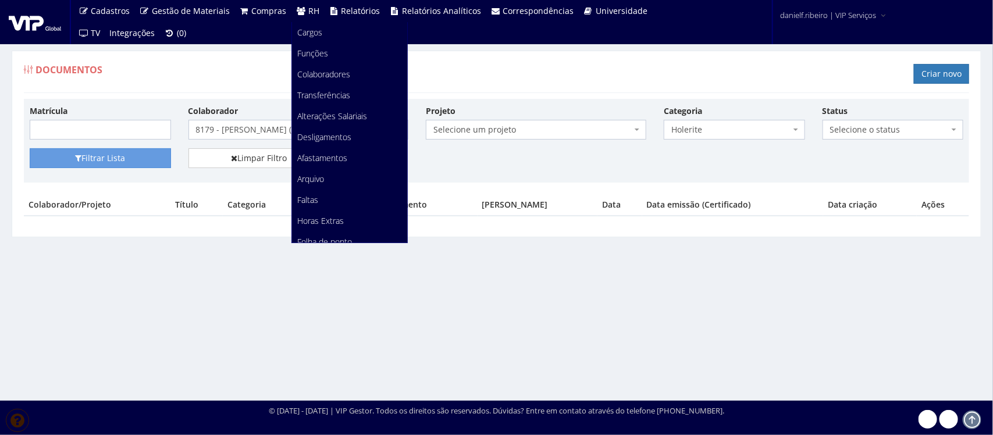
click at [308, 12] on span "RH" at bounding box center [313, 10] width 11 height 11
click at [311, 77] on span "Colaboradores" at bounding box center [324, 74] width 53 height 11
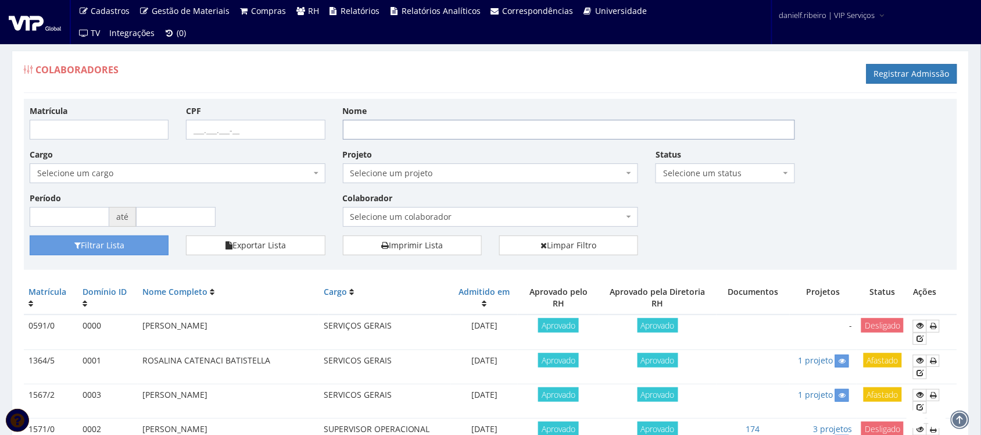
click at [381, 129] on input "Nome" at bounding box center [569, 130] width 452 height 20
type input "[PERSON_NAME]"
click at [30, 235] on button "Filtrar Lista" at bounding box center [99, 245] width 139 height 20
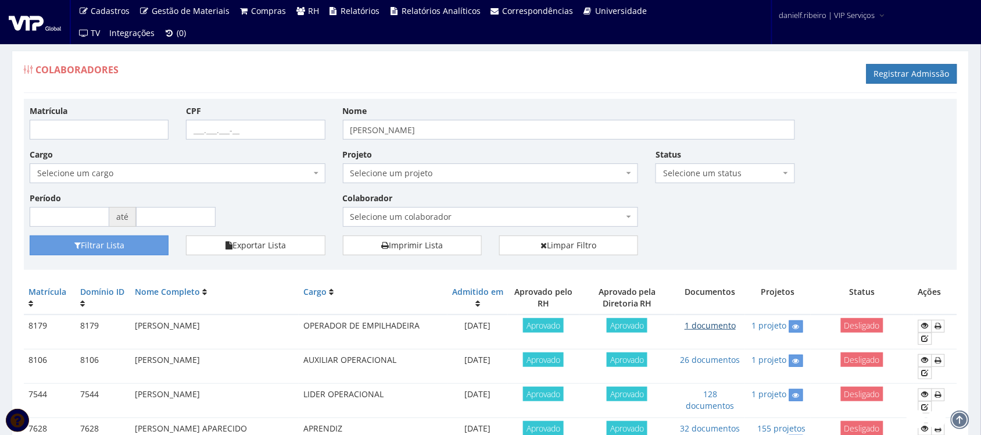
click at [711, 323] on link "1 documento" at bounding box center [710, 325] width 51 height 11
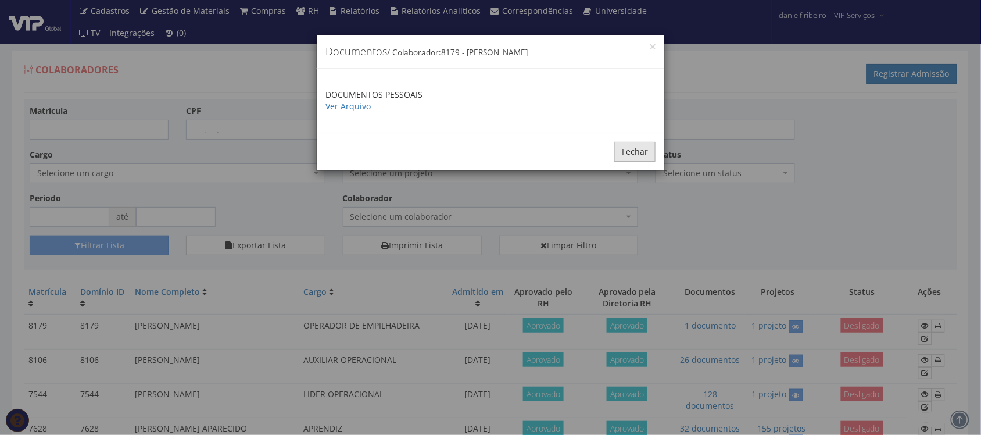
click at [636, 149] on button "Fechar" at bounding box center [635, 152] width 41 height 20
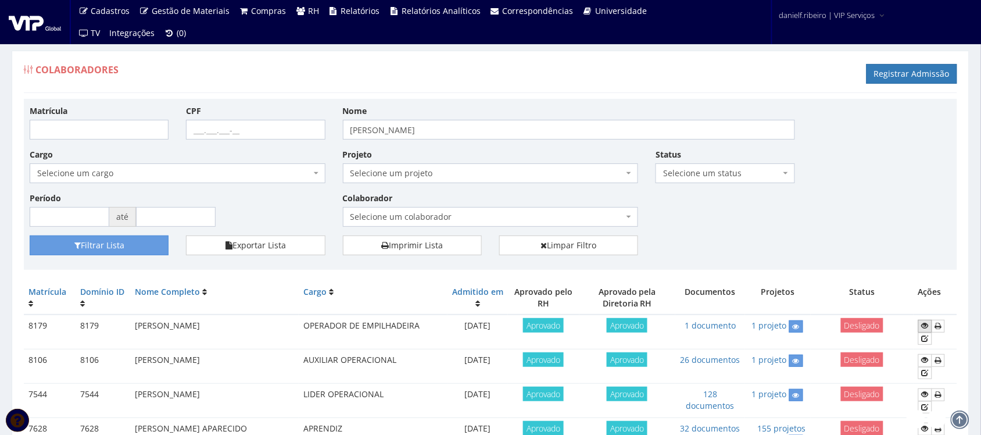
click at [922, 323] on icon at bounding box center [925, 326] width 7 height 8
drag, startPoint x: 132, startPoint y: 327, endPoint x: 274, endPoint y: 320, distance: 142.6
click at [274, 320] on td "[PERSON_NAME]" at bounding box center [214, 332] width 169 height 35
copy td "[PERSON_NAME]"
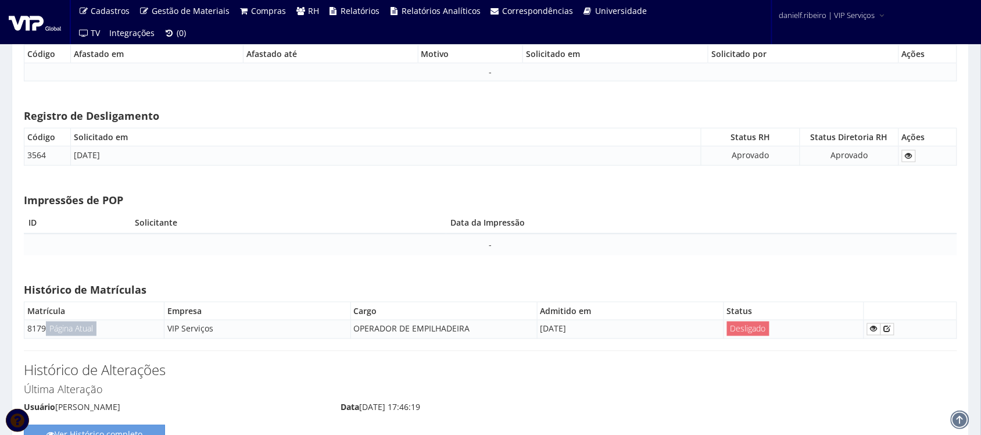
scroll to position [5586, 0]
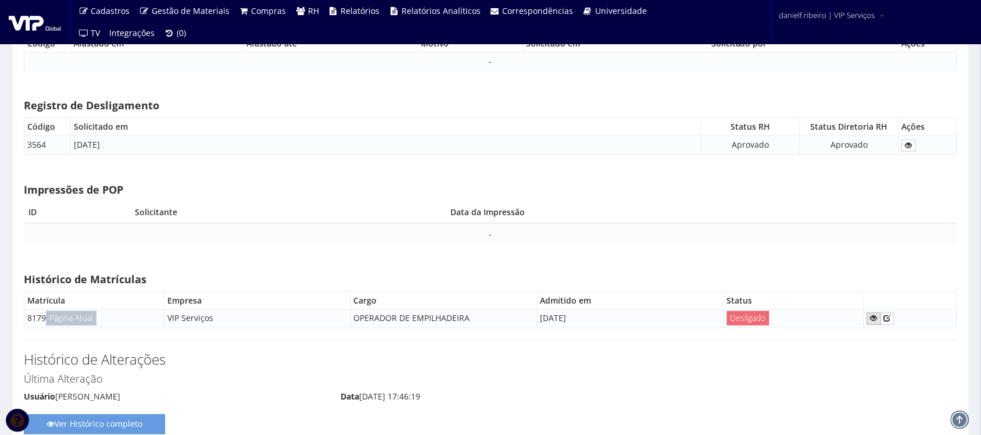
click at [876, 323] on icon at bounding box center [874, 319] width 7 height 8
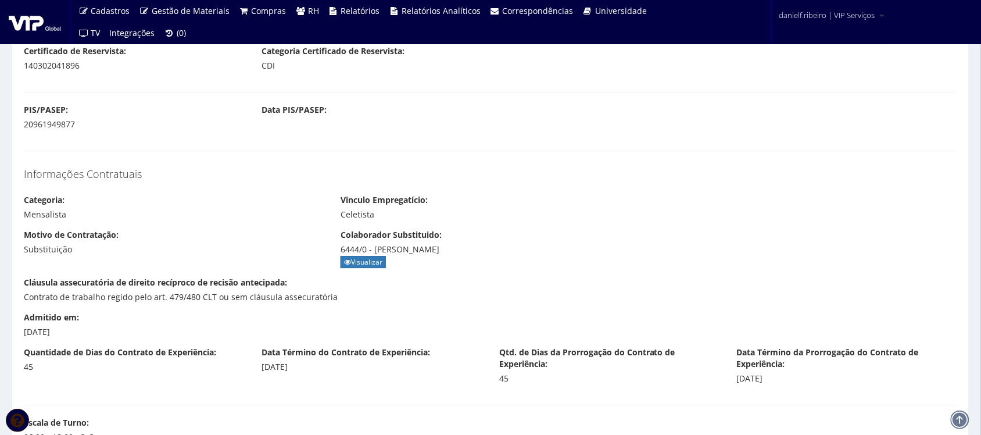
scroll to position [1211, 0]
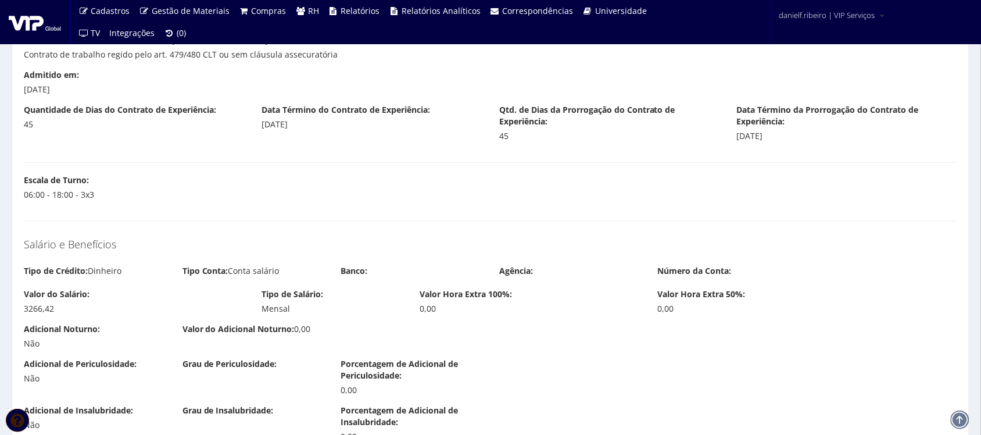
drag, startPoint x: 65, startPoint y: 92, endPoint x: 85, endPoint y: 91, distance: 20.4
click at [85, 91] on div "Admitido em: [DATE]" at bounding box center [134, 82] width 238 height 26
copy div "[DATE]"
